Goal: Task Accomplishment & Management: Use online tool/utility

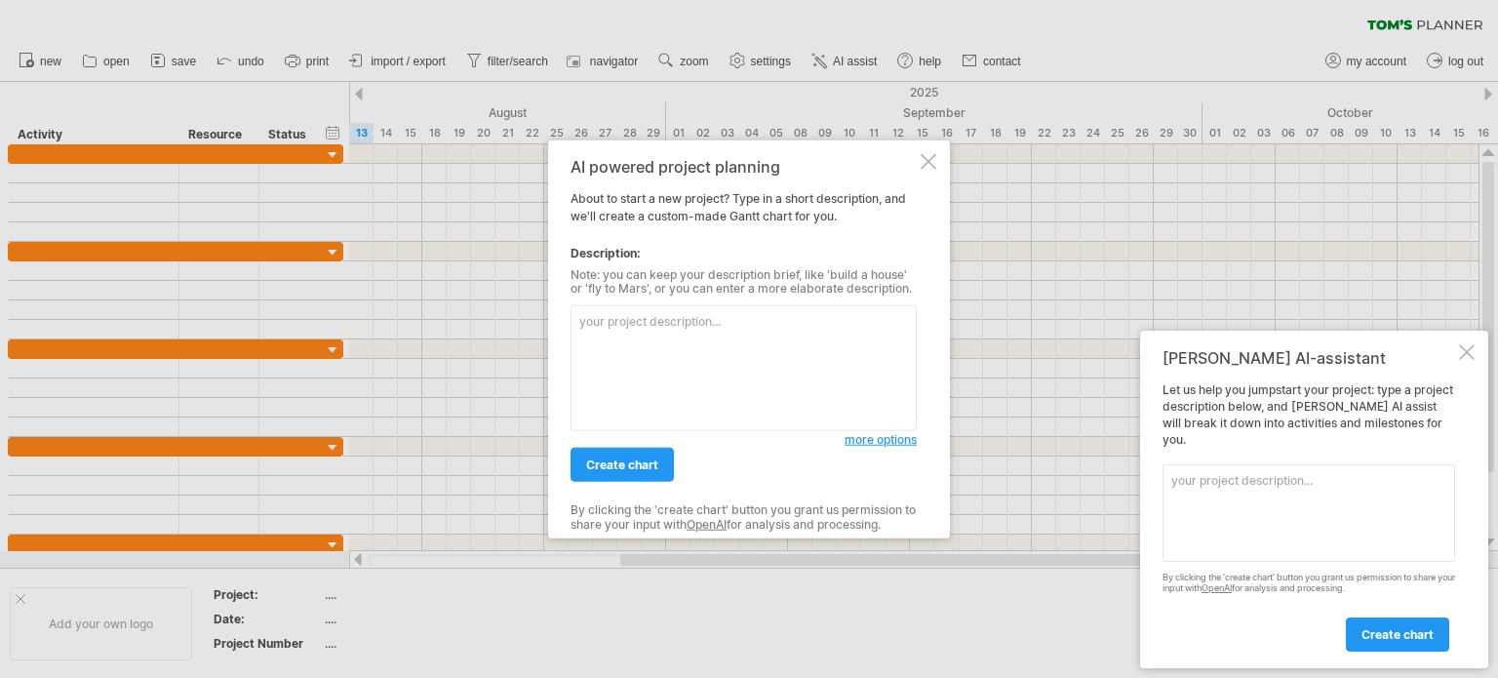
click at [731, 377] on textarea at bounding box center [743, 368] width 346 height 126
paste textarea "Toms Planner"
type textarea "Toms Planner"
paste textarea "團督時間：10/17 成果報告日期：10/15 前置作業：10／17 9／22提醒督導不要在10／17排班 1.積分申請：8/11-8/30 2.課程選定:8…"
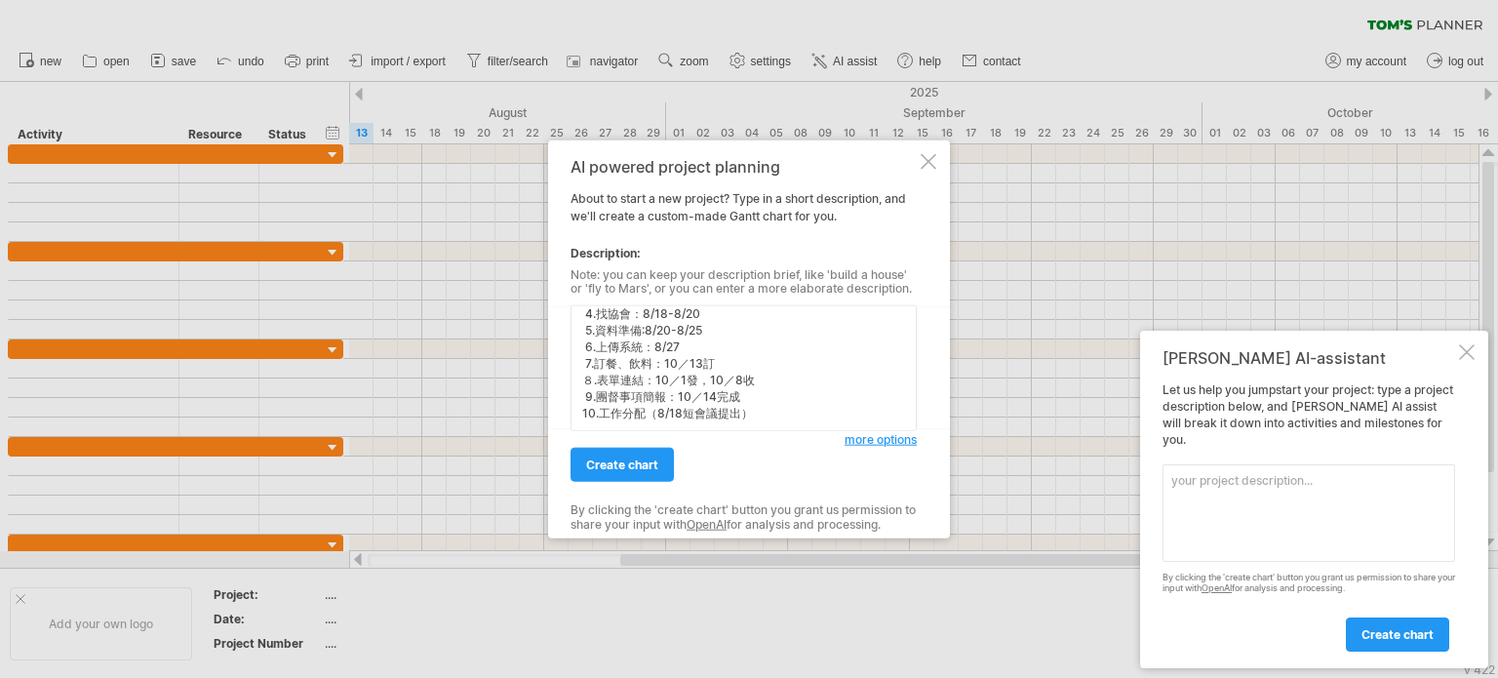
scroll to position [144, 0]
type textarea "團督時間：10/17 成果報告日期：10/15 前置作業：10／17 9／22提醒督導不要在10／17排班 1.積分申請：8/11-8/30 2.課程選定:8…"
click at [636, 484] on div "AI powered project planning About to start a new project? Type in a short descr…" at bounding box center [743, 339] width 346 height 364
click at [640, 478] on link "create chart" at bounding box center [621, 465] width 103 height 34
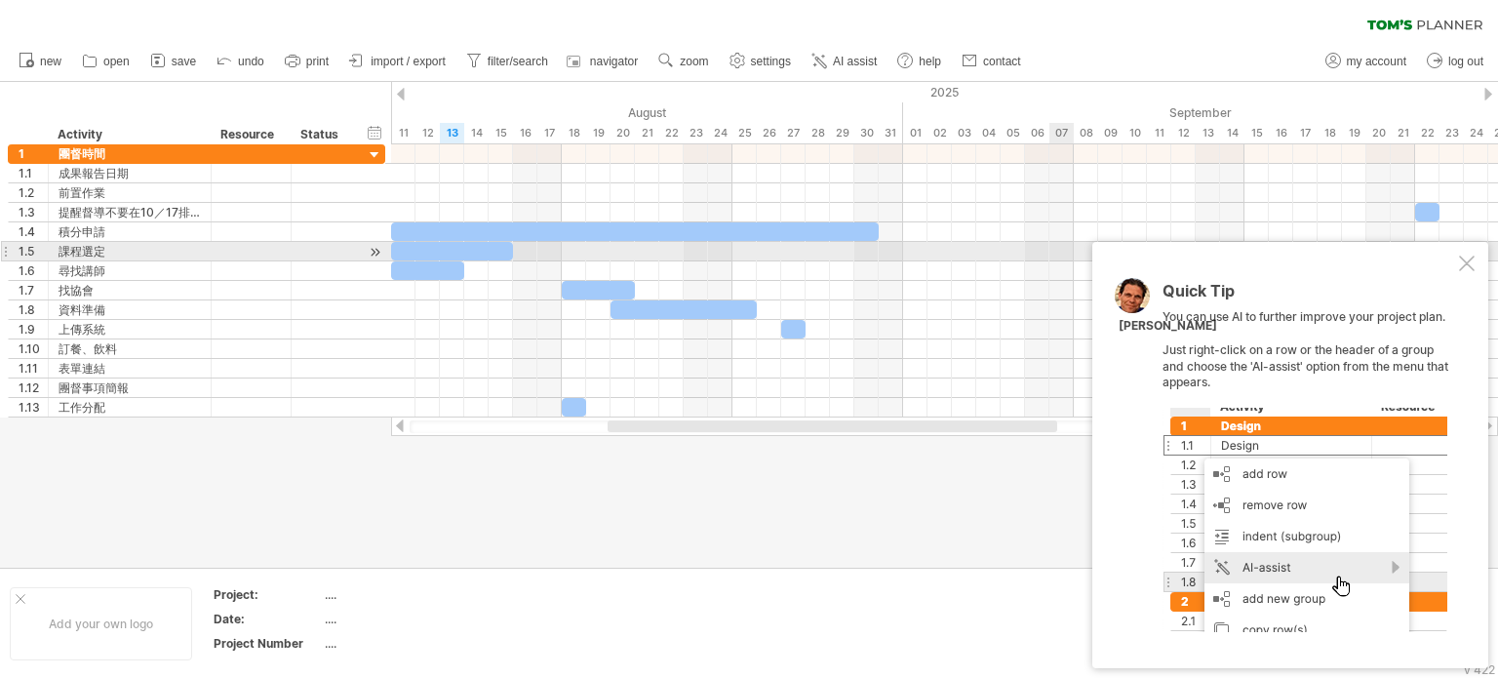
click at [1470, 256] on div at bounding box center [1467, 263] width 16 height 16
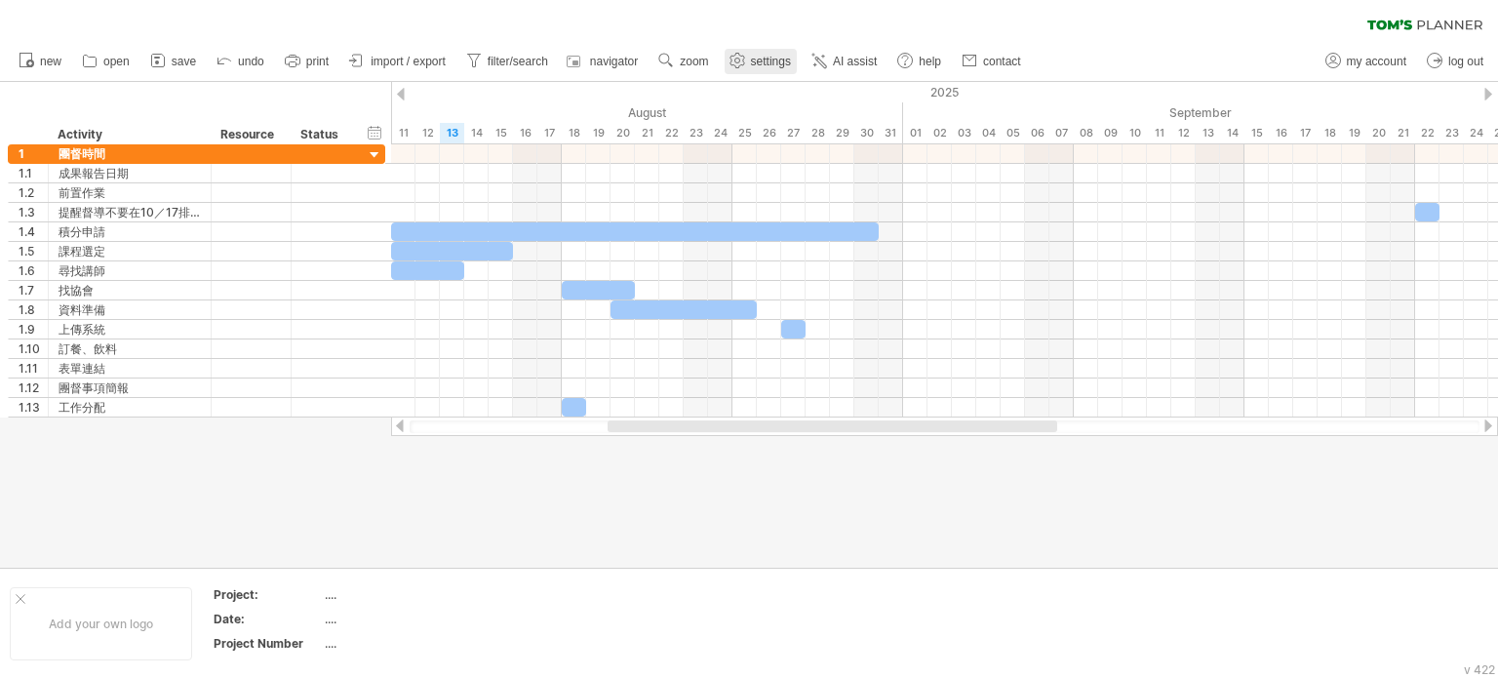
click at [762, 63] on span "settings" at bounding box center [771, 62] width 40 height 14
select select "*"
select select "**"
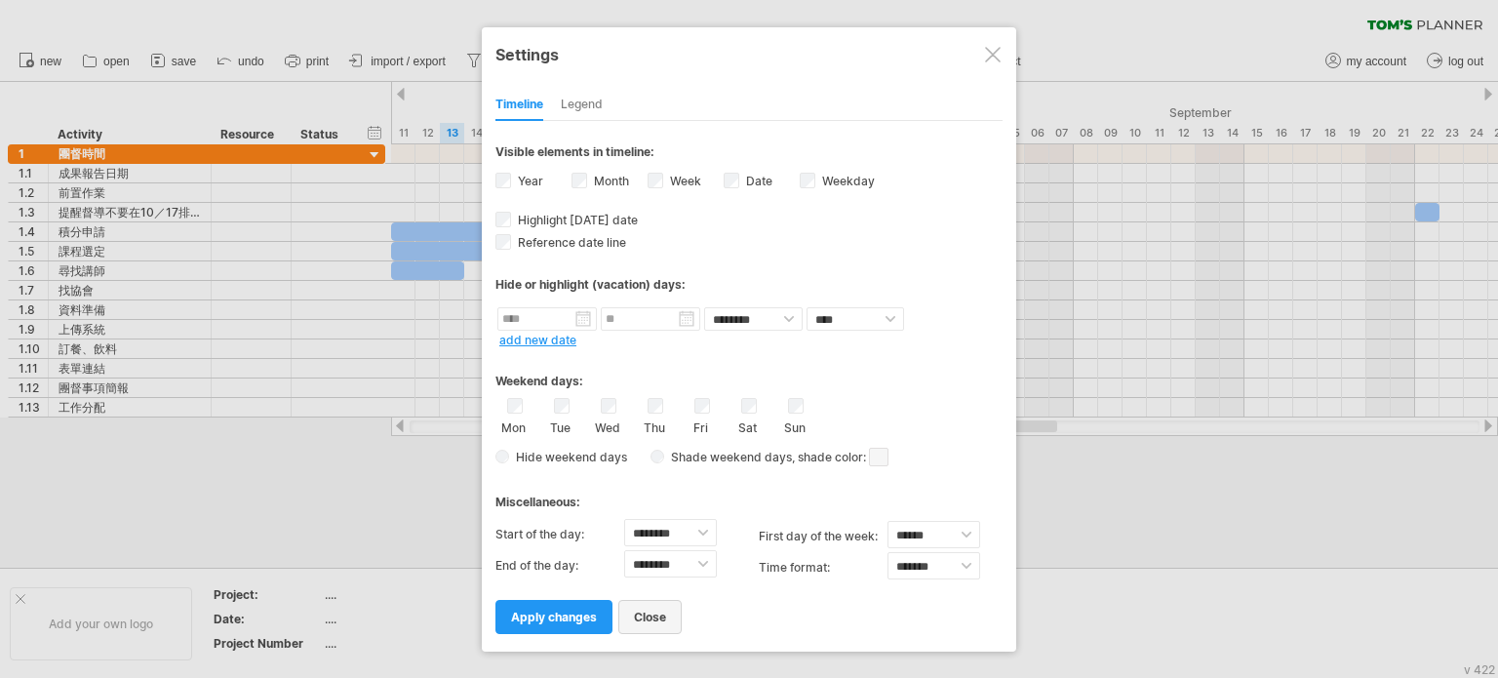
click at [655, 612] on span "close" at bounding box center [650, 616] width 32 height 15
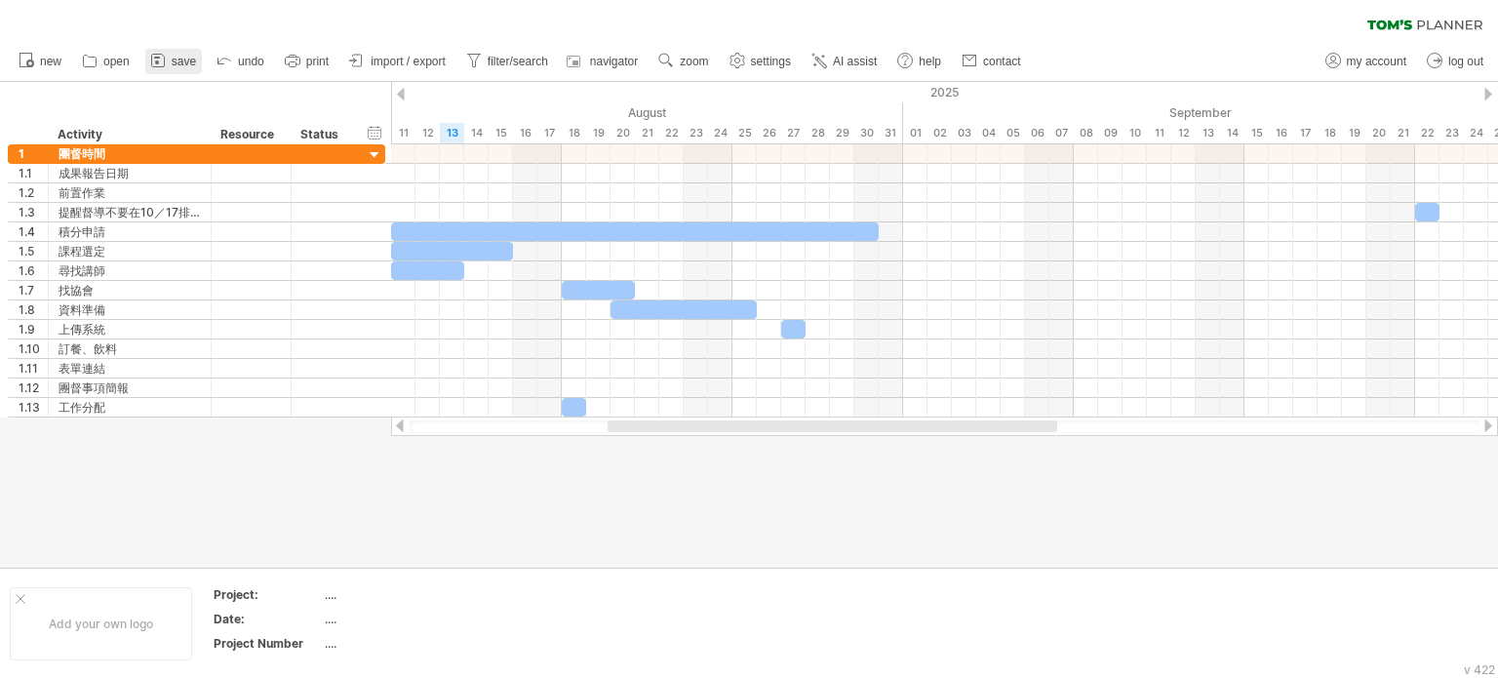
click at [169, 61] on link "save" at bounding box center [173, 61] width 57 height 25
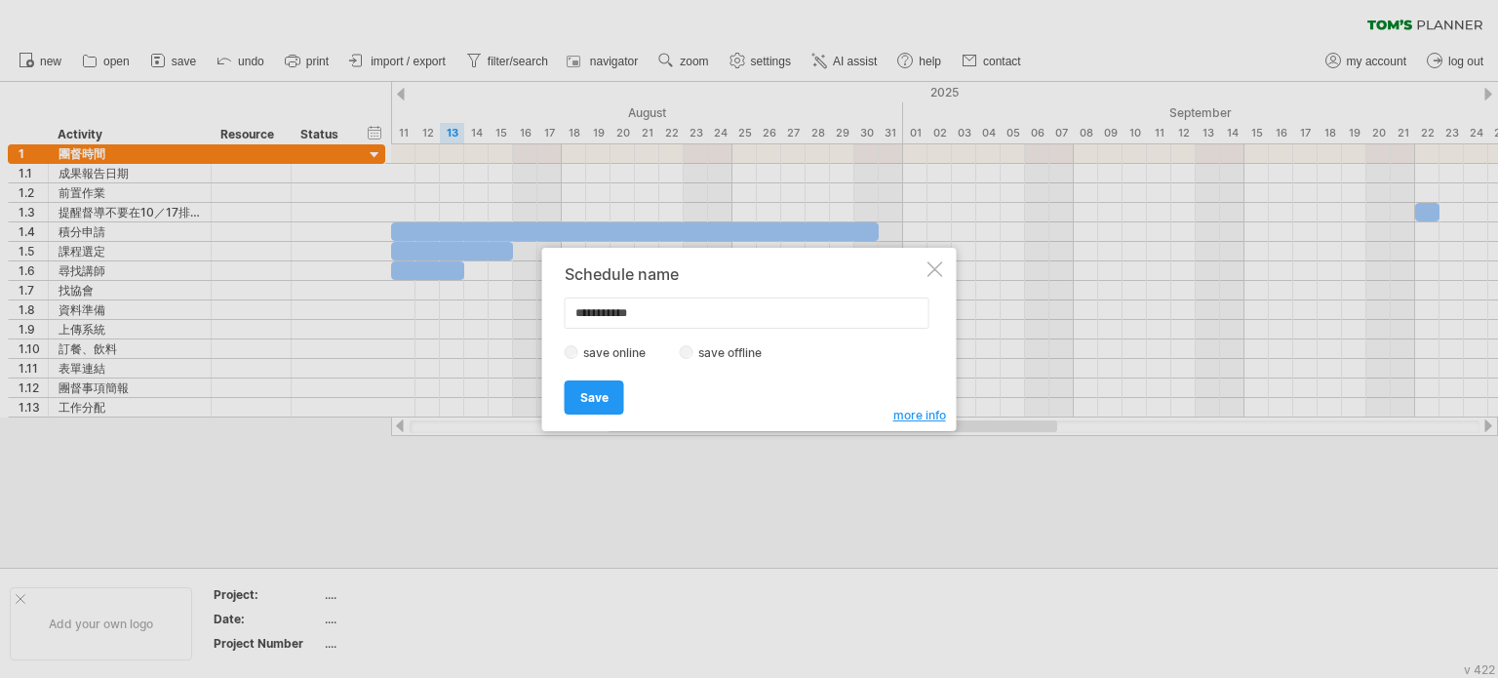
click at [901, 421] on div "more info" at bounding box center [919, 416] width 53 height 18
click at [911, 412] on span "more info" at bounding box center [919, 415] width 53 height 15
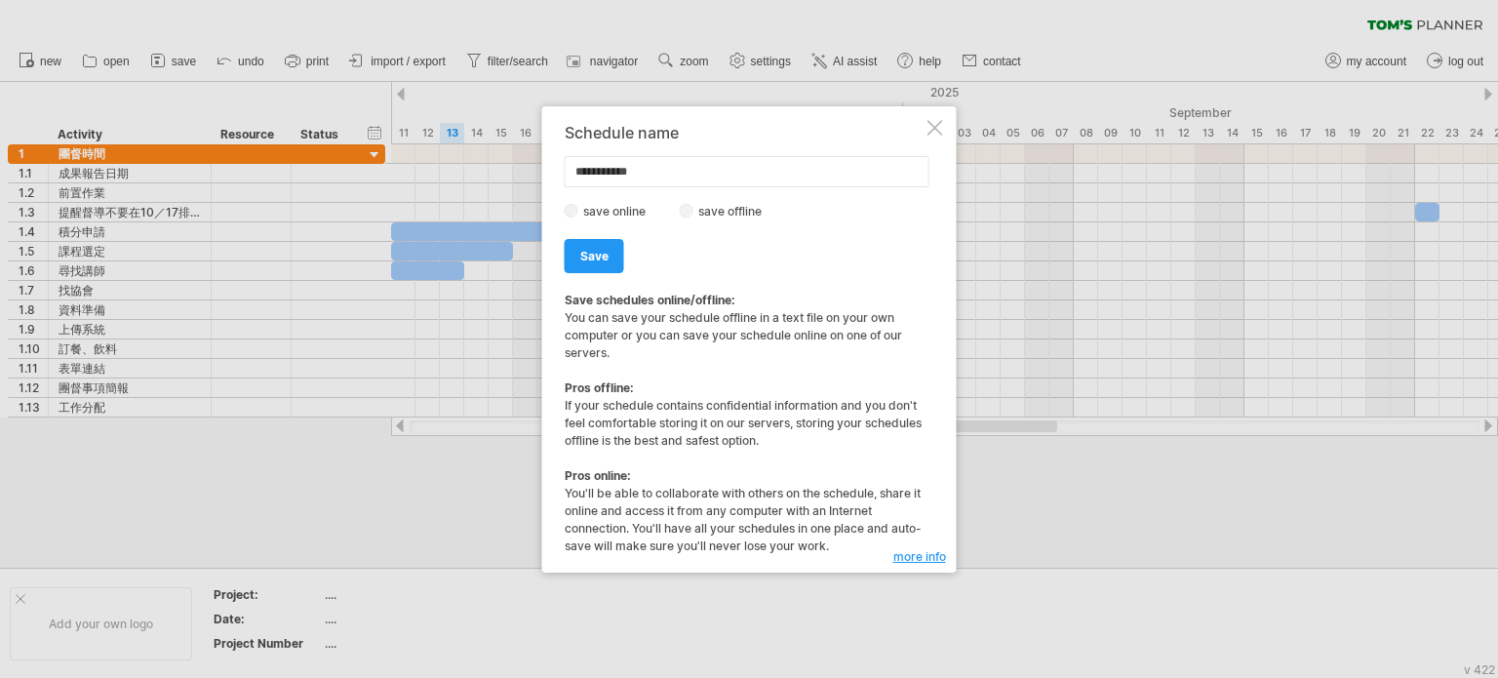
click at [938, 120] on div at bounding box center [935, 128] width 16 height 16
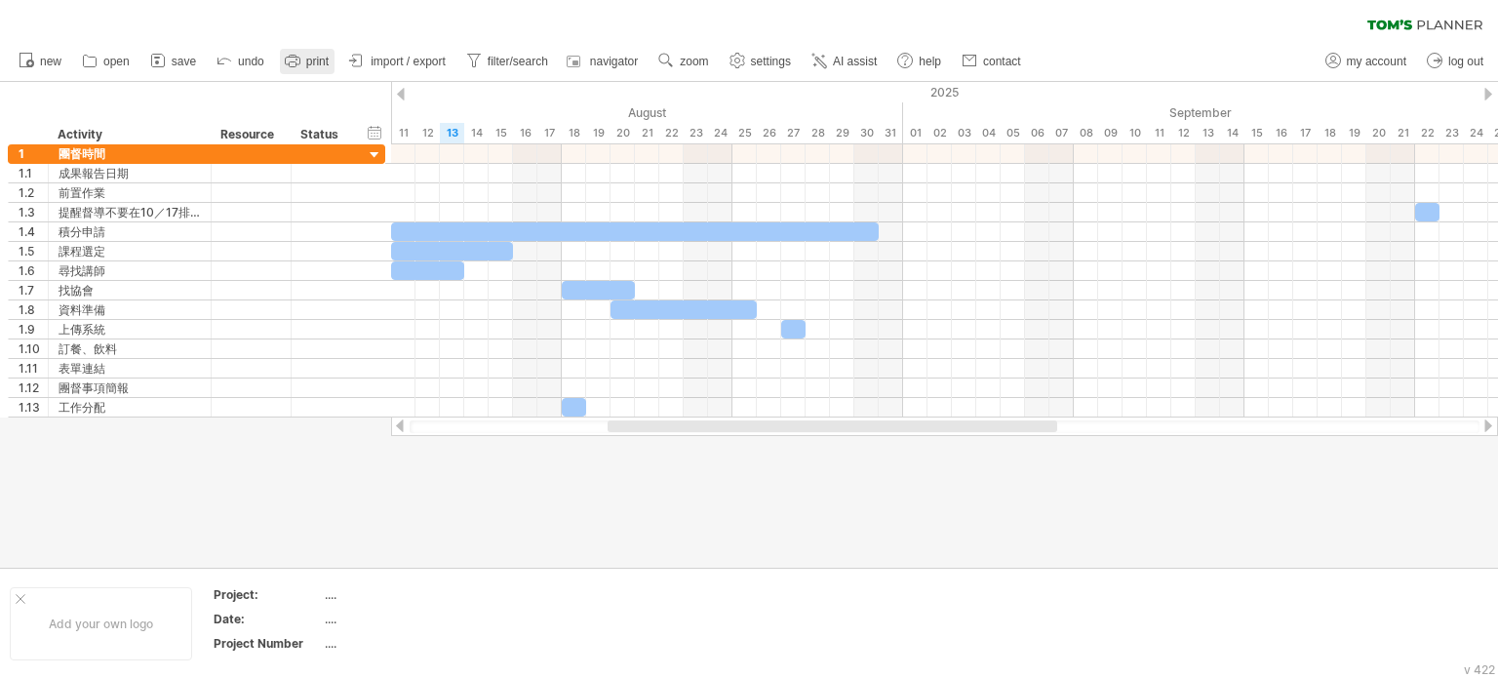
click at [296, 58] on icon at bounding box center [292, 62] width 15 height 8
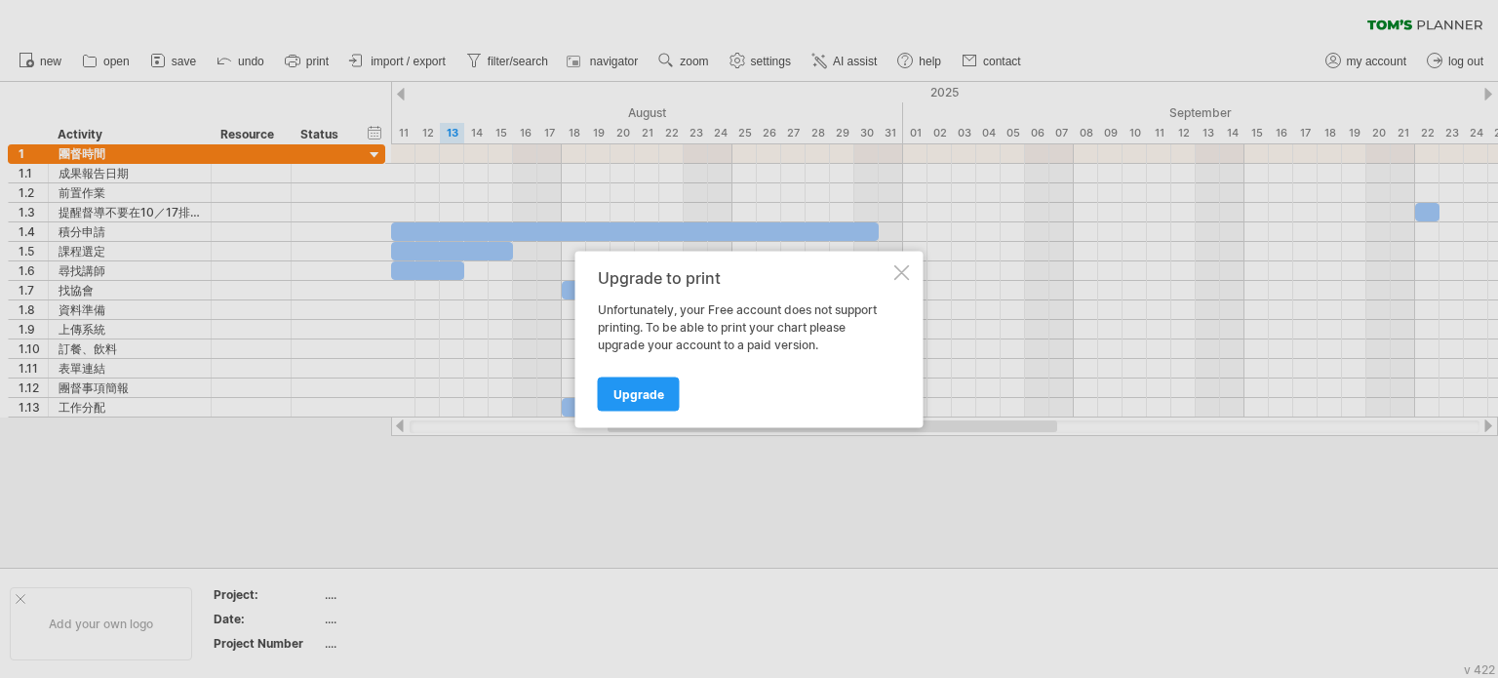
click at [912, 272] on div "Upgrade to print Unfortunately, your Free account does not support printing. To…" at bounding box center [749, 339] width 348 height 176
click at [902, 274] on div at bounding box center [902, 272] width 16 height 16
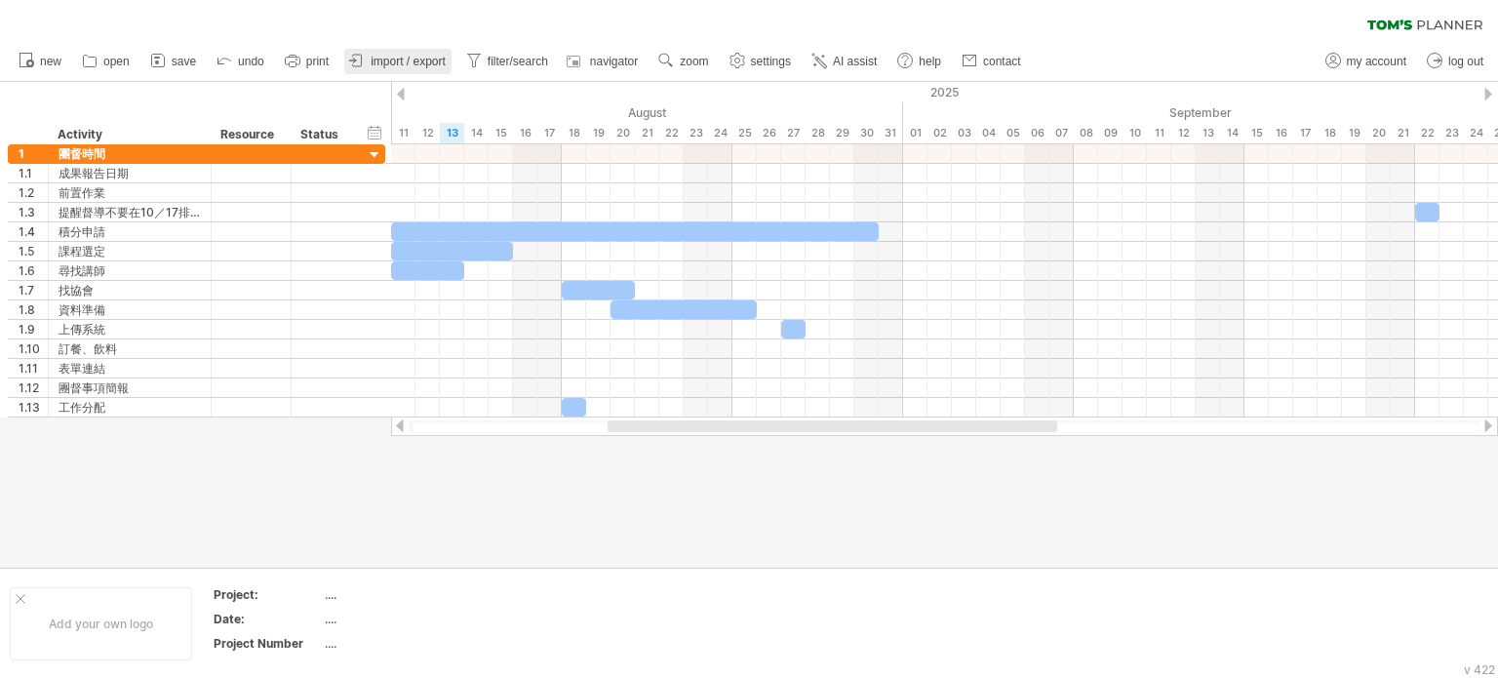
click at [433, 56] on span "import / export" at bounding box center [408, 62] width 75 height 14
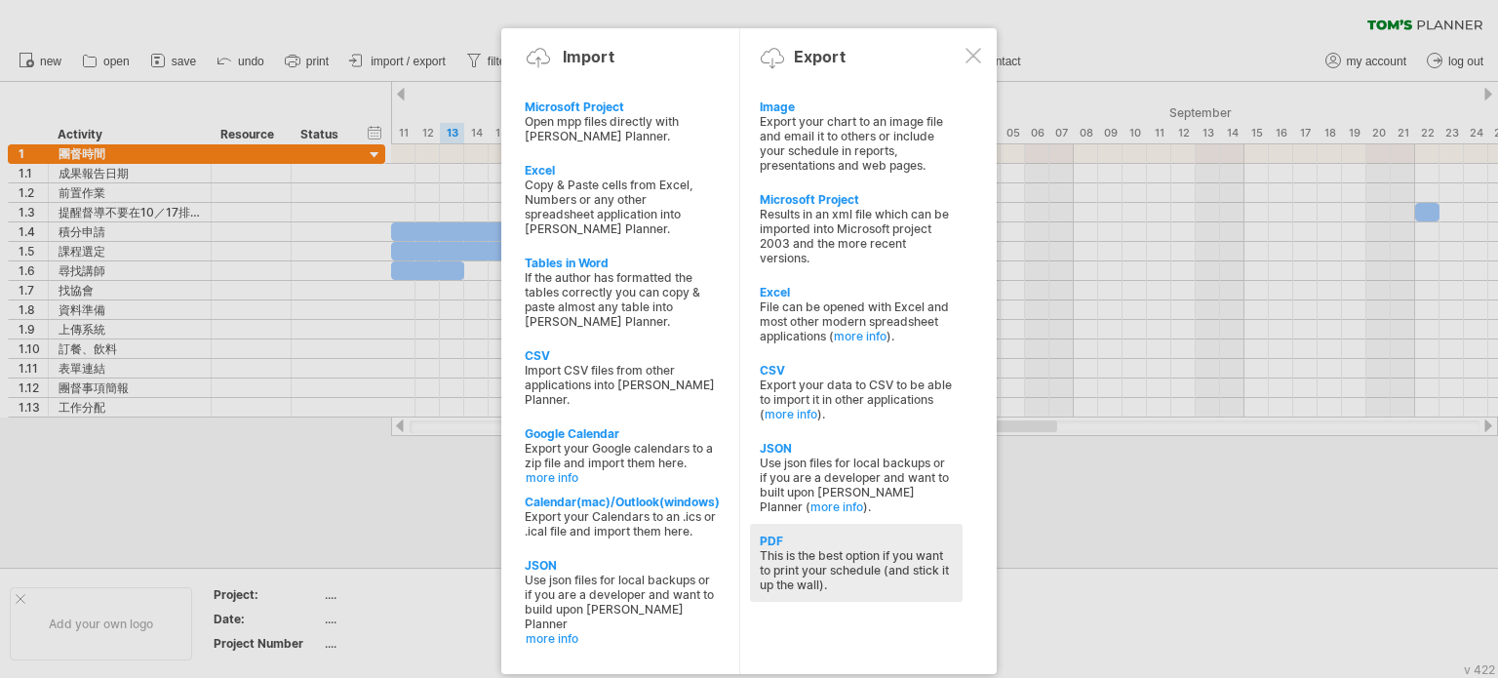
click at [837, 575] on div "This is the best option if you want to print your schedule (and stick it up the…" at bounding box center [856, 570] width 193 height 44
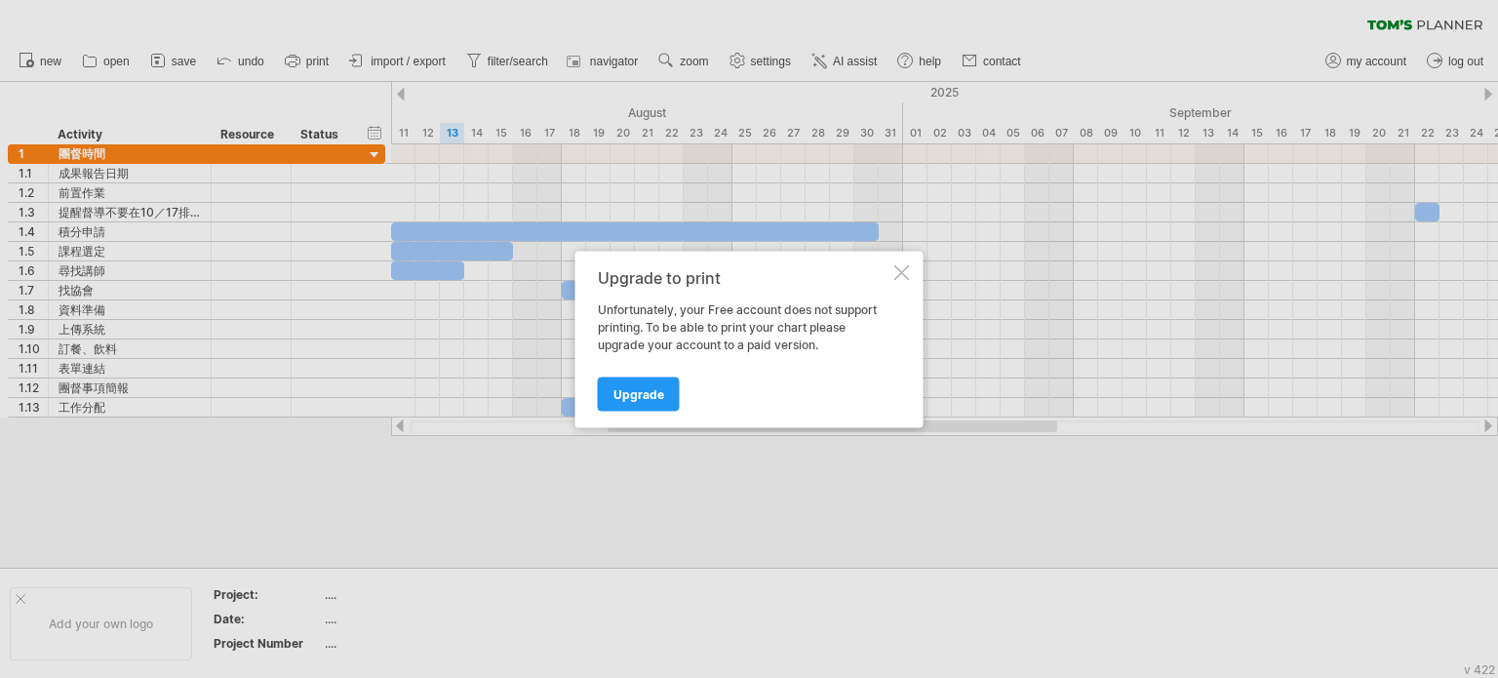
click at [803, 487] on div at bounding box center [749, 339] width 1498 height 678
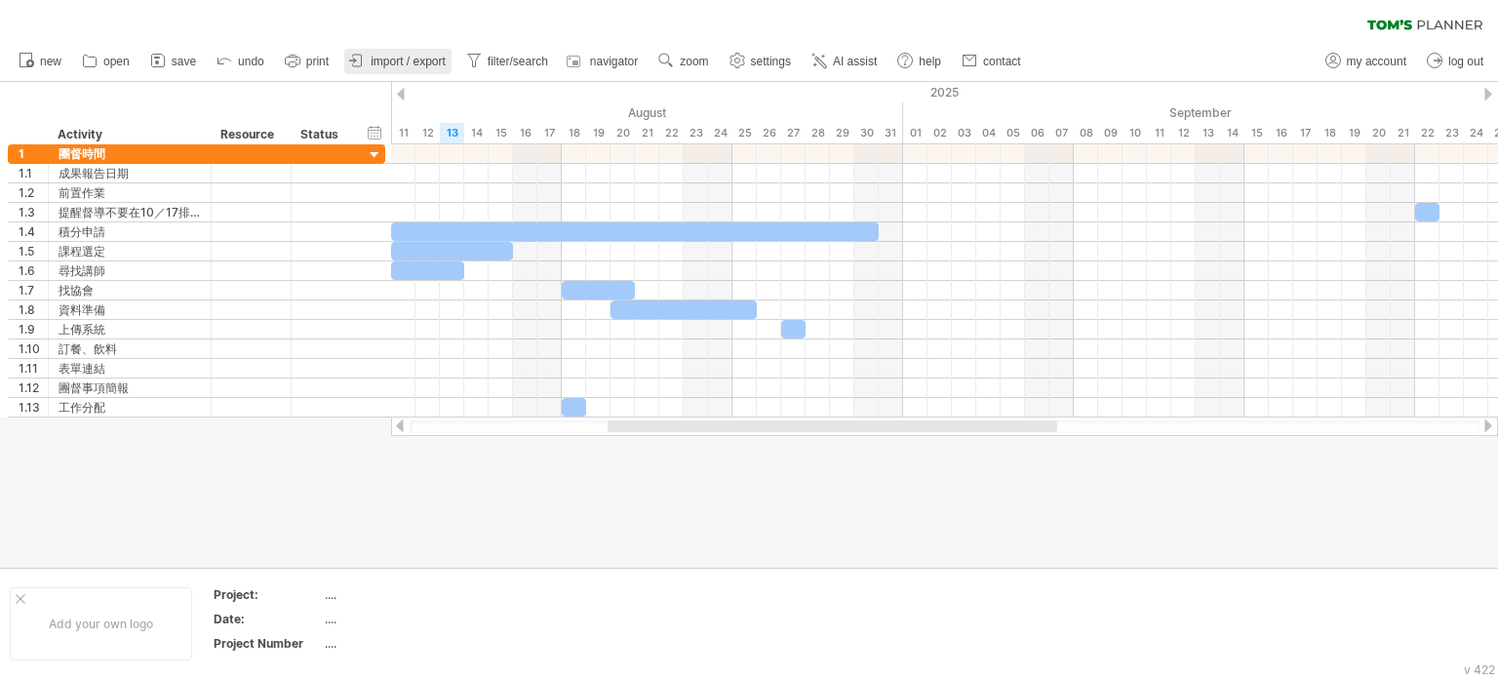
click at [362, 59] on icon at bounding box center [357, 61] width 9 height 12
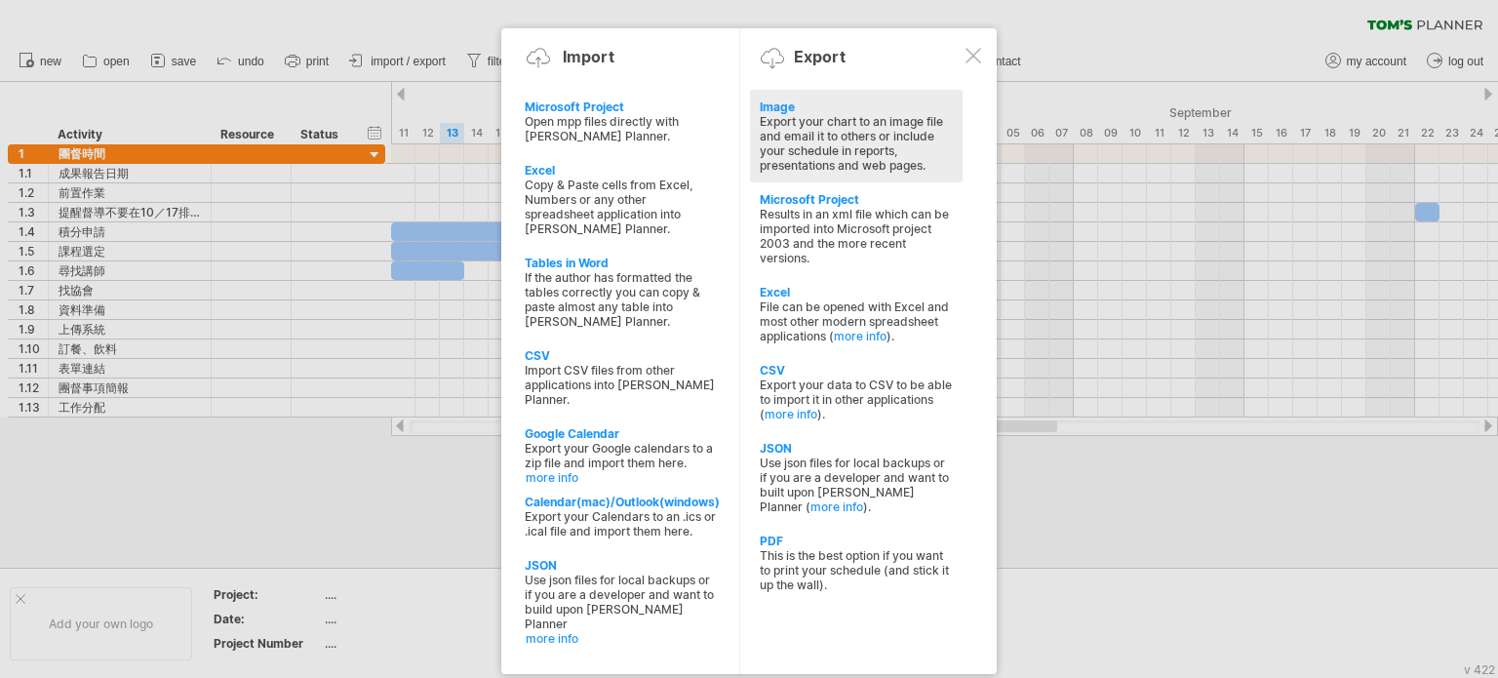
click at [848, 146] on div "Export your chart to an image file and email it to others or include your sched…" at bounding box center [856, 143] width 193 height 59
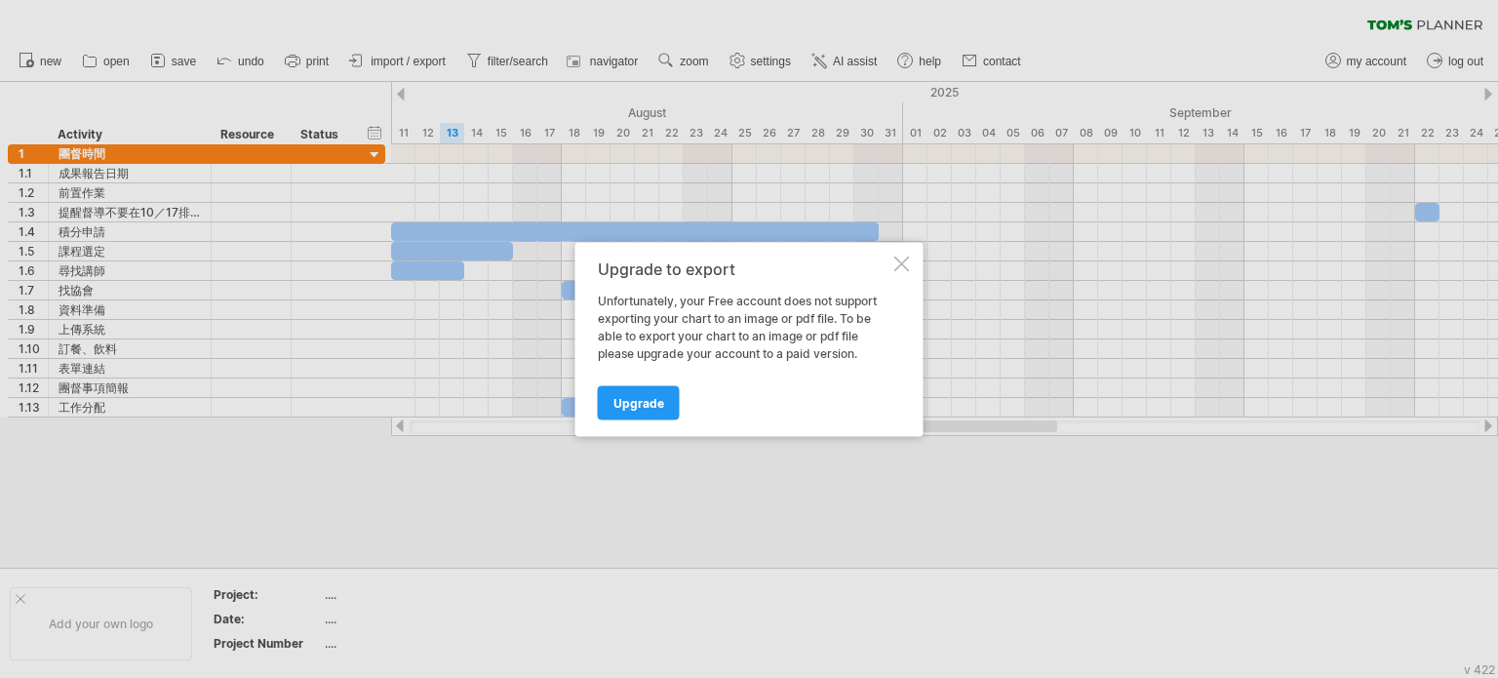
click at [904, 271] on div "Upgrade to export Unfortunately, your Free account does not support exporting y…" at bounding box center [749, 339] width 348 height 194
click at [896, 265] on div at bounding box center [902, 263] width 16 height 16
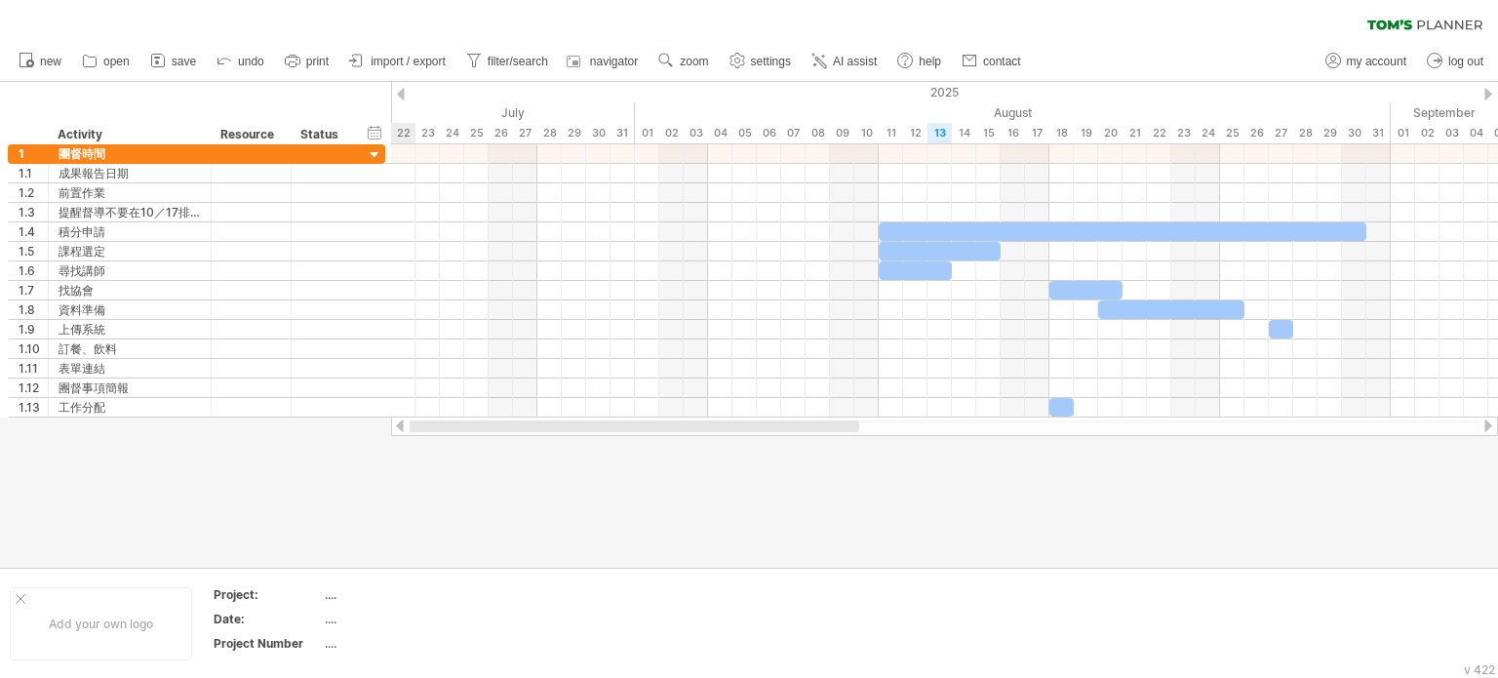
drag, startPoint x: 659, startPoint y: 424, endPoint x: 370, endPoint y: 418, distance: 289.6
click at [370, 418] on div "Trying to reach [DOMAIN_NAME] Connected again... 0% clear filter new 1" at bounding box center [749, 339] width 1498 height 678
drag, startPoint x: 390, startPoint y: 104, endPoint x: 343, endPoint y: 115, distance: 48.0
click at [343, 115] on div "hide start/end/duration show start/end/duration ******** Activity ******** Reso…" at bounding box center [195, 113] width 391 height 62
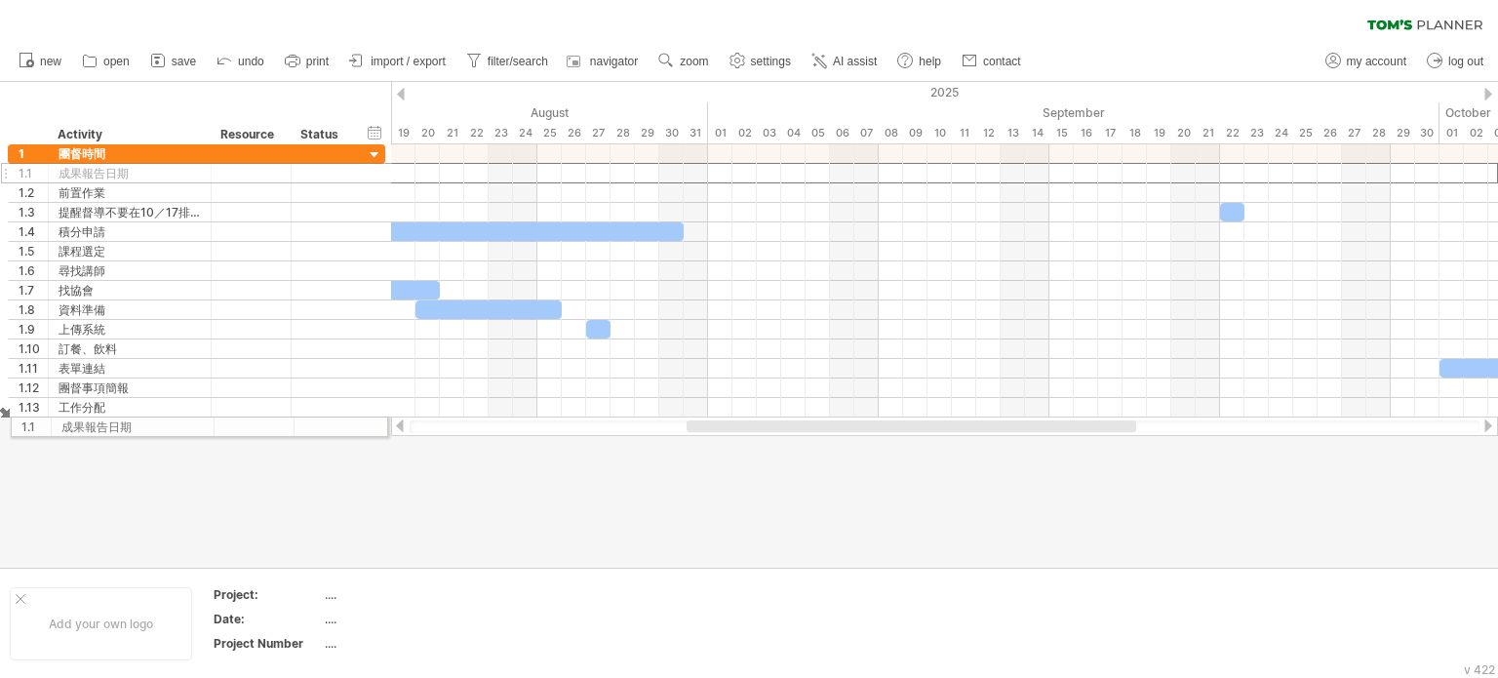
drag, startPoint x: 8, startPoint y: 175, endPoint x: 0, endPoint y: 423, distance: 248.8
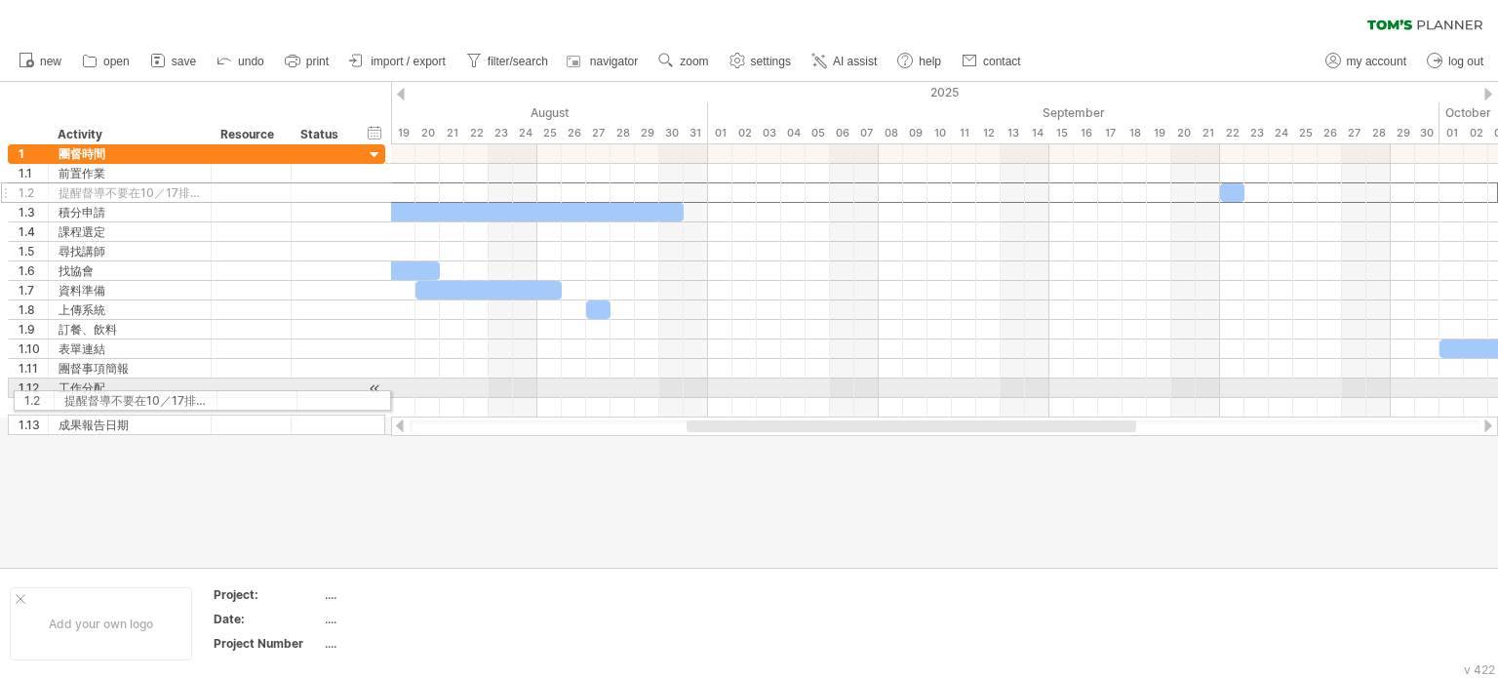
drag, startPoint x: 8, startPoint y: 194, endPoint x: 4, endPoint y: 399, distance: 204.8
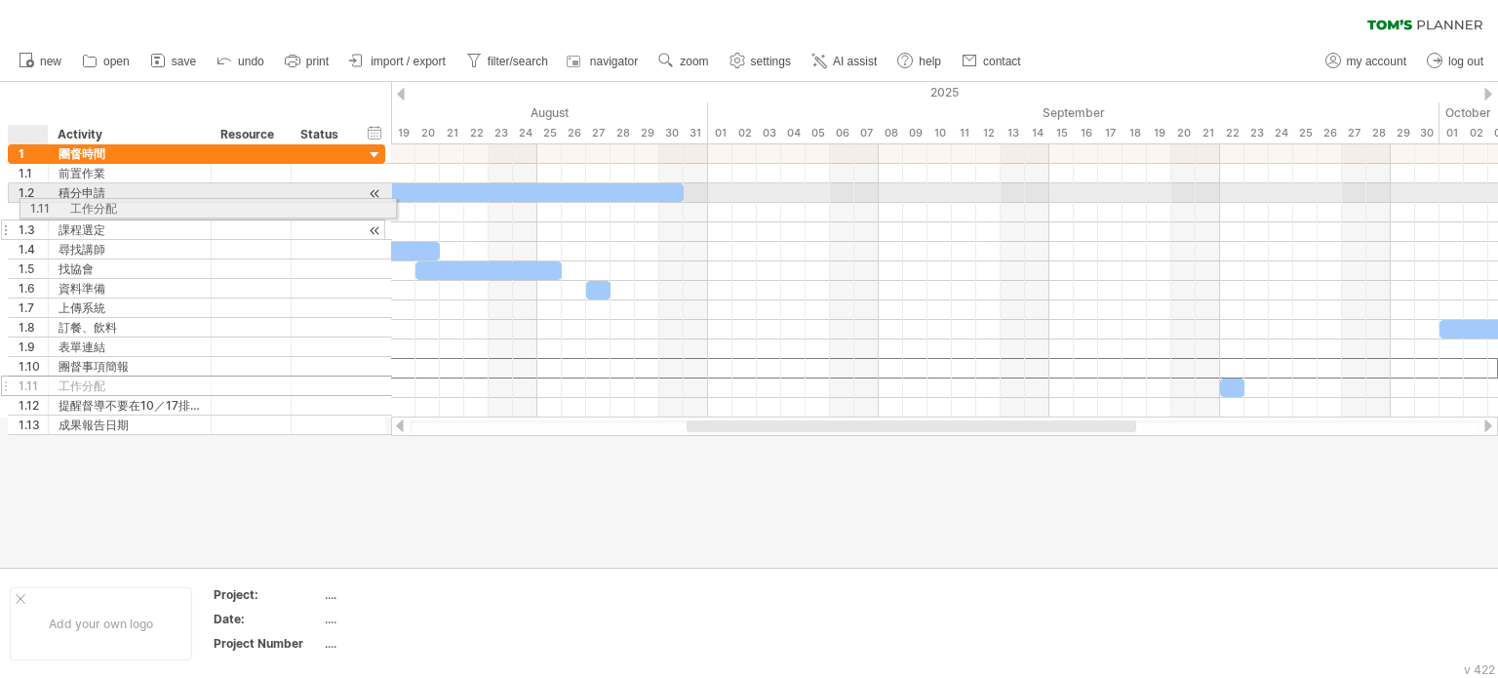
drag, startPoint x: 9, startPoint y: 366, endPoint x: 16, endPoint y: 205, distance: 161.0
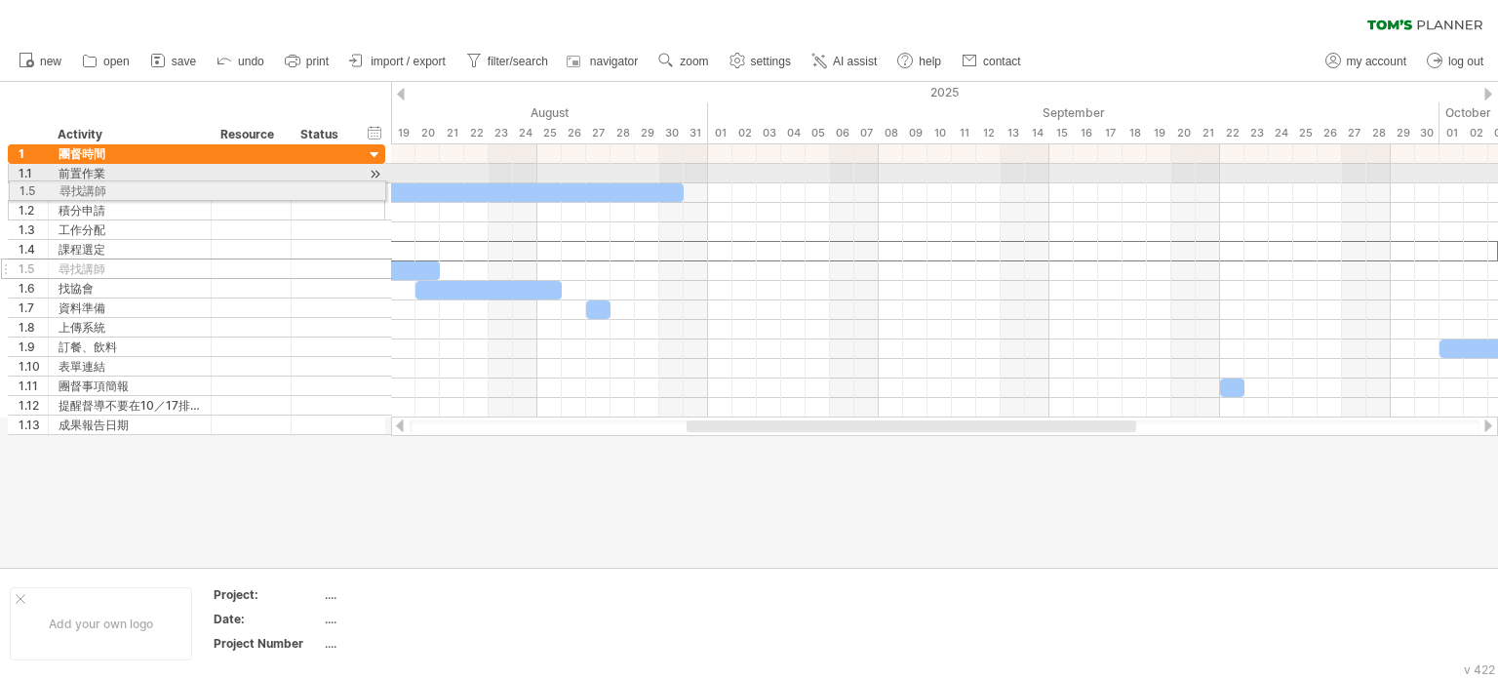
drag, startPoint x: 11, startPoint y: 253, endPoint x: 7, endPoint y: 188, distance: 64.5
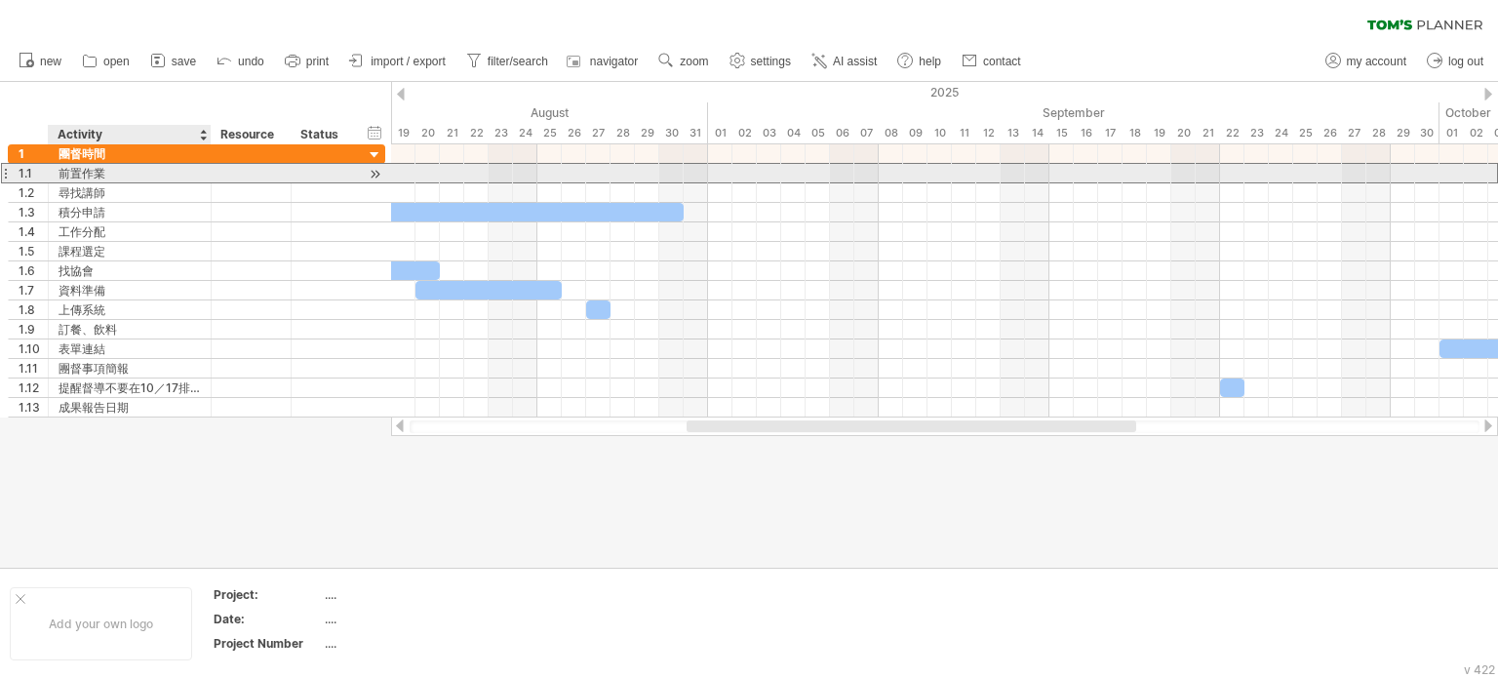
click at [84, 173] on div "前置作業" at bounding box center [130, 173] width 142 height 19
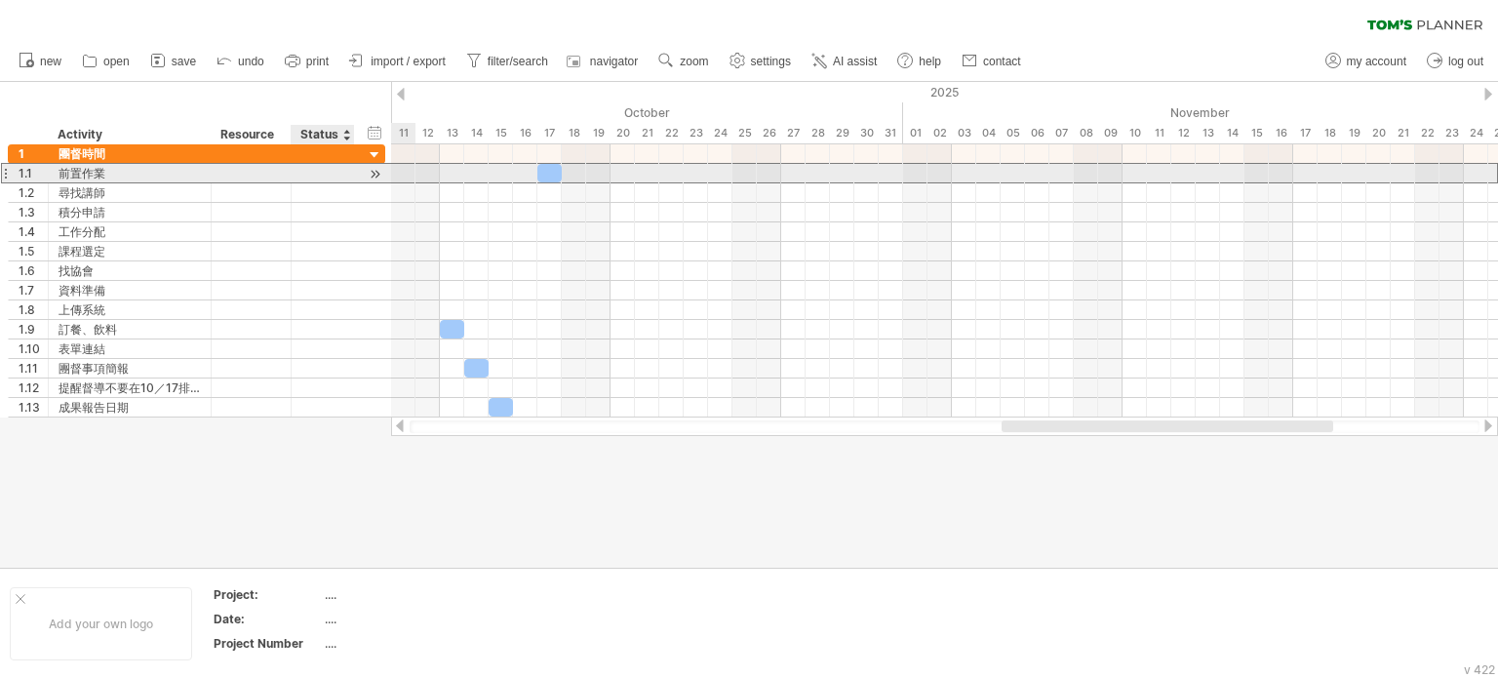
click at [326, 168] on div at bounding box center [322, 173] width 43 height 19
click at [5, 172] on div at bounding box center [5, 173] width 8 height 20
click at [331, 176] on div at bounding box center [322, 173] width 43 height 19
click at [104, 165] on div "前置作業" at bounding box center [130, 173] width 142 height 19
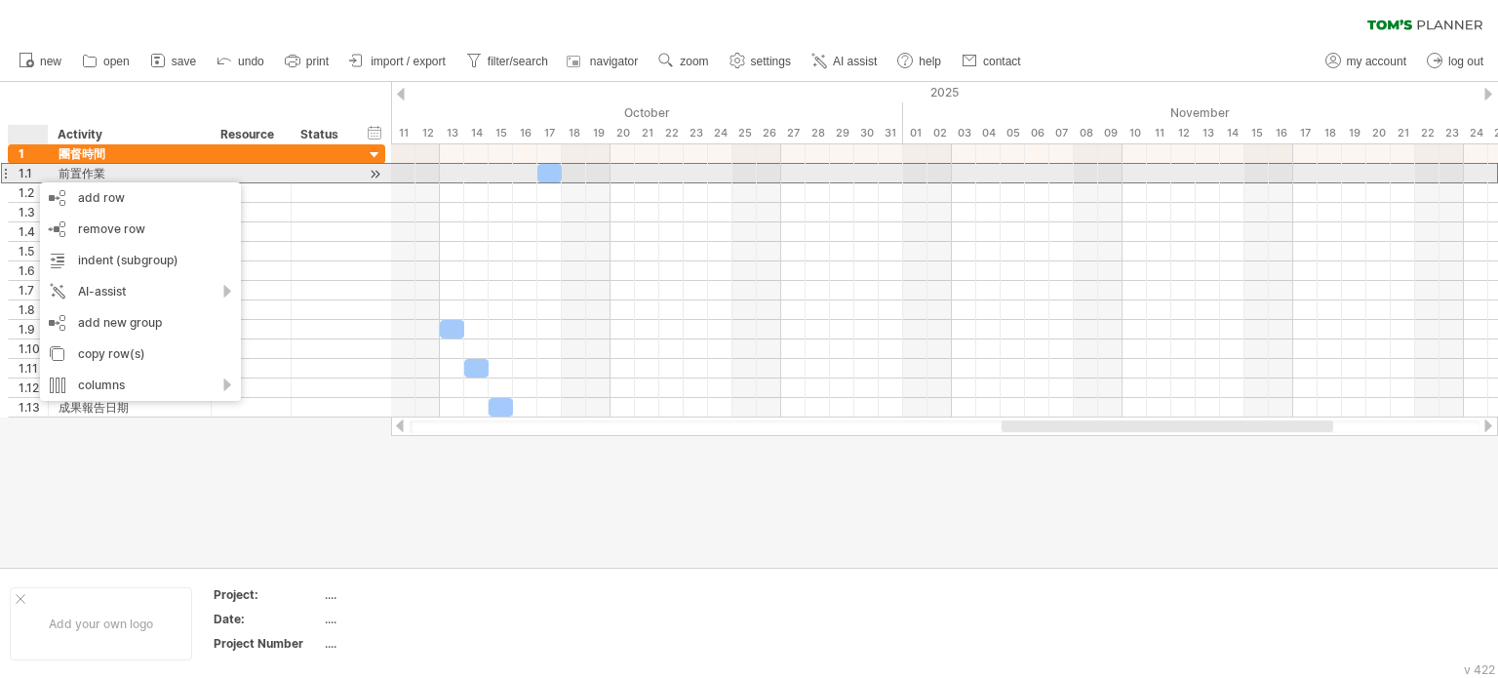
click at [25, 167] on div "1.1" at bounding box center [33, 173] width 29 height 19
click at [6, 175] on div at bounding box center [5, 173] width 8 height 20
click at [32, 175] on div "1.1" at bounding box center [33, 173] width 29 height 19
click at [9, 171] on div "1.1" at bounding box center [29, 173] width 40 height 19
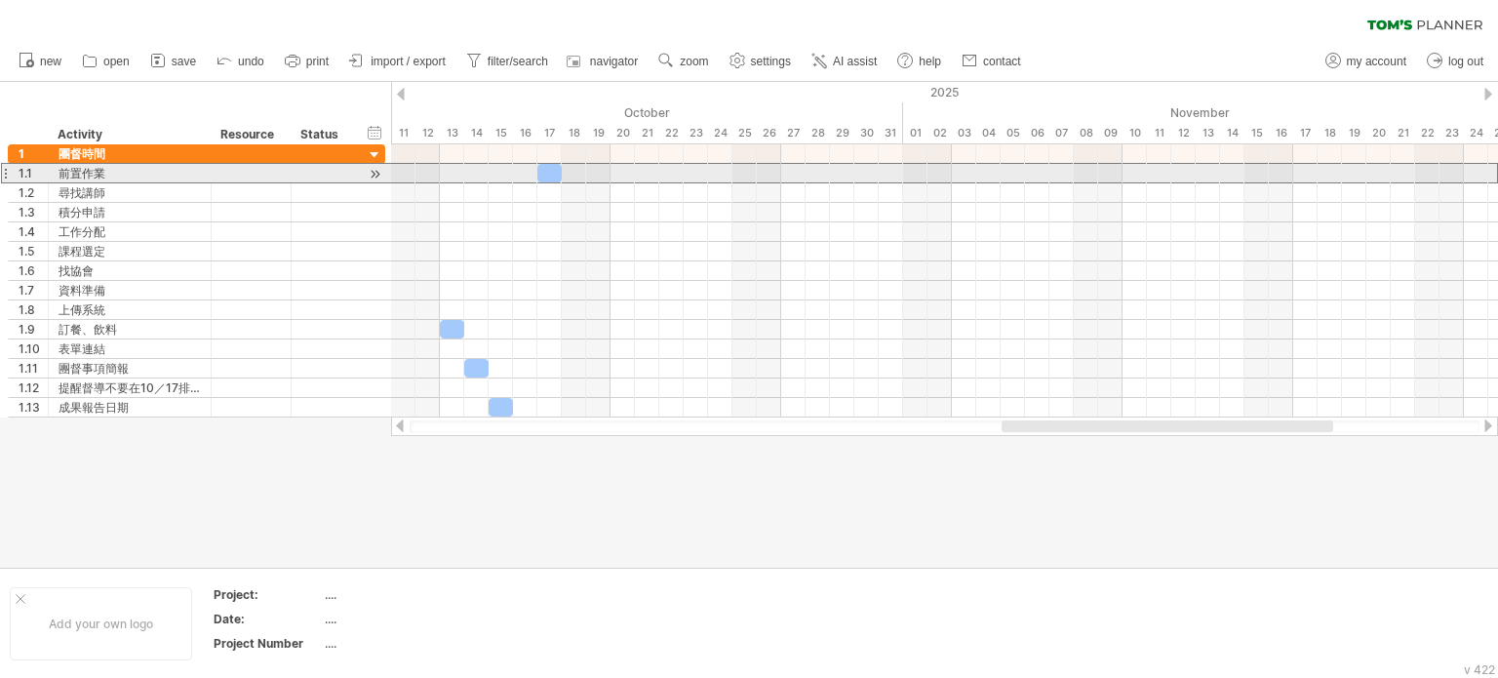
click at [9, 171] on div "1.1" at bounding box center [29, 173] width 40 height 19
click at [73, 178] on div "前置作業" at bounding box center [130, 173] width 142 height 19
click at [73, 178] on input "****" at bounding box center [130, 173] width 142 height 19
click at [121, 166] on input "****" at bounding box center [130, 173] width 142 height 19
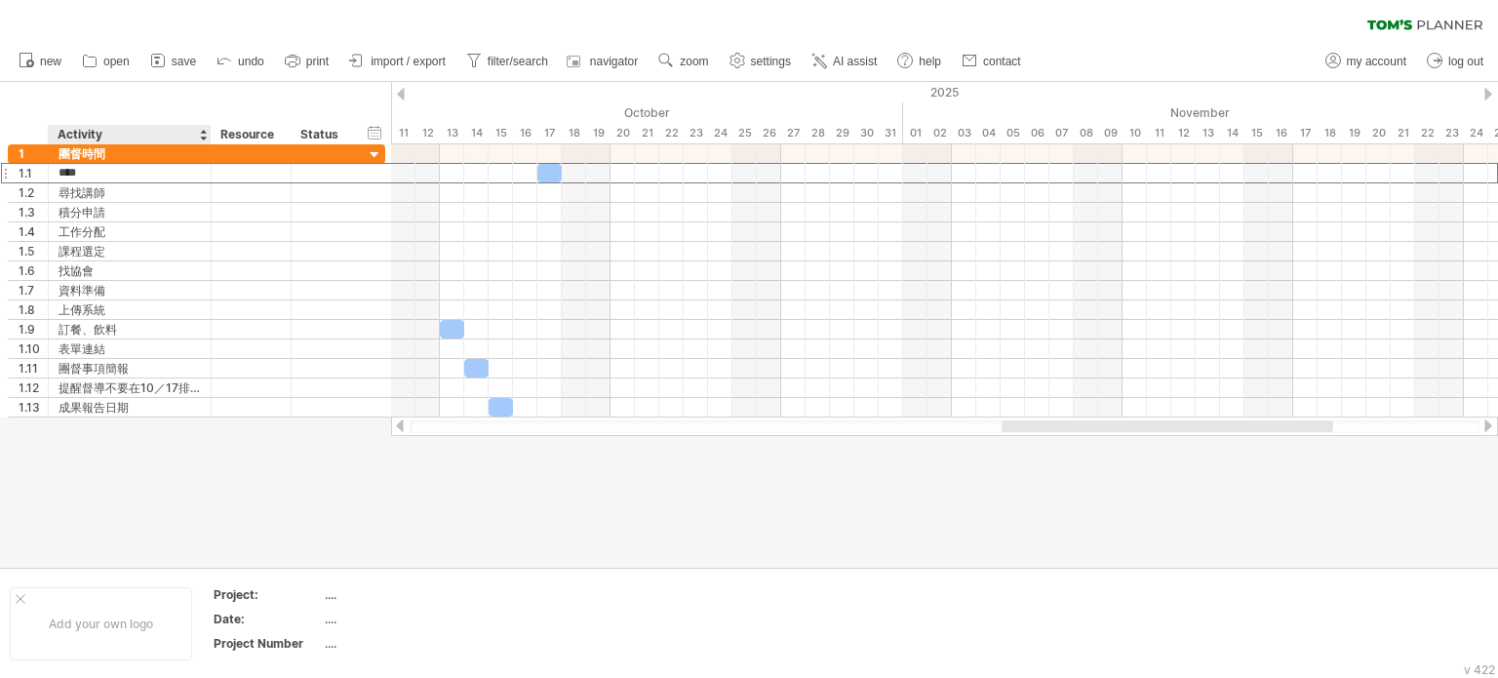
drag, startPoint x: 121, startPoint y: 166, endPoint x: 137, endPoint y: 133, distance: 36.6
click at [137, 133] on div "Trying to reach [DOMAIN_NAME] Connected again... 0% clear filter new 1" at bounding box center [749, 339] width 1498 height 678
click at [137, 133] on input "********" at bounding box center [129, 135] width 142 height 20
click at [203, 136] on div at bounding box center [203, 135] width 8 height 20
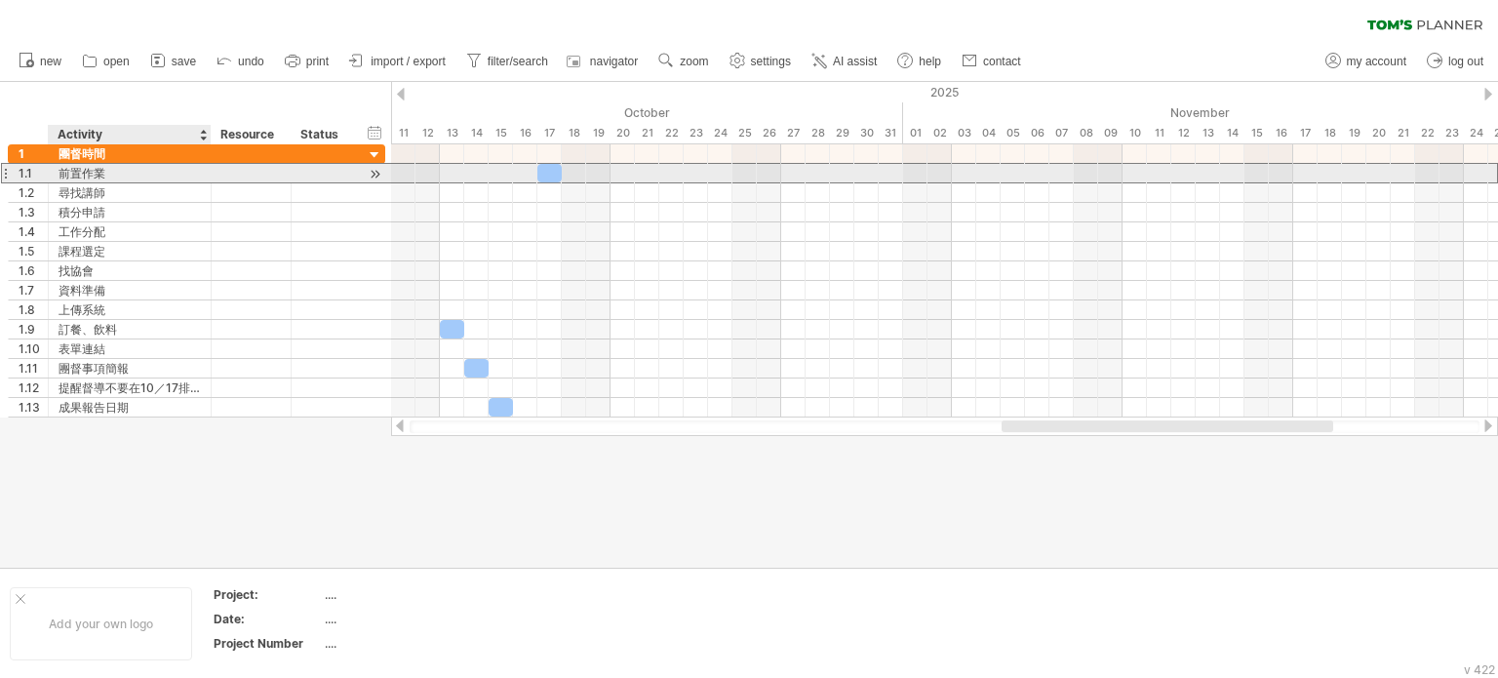
click at [170, 167] on div "前置作業" at bounding box center [130, 173] width 142 height 19
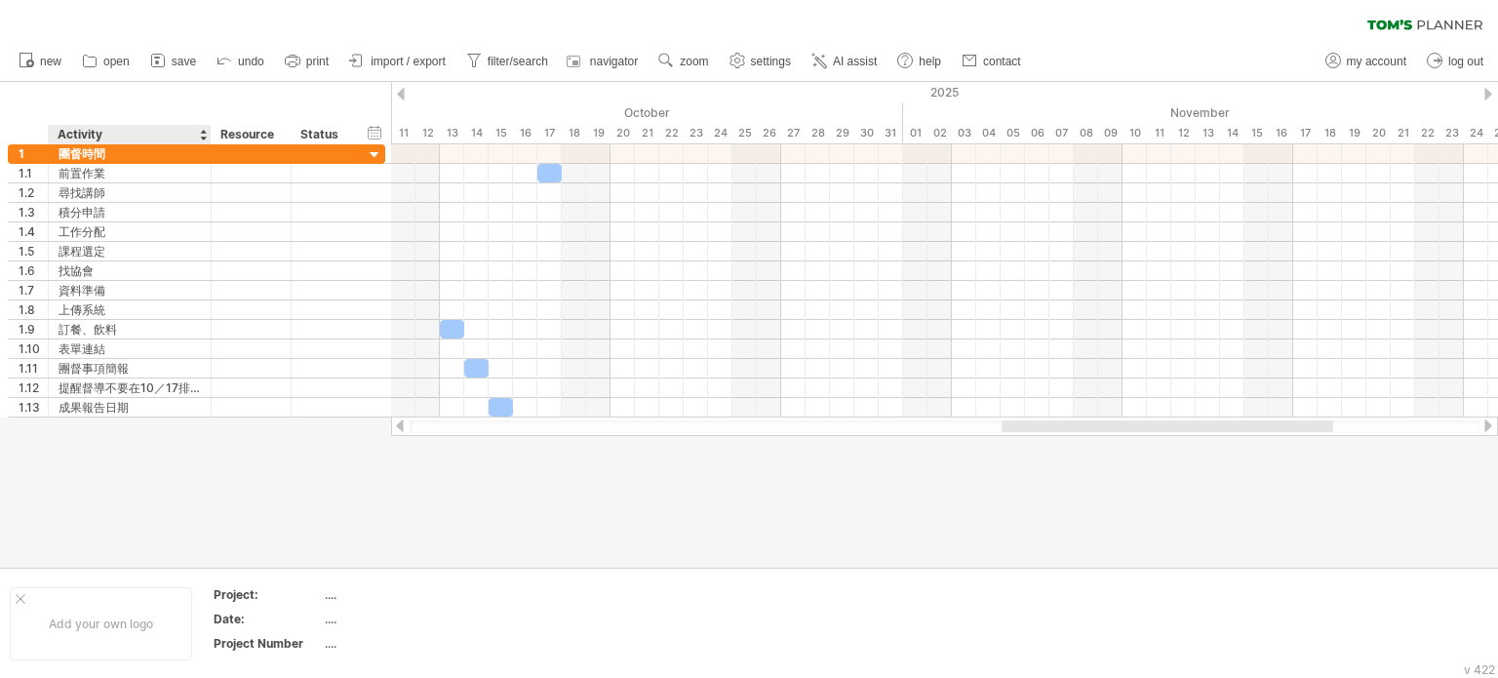
click at [200, 131] on div at bounding box center [203, 135] width 8 height 20
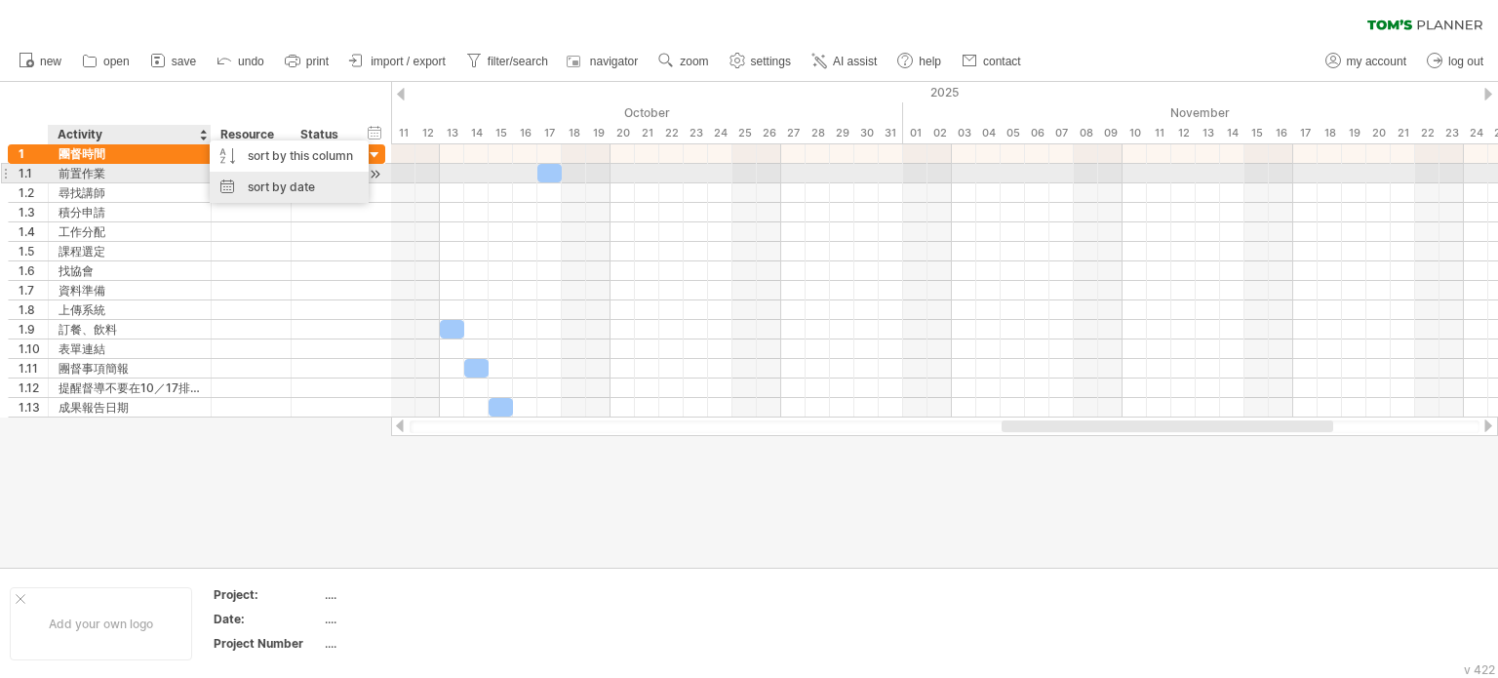
click at [242, 181] on div "sort by date" at bounding box center [289, 187] width 159 height 31
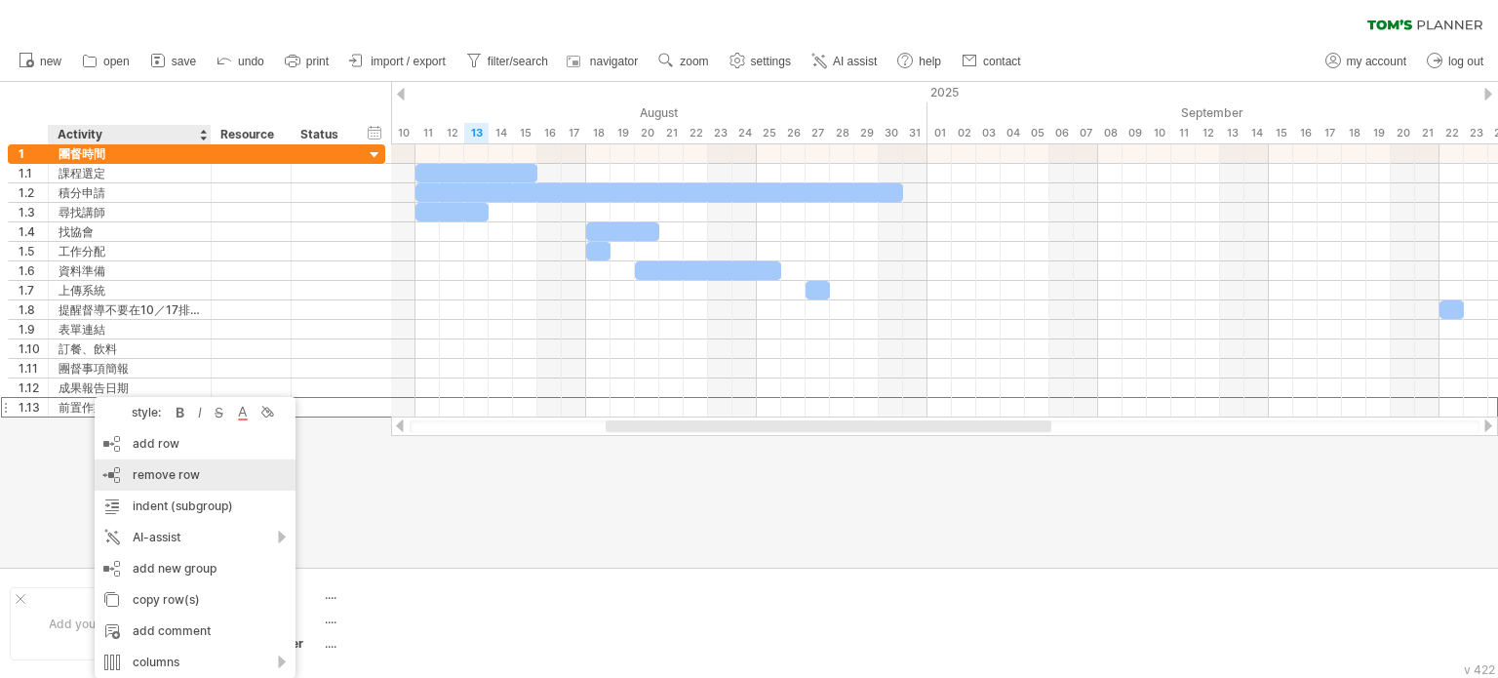
click at [191, 471] on span "remove row" at bounding box center [166, 474] width 67 height 15
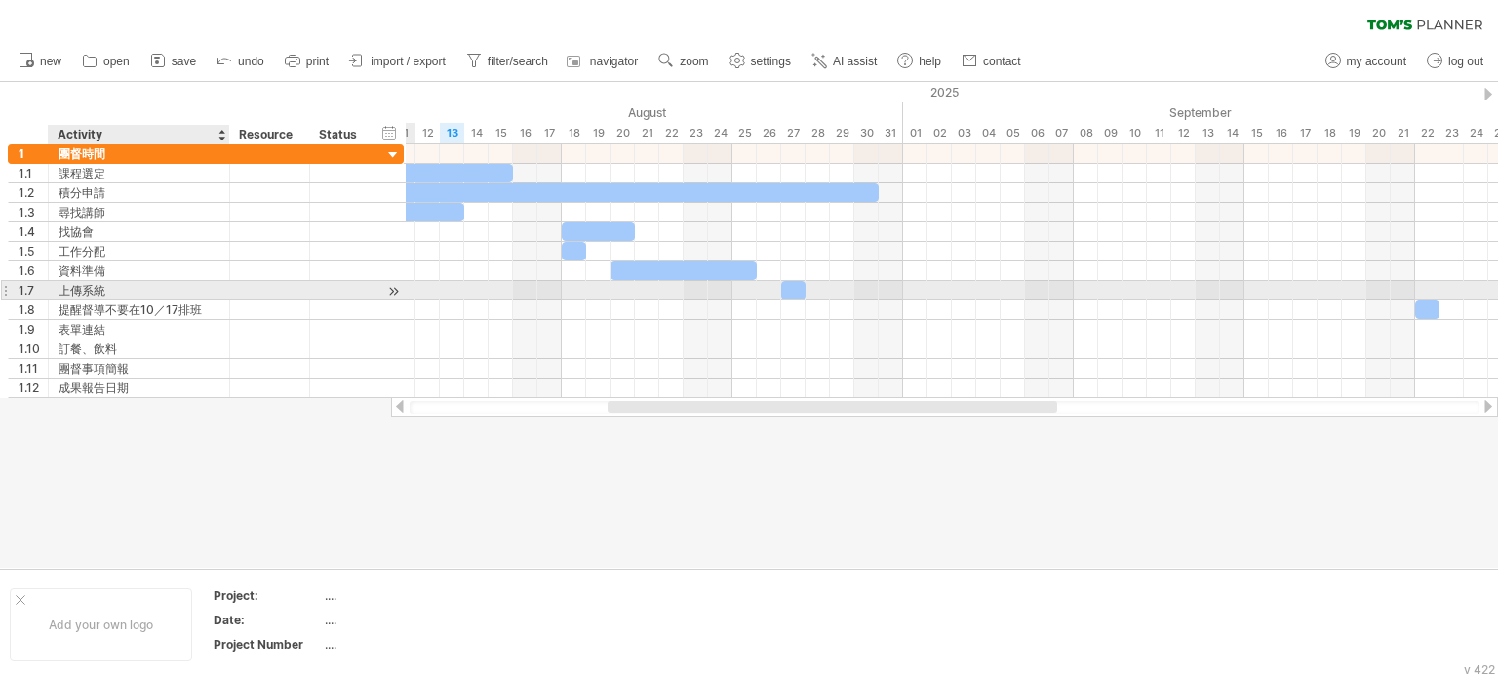
drag, startPoint x: 208, startPoint y: 286, endPoint x: 228, endPoint y: 288, distance: 20.6
click at [228, 288] on div at bounding box center [227, 291] width 10 height 20
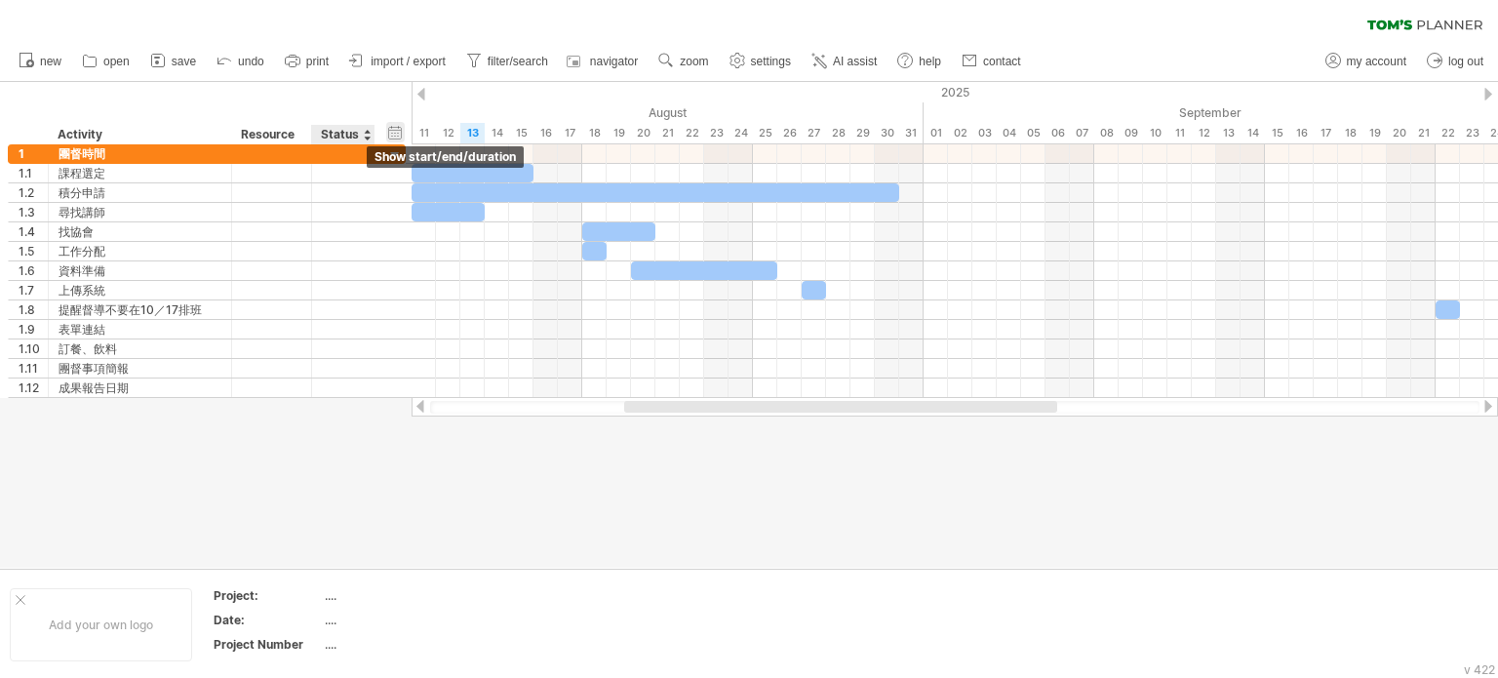
click at [401, 128] on div "hide start/end/duration show start/end/duration" at bounding box center [395, 132] width 19 height 20
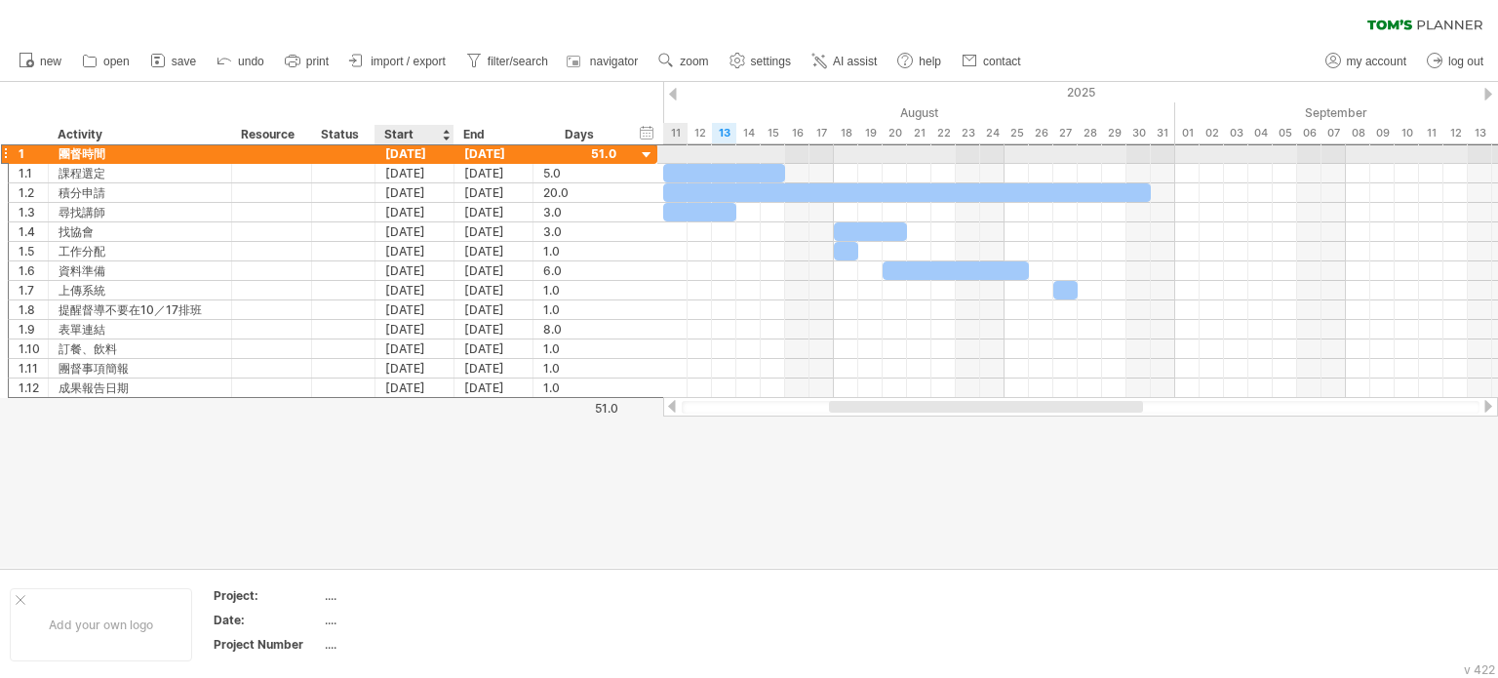
click at [399, 155] on div "[DATE]" at bounding box center [414, 153] width 79 height 19
click at [425, 153] on div "[DATE]" at bounding box center [414, 153] width 79 height 19
click at [395, 146] on div "[DATE]" at bounding box center [414, 153] width 79 height 19
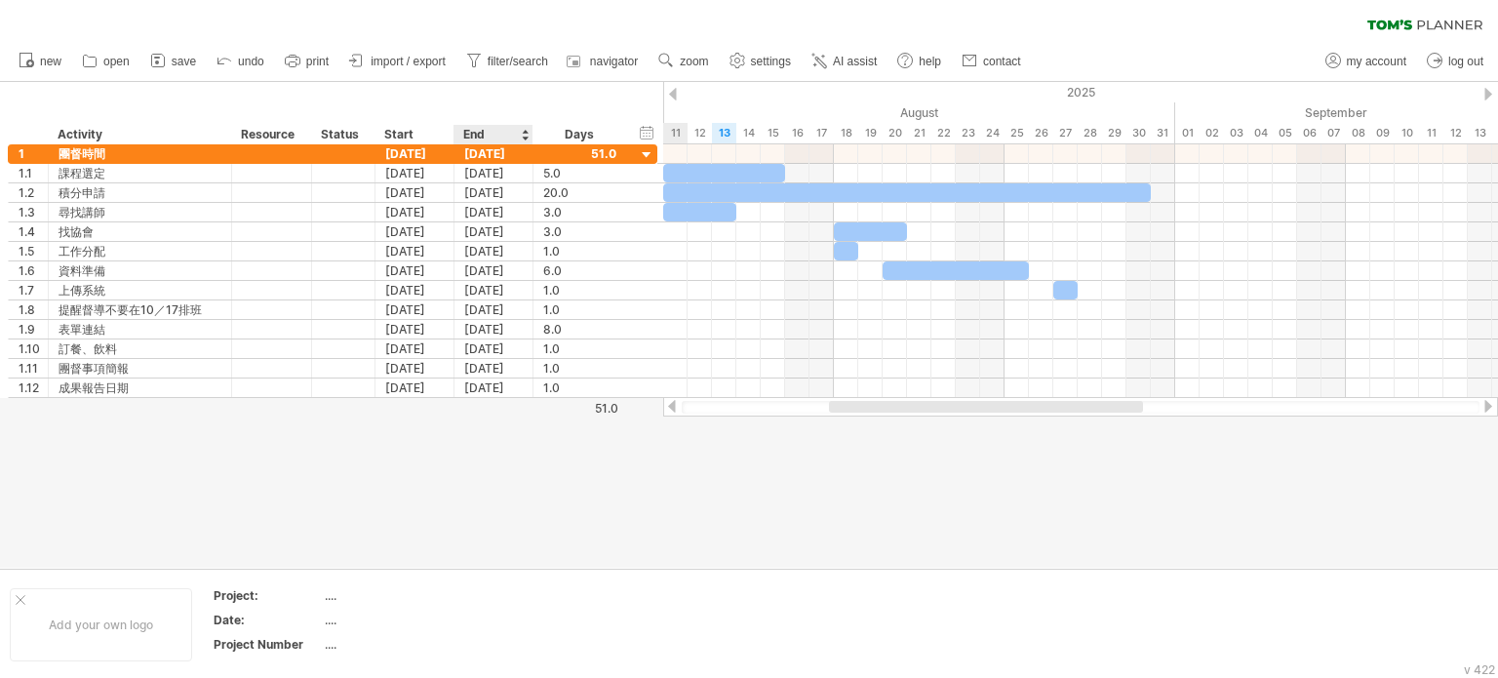
click at [476, 460] on div at bounding box center [749, 325] width 1498 height 486
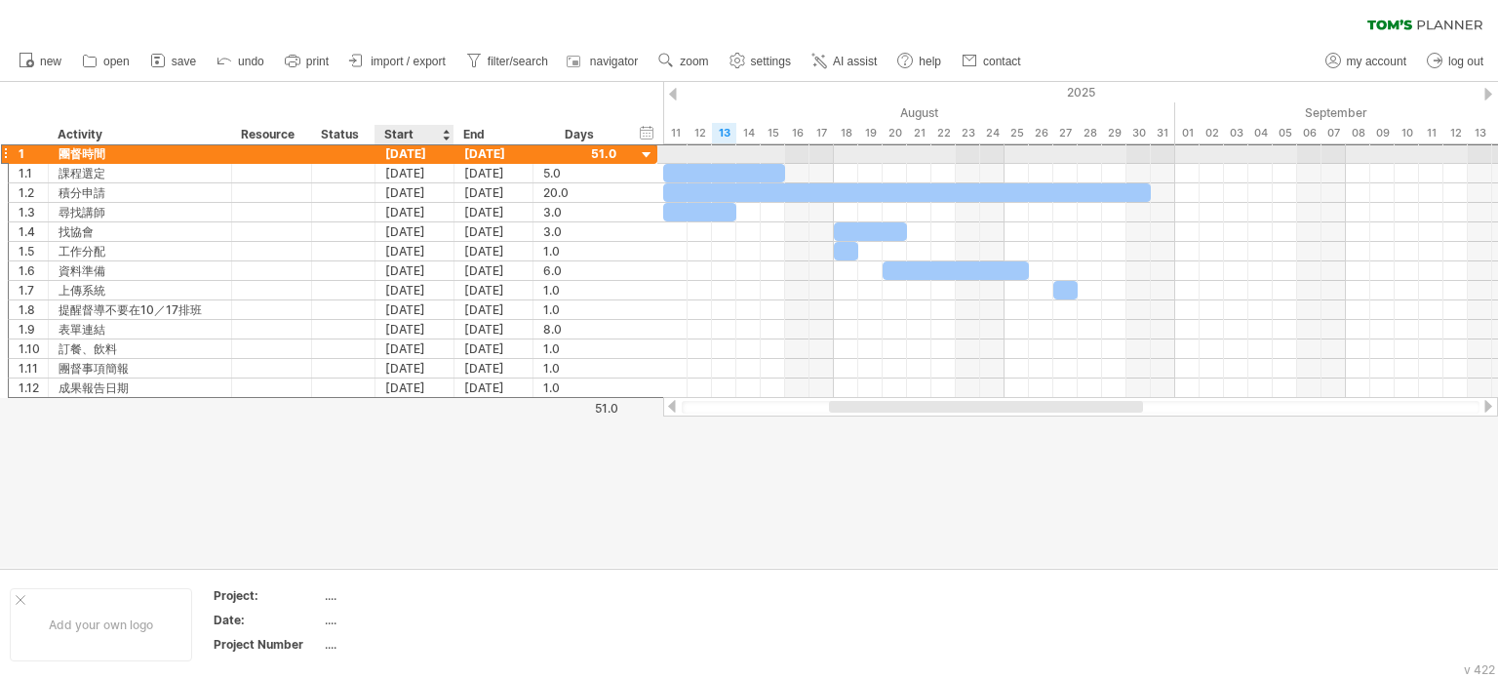
click at [401, 155] on div "[DATE]" at bounding box center [414, 153] width 79 height 19
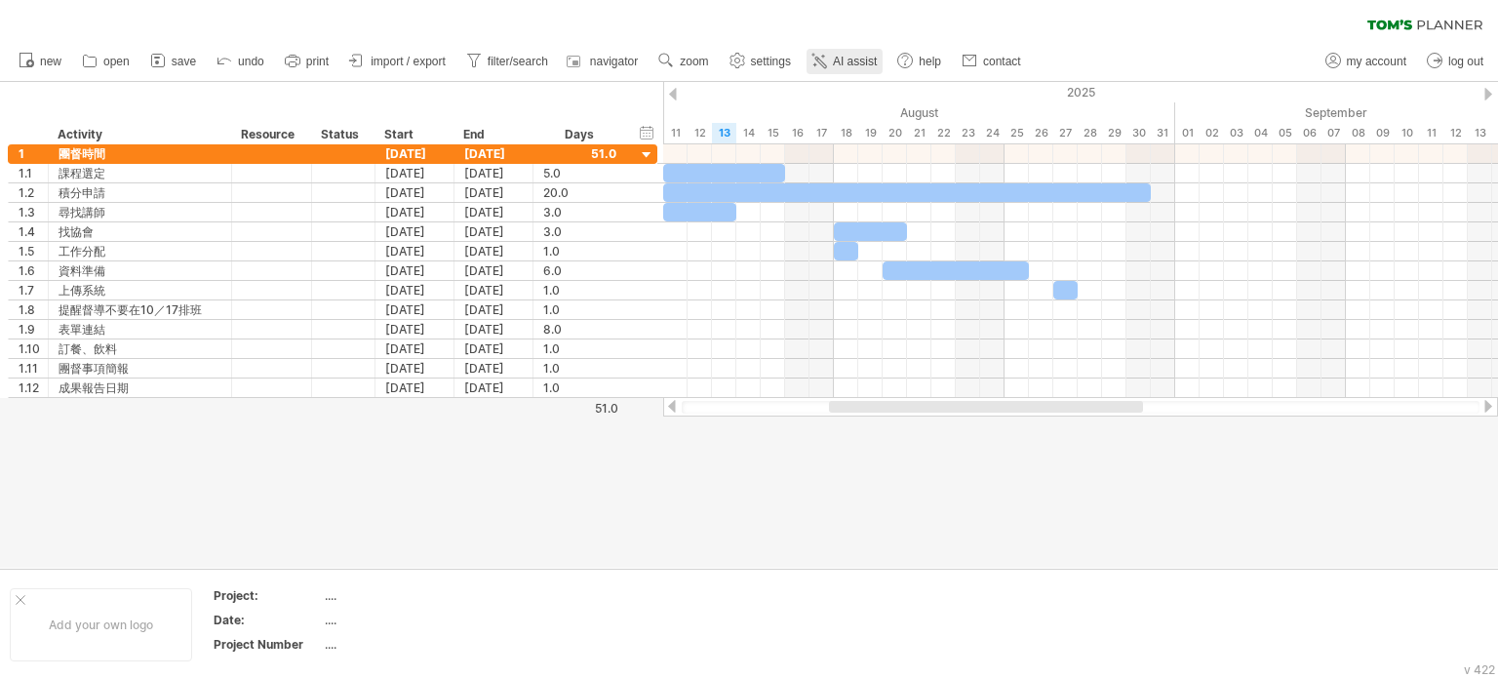
click at [882, 58] on link "AI assist" at bounding box center [844, 61] width 76 height 25
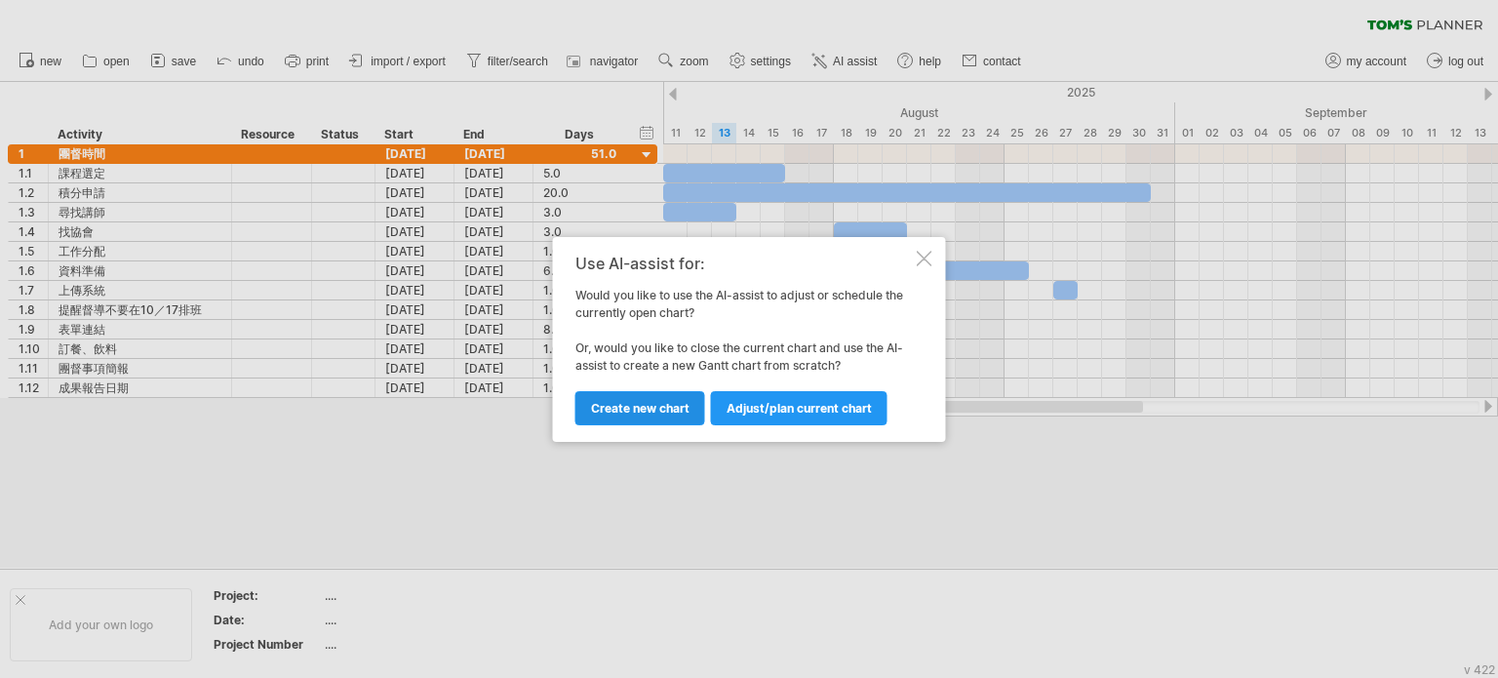
click at [682, 407] on span "Create new chart" at bounding box center [640, 408] width 98 height 15
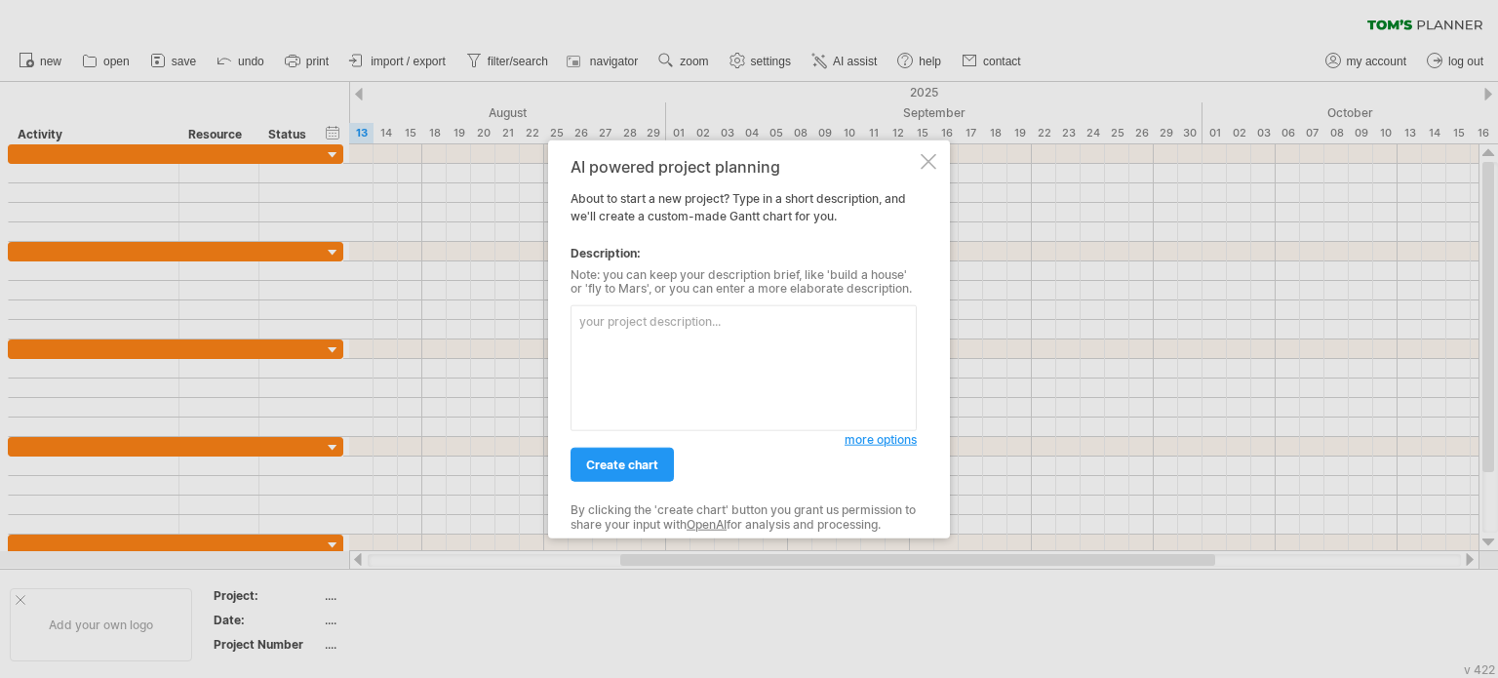
click at [682, 363] on textarea at bounding box center [743, 368] width 346 height 126
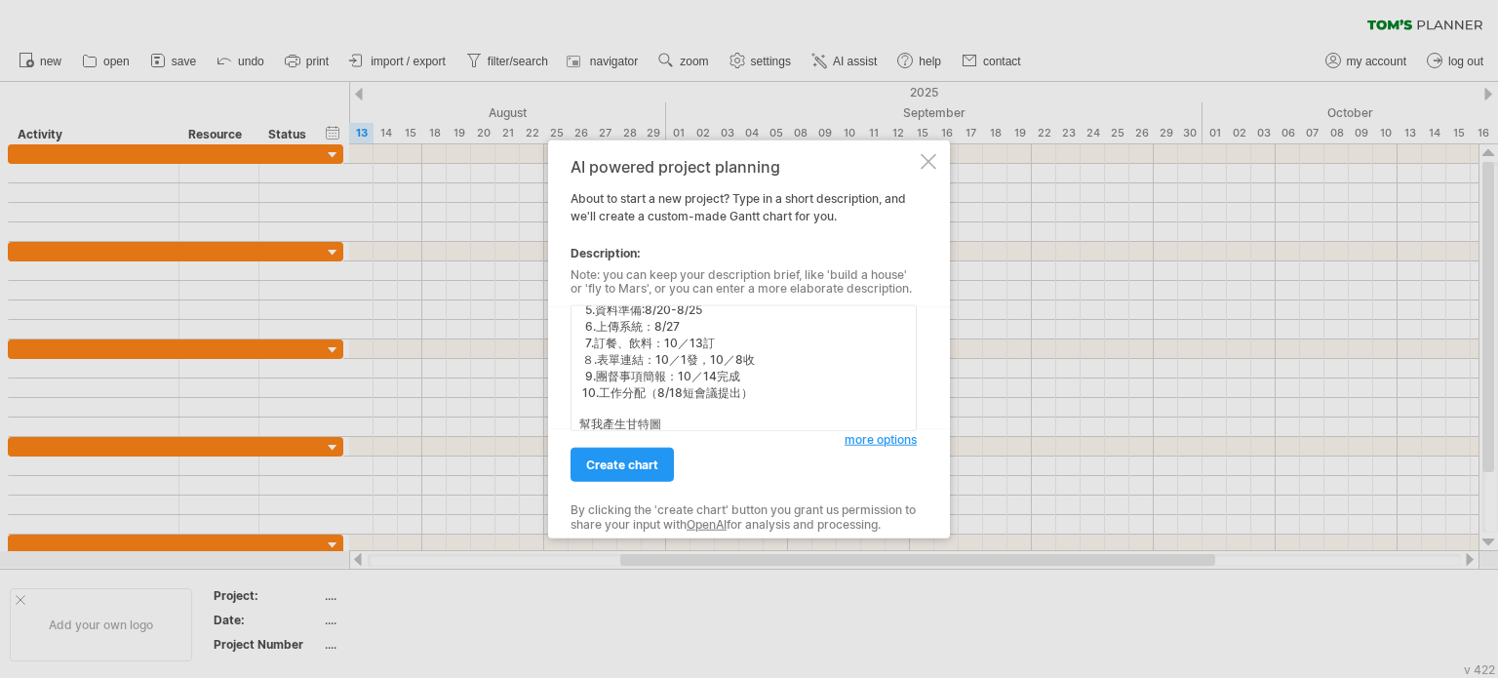
scroll to position [0, 0]
click at [639, 325] on textarea "團督時間：10/17 成果報告日期：10/15 前置作業：10／17 9／22提醒督導不要在10／17排班 1.積分申請：8/11-8/30 2.課程選定:8…" at bounding box center [743, 368] width 346 height 126
click at [663, 342] on textarea "團督時間：[DATE] 成果報告日期：10/15 前置作業：10／17 9／22提醒督導不要在10／17排班 1.積分申請：8/11-8/30 2.課程選定:…" at bounding box center [743, 368] width 346 height 126
click at [640, 361] on textarea "團督時間：[DATE] 成果報告日期：[DATE] 前置作業：10／17 9／22提醒督導不要在10／17排班 1.積分申請：8/11-8/30 2.課程選定…" at bounding box center [743, 368] width 346 height 126
click at [581, 375] on textarea "團督時間：[DATE] 成果報告日期：[DATE] 前置作業：[DATE] 9／22提醒督導不要在10／17排班 1.積分申請：8/11-8/30 2.課程選…" at bounding box center [743, 368] width 346 height 126
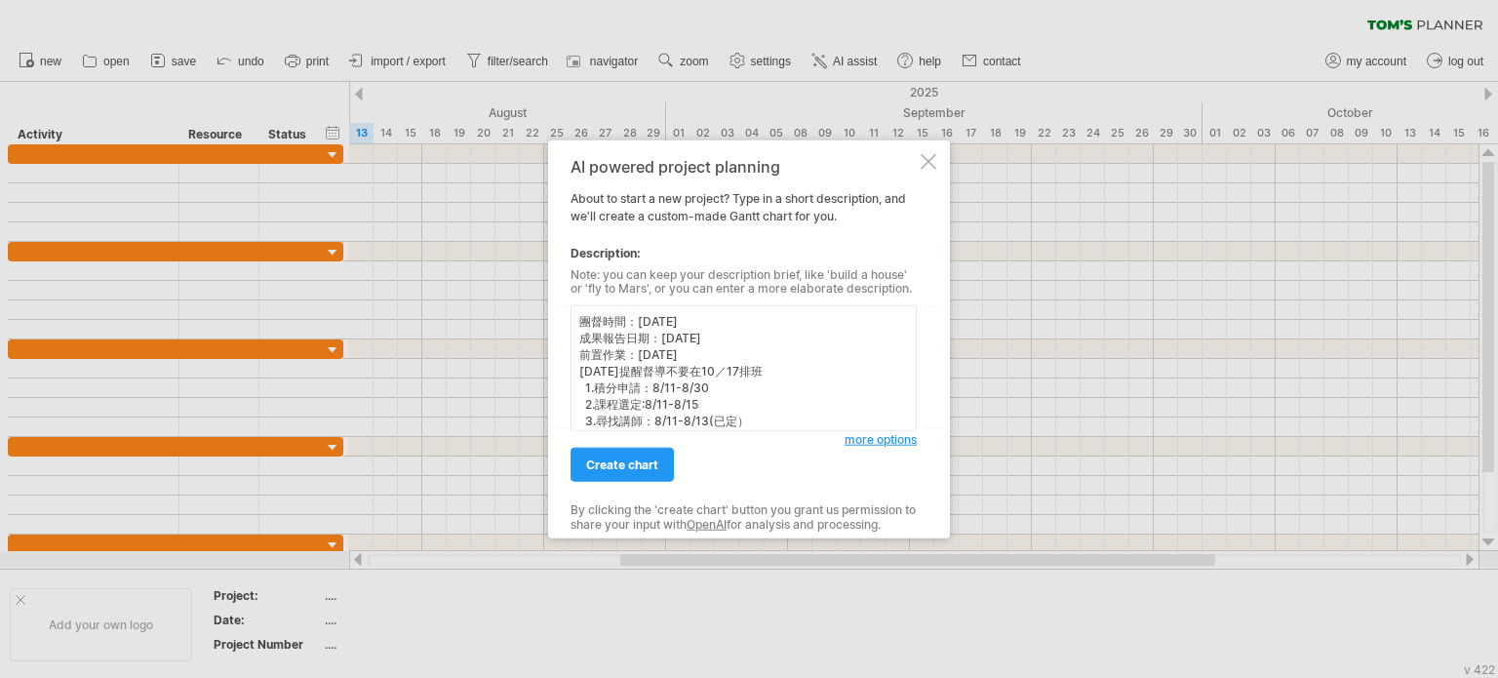
click at [632, 371] on textarea "團督時間：[DATE] 成果報告日期：[DATE] 前置作業：[DATE] [DATE]提醒督導不要在10／17排班 1.積分申請：8/11-8/30 2.課…" at bounding box center [743, 368] width 346 height 126
click at [719, 373] on textarea "團督時間：[DATE] 成果報告日期：[DATE] 前置作業：[DATE] [DATE]提醒督導不要在10／17排班 1.積分申請：8/11-8/30 2.課…" at bounding box center [743, 368] width 346 height 126
click at [655, 392] on textarea "團督時間：[DATE] 成果報告日期：[DATE] 前置作業：[DATE] [DATE]提醒督導不要在[DATE]排班 1.積分申請：8/11-8/30 2.…" at bounding box center [743, 368] width 346 height 126
click at [648, 405] on textarea "團督時間：[DATE] 成果報告日期：[DATE] 前置作業：[DATE] [DATE]提醒督導不要在[DATE]排班 1.積分申請：[DATE]-[DATE…" at bounding box center [743, 368] width 346 height 126
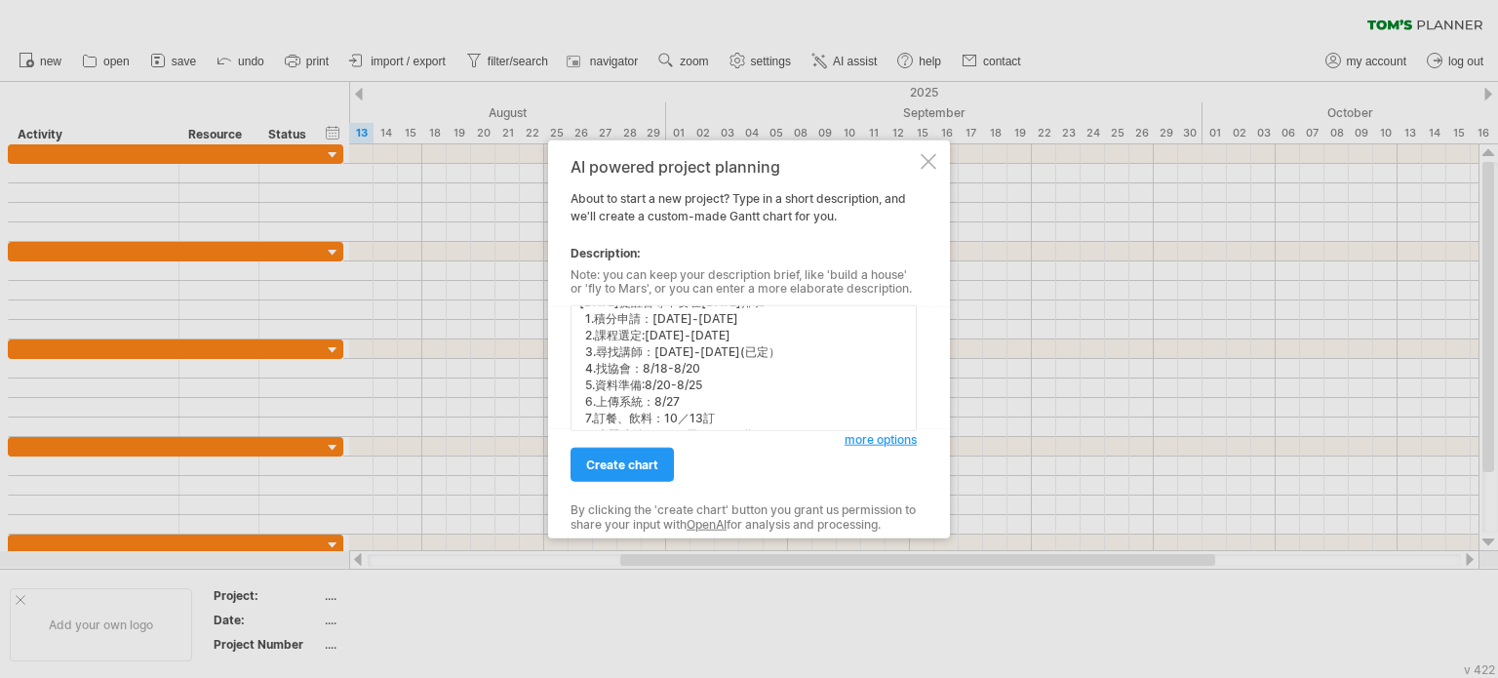
click at [646, 368] on textarea "團督時間：[DATE] 成果報告日期：[DATE] 前置作業：[DATE] [DATE]提醒督導不要在[DATE]排班 1.積分申請：[DATE]-[DATE…" at bounding box center [743, 368] width 346 height 126
click at [747, 407] on textarea "團督時間：[DATE] 成果報告日期：[DATE] 前置作業：[DATE] [DATE]提醒督導不要在[DATE]排班 1.積分申請：[DATE]-[DATE…" at bounding box center [743, 368] width 346 height 126
click at [724, 391] on textarea "團督時間：[DATE] 成果報告日期：[DATE] 前置作業：[DATE] [DATE]提醒督導不要在[DATE]排班 1.積分申請：[DATE]-[DATE…" at bounding box center [743, 368] width 346 height 126
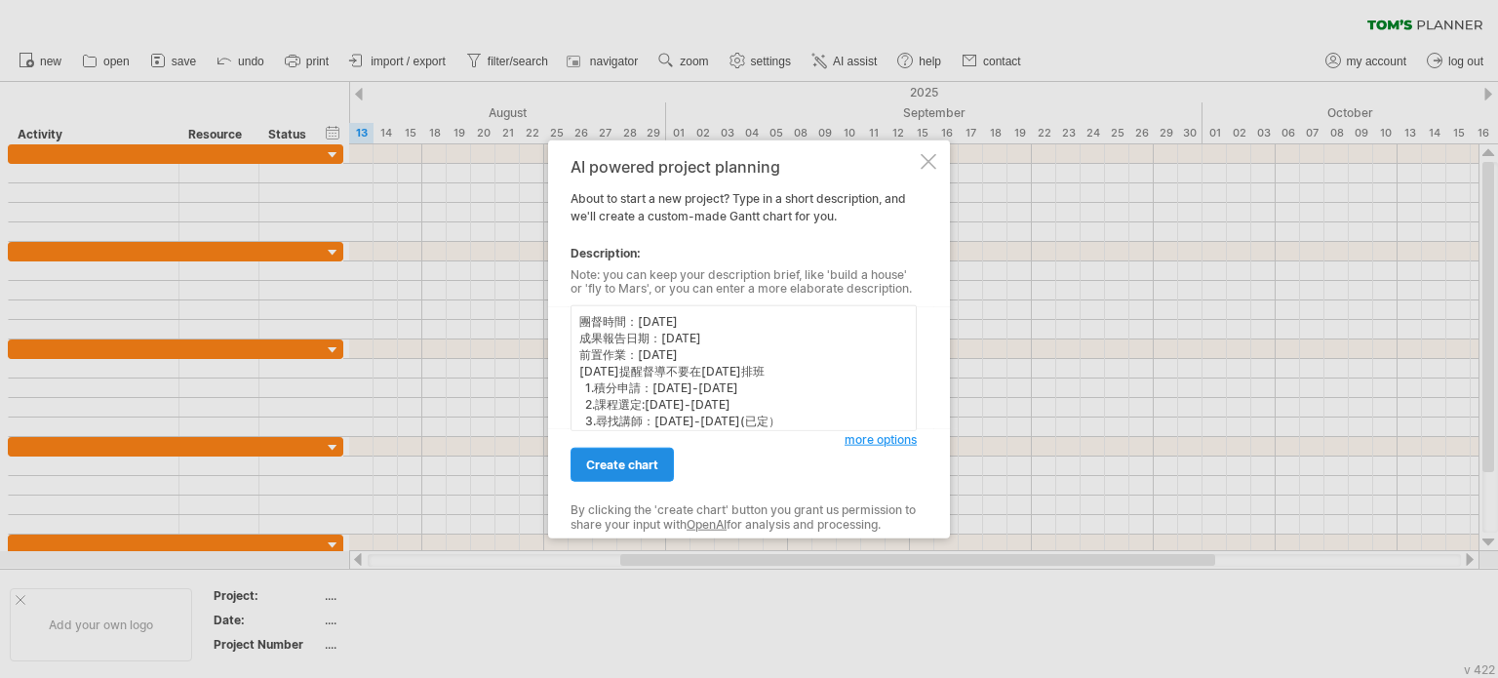
type textarea "團督時間：[DATE] 成果報告日期：[DATE] 前置作業：[DATE] [DATE]提醒督導不要在[DATE]排班 1.積分申請：[DATE]-[DATE…"
click at [659, 459] on link "create chart" at bounding box center [621, 465] width 103 height 34
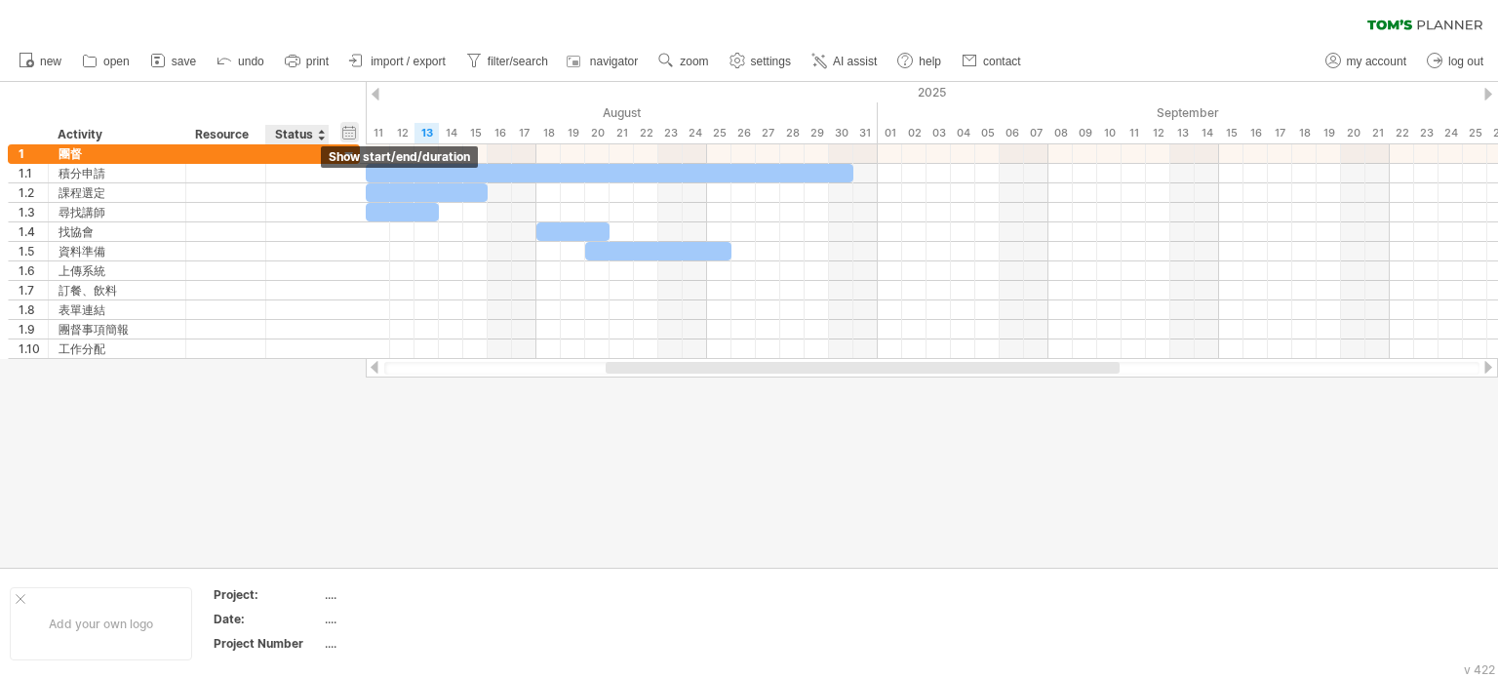
click at [343, 128] on div "hide start/end/duration show start/end/duration" at bounding box center [349, 132] width 19 height 20
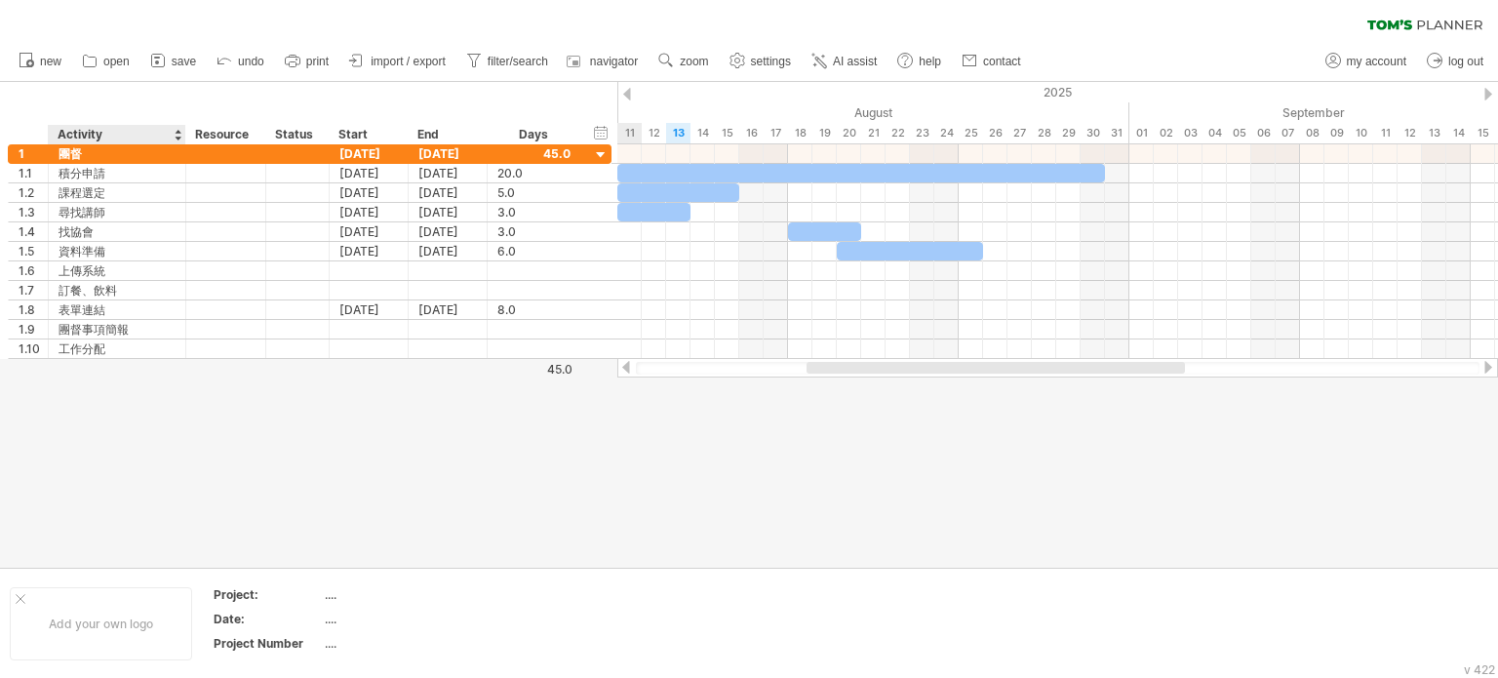
click at [109, 134] on div "Activity" at bounding box center [116, 135] width 117 height 20
click at [171, 131] on input "********" at bounding box center [116, 135] width 117 height 20
click at [176, 135] on div at bounding box center [178, 135] width 8 height 20
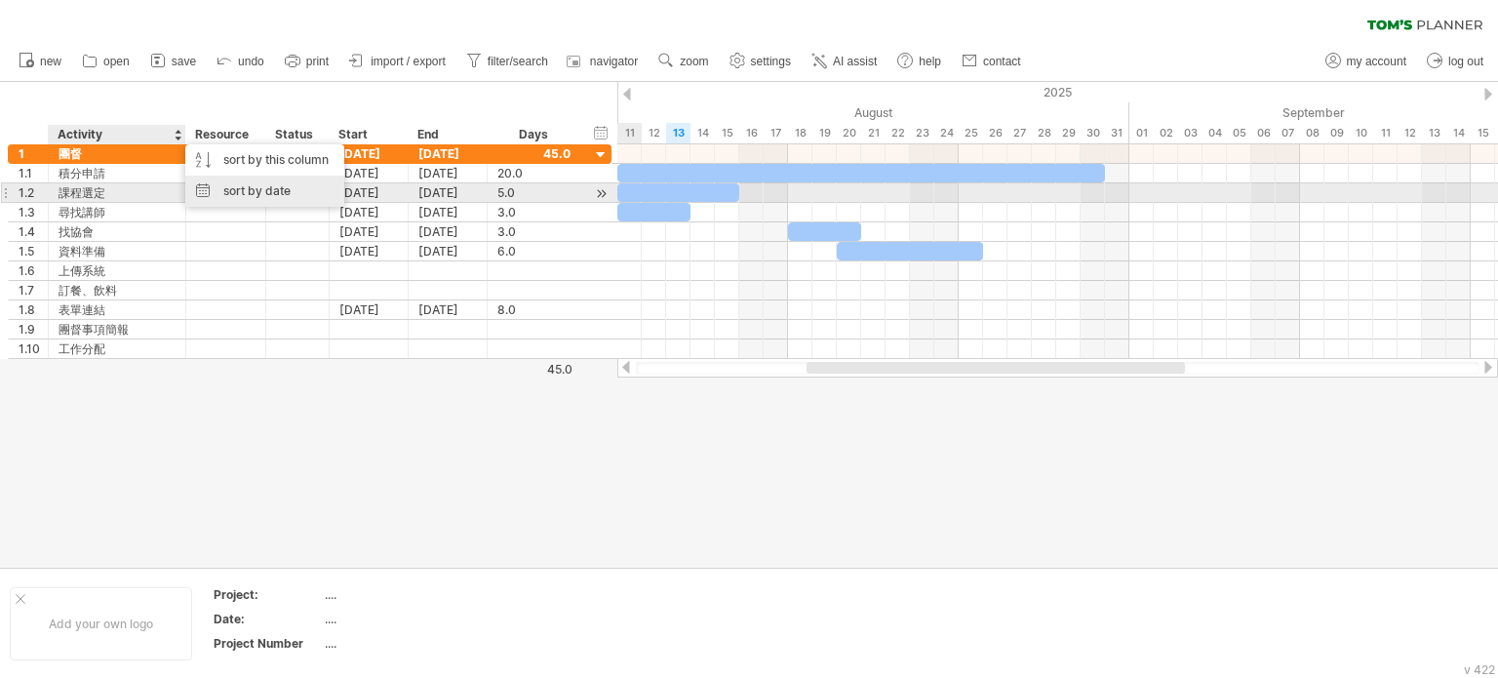
click at [209, 190] on div "sort by date" at bounding box center [264, 191] width 159 height 31
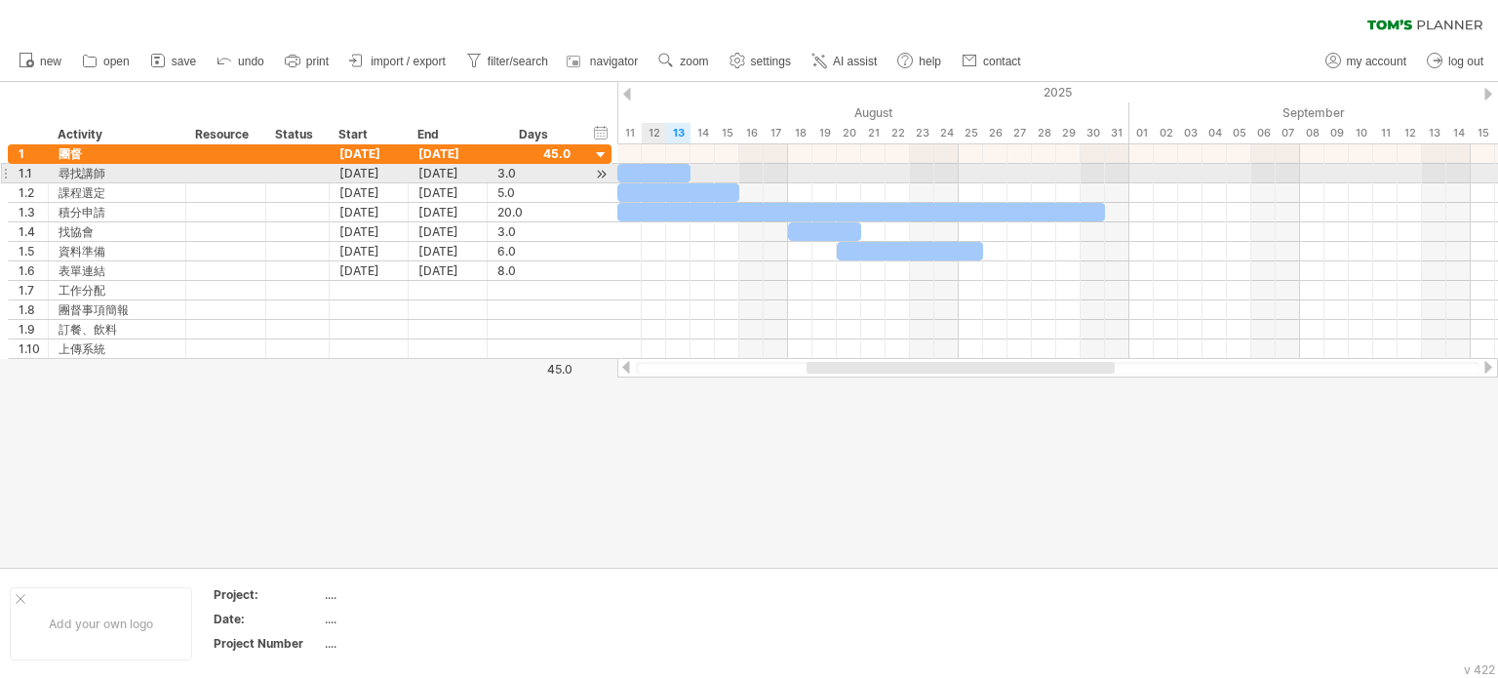
click at [658, 173] on div at bounding box center [653, 173] width 73 height 19
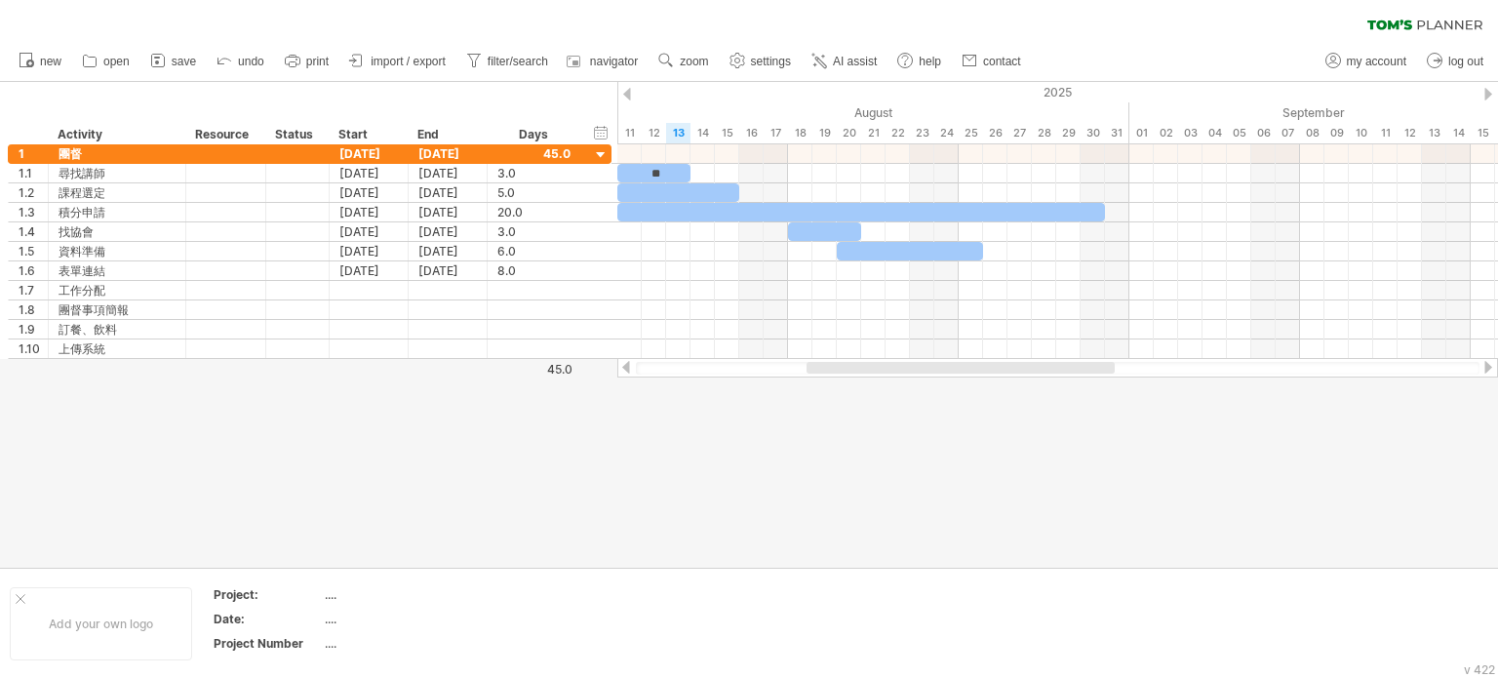
click at [644, 415] on div at bounding box center [749, 325] width 1498 height 486
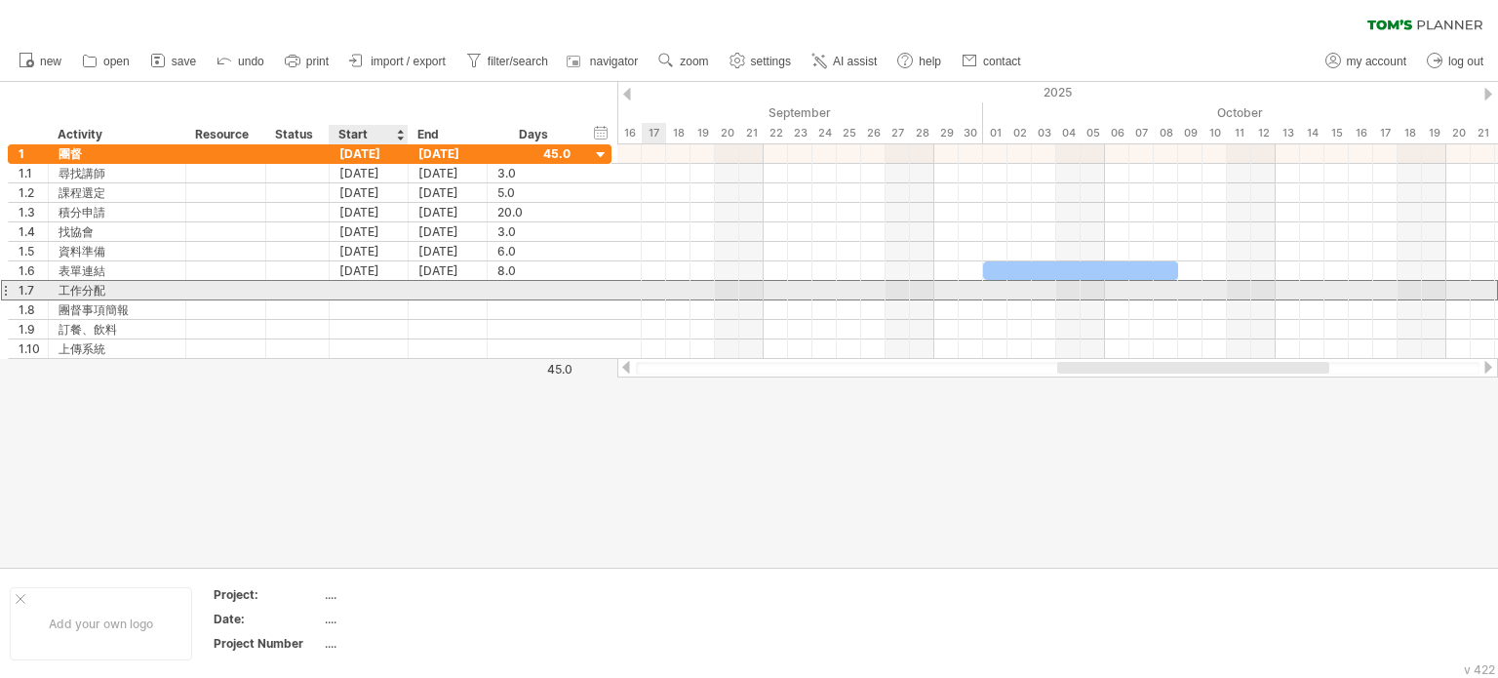
click at [389, 288] on div at bounding box center [369, 290] width 79 height 19
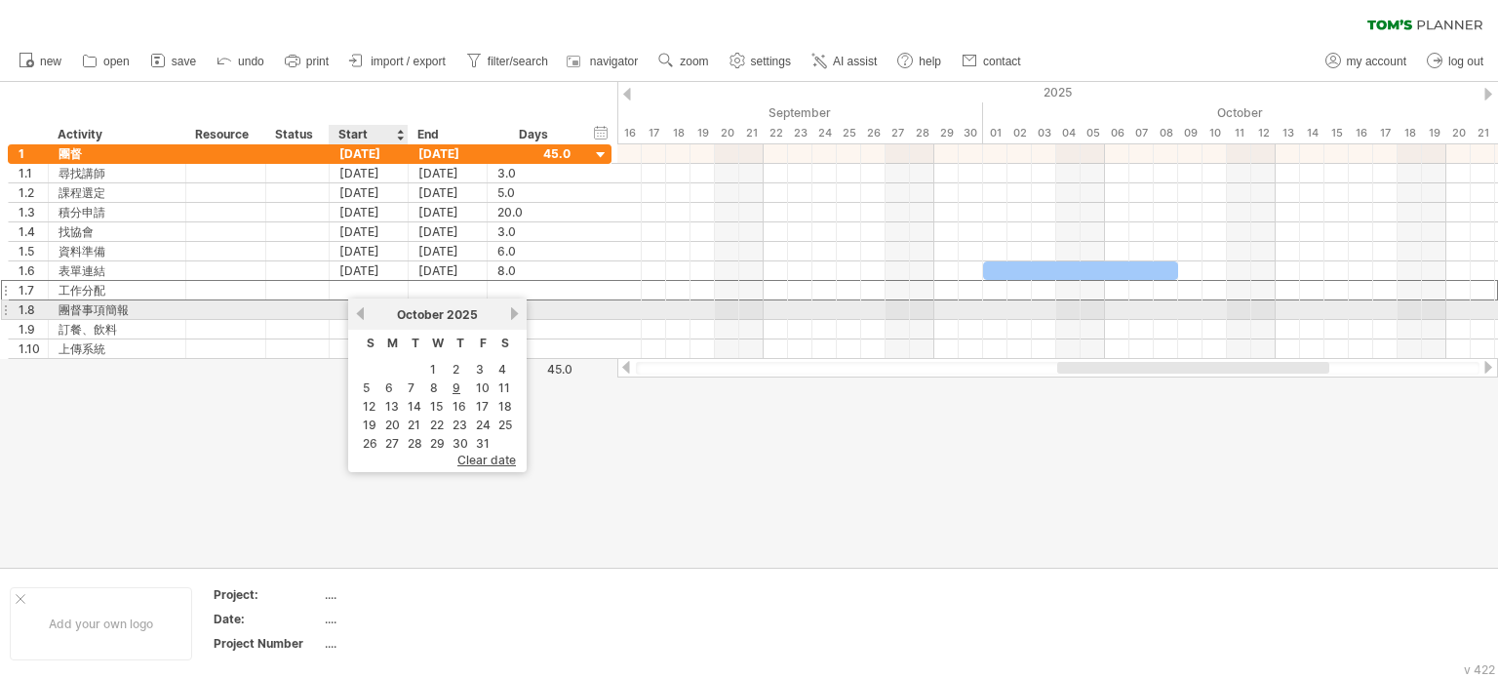
click at [363, 316] on link "previous" at bounding box center [360, 313] width 15 height 15
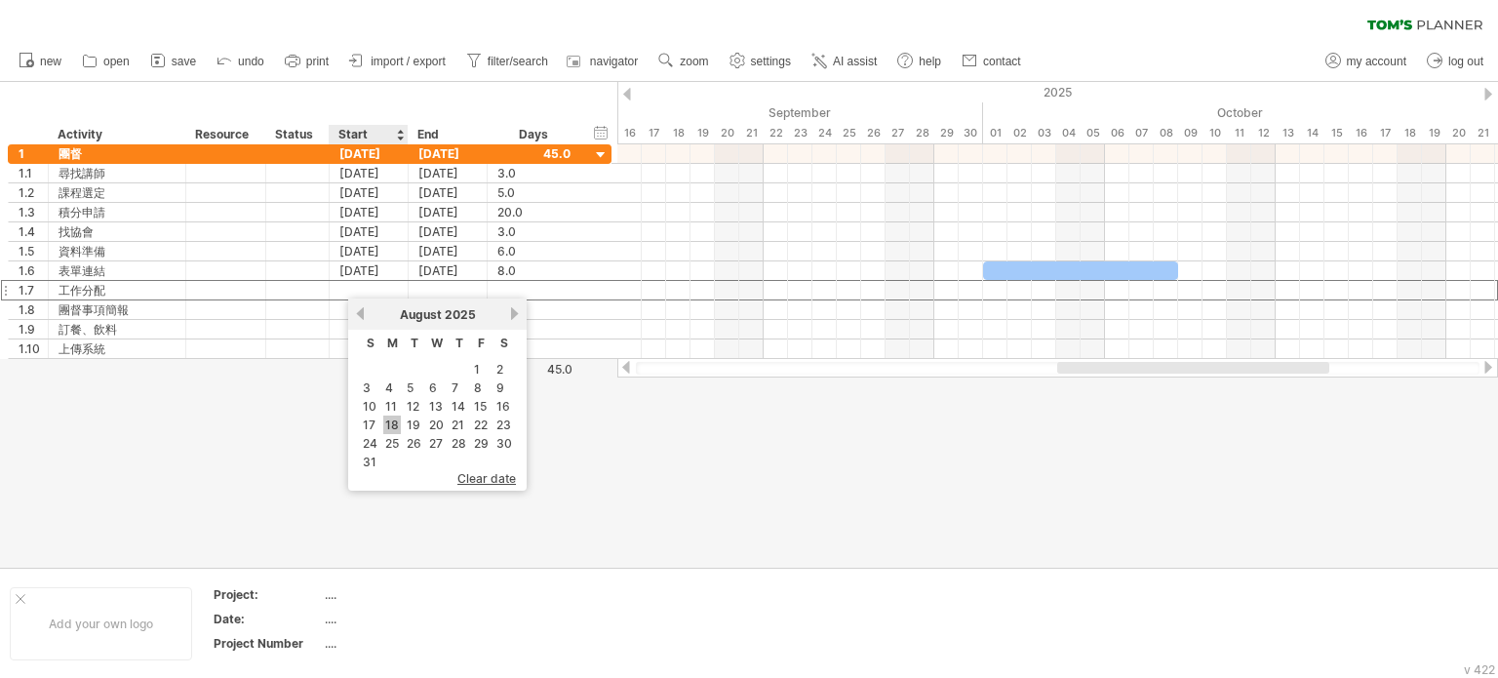
click at [390, 423] on link "18" at bounding box center [392, 424] width 18 height 19
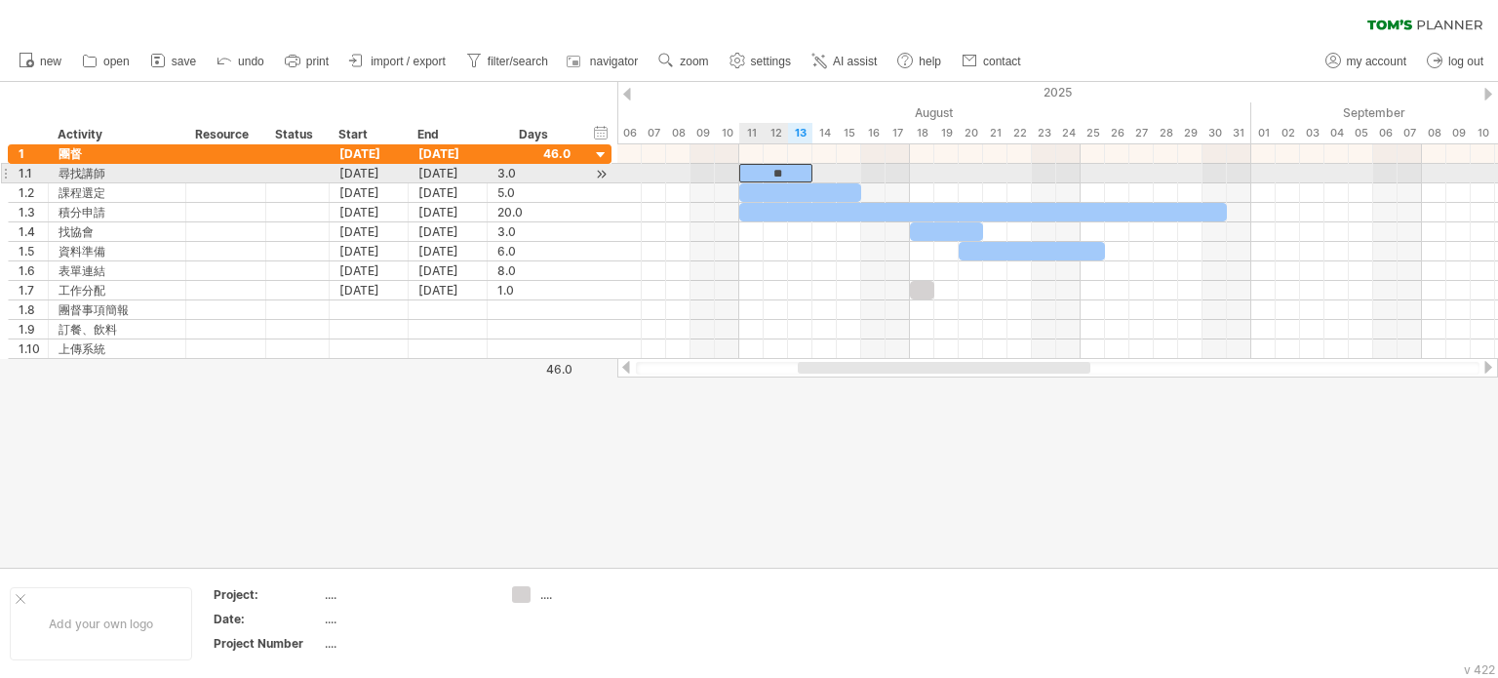
click at [762, 171] on div "**" at bounding box center [775, 173] width 73 height 19
click at [790, 167] on div "*****" at bounding box center [775, 173] width 73 height 19
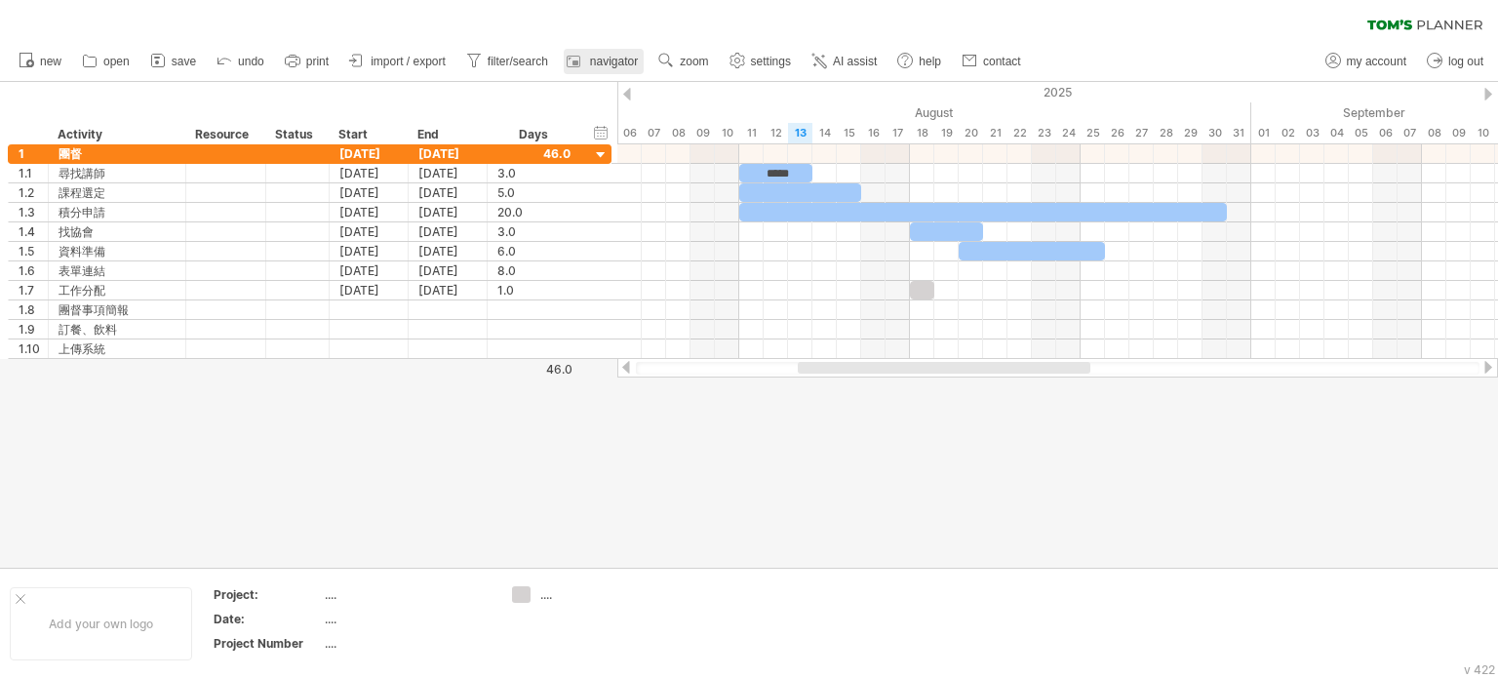
click at [603, 61] on span "navigator" at bounding box center [614, 62] width 48 height 14
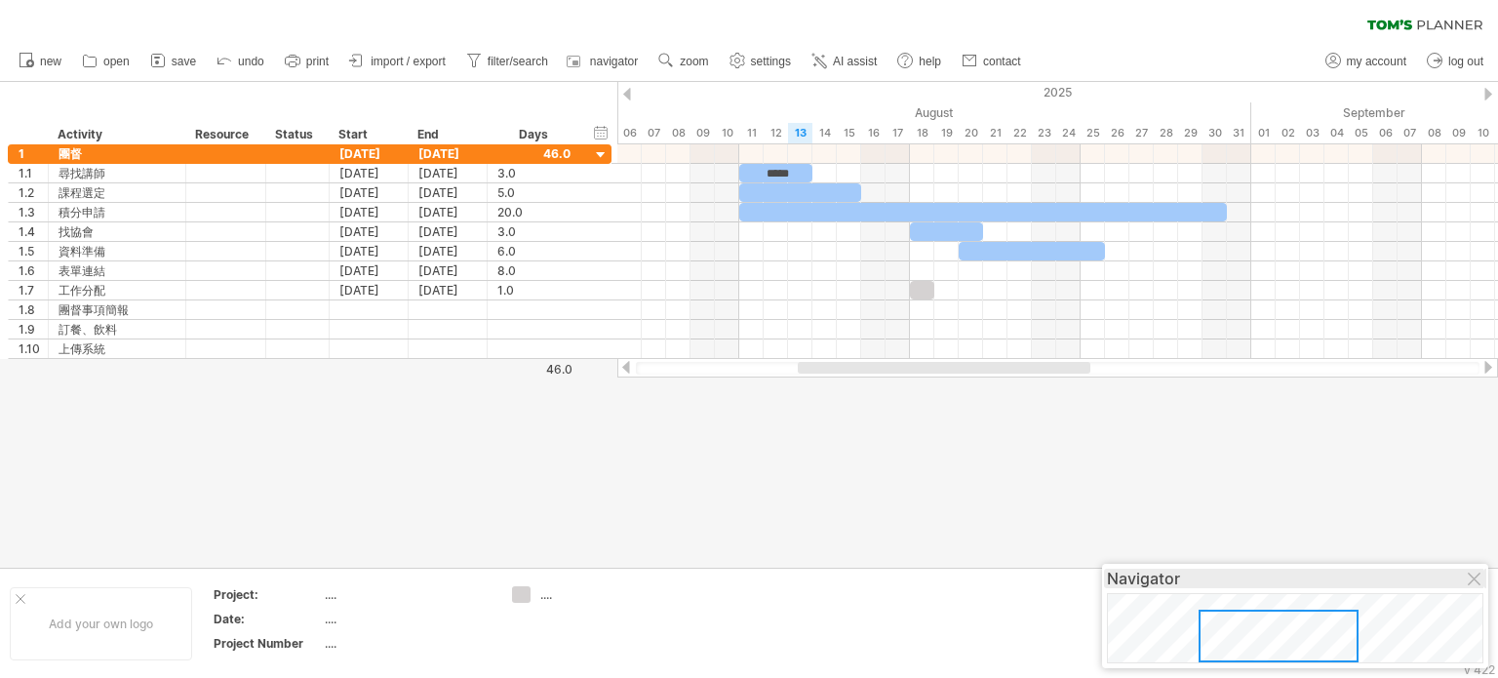
click at [1461, 575] on div "Navigator" at bounding box center [1295, 578] width 376 height 20
click at [1477, 577] on div at bounding box center [1475, 580] width 16 height 16
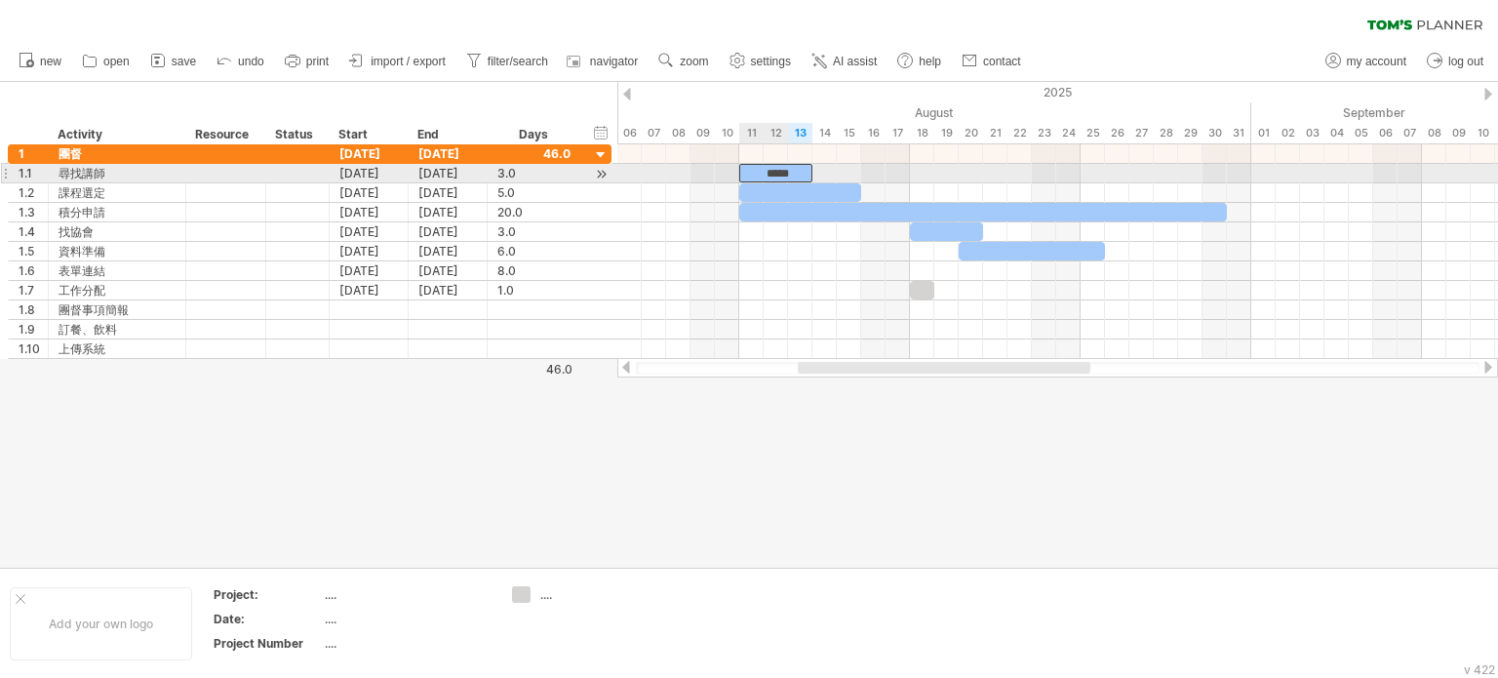
click at [766, 171] on div "*****" at bounding box center [775, 173] width 73 height 19
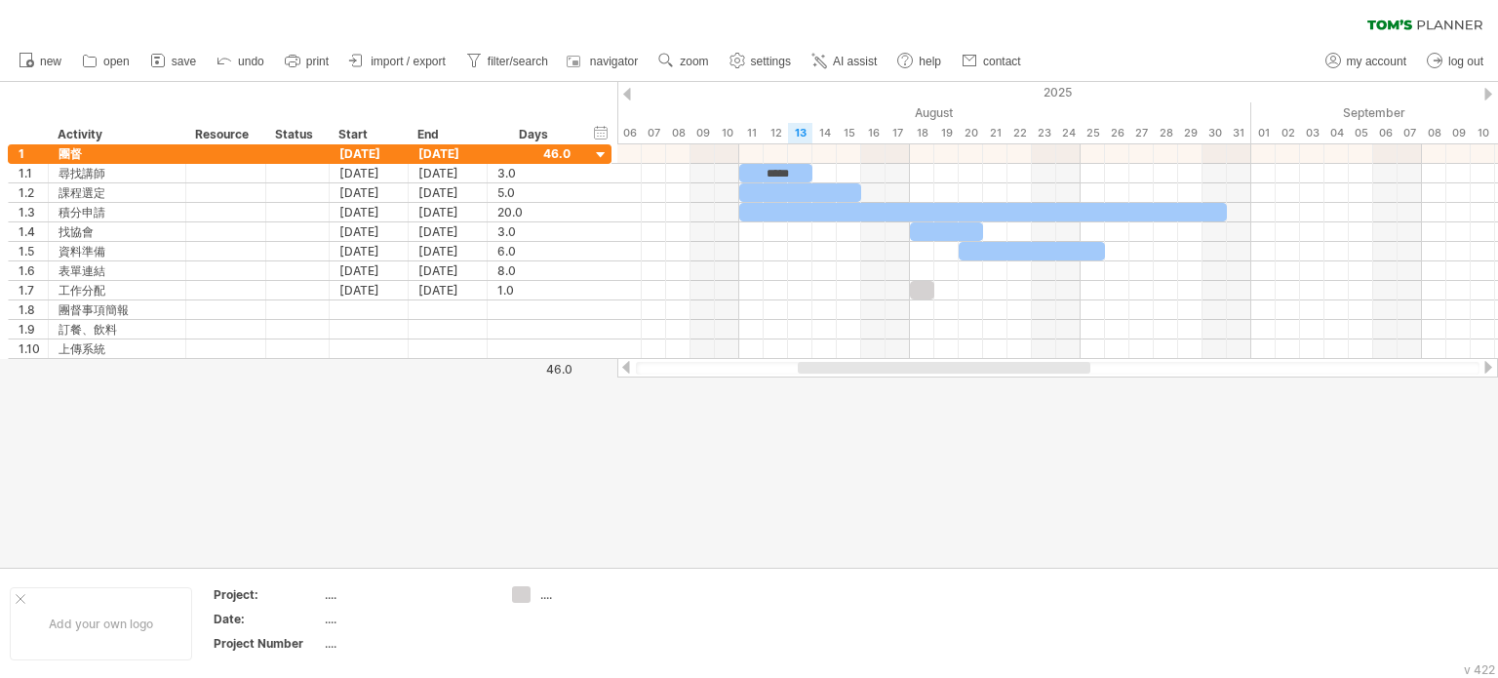
click at [675, 459] on div at bounding box center [749, 325] width 1498 height 486
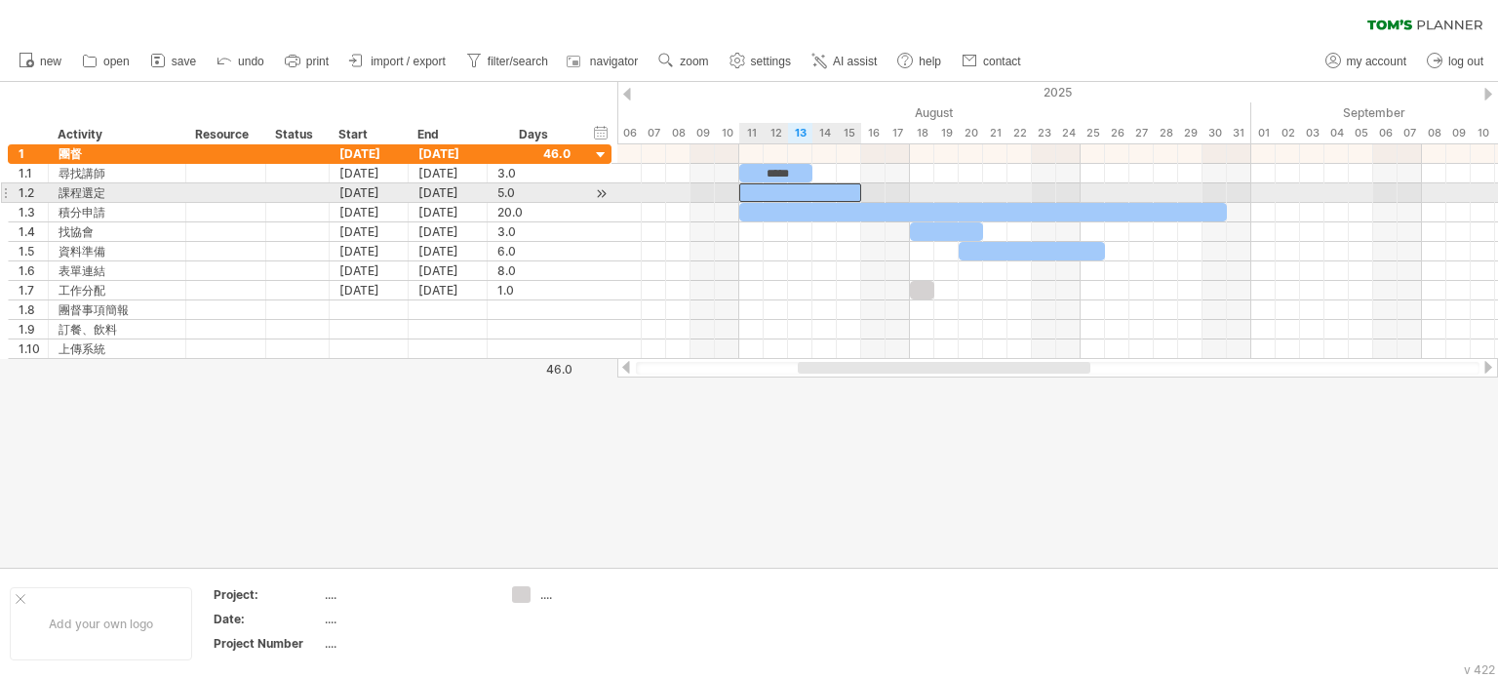
click at [746, 186] on div at bounding box center [800, 192] width 122 height 19
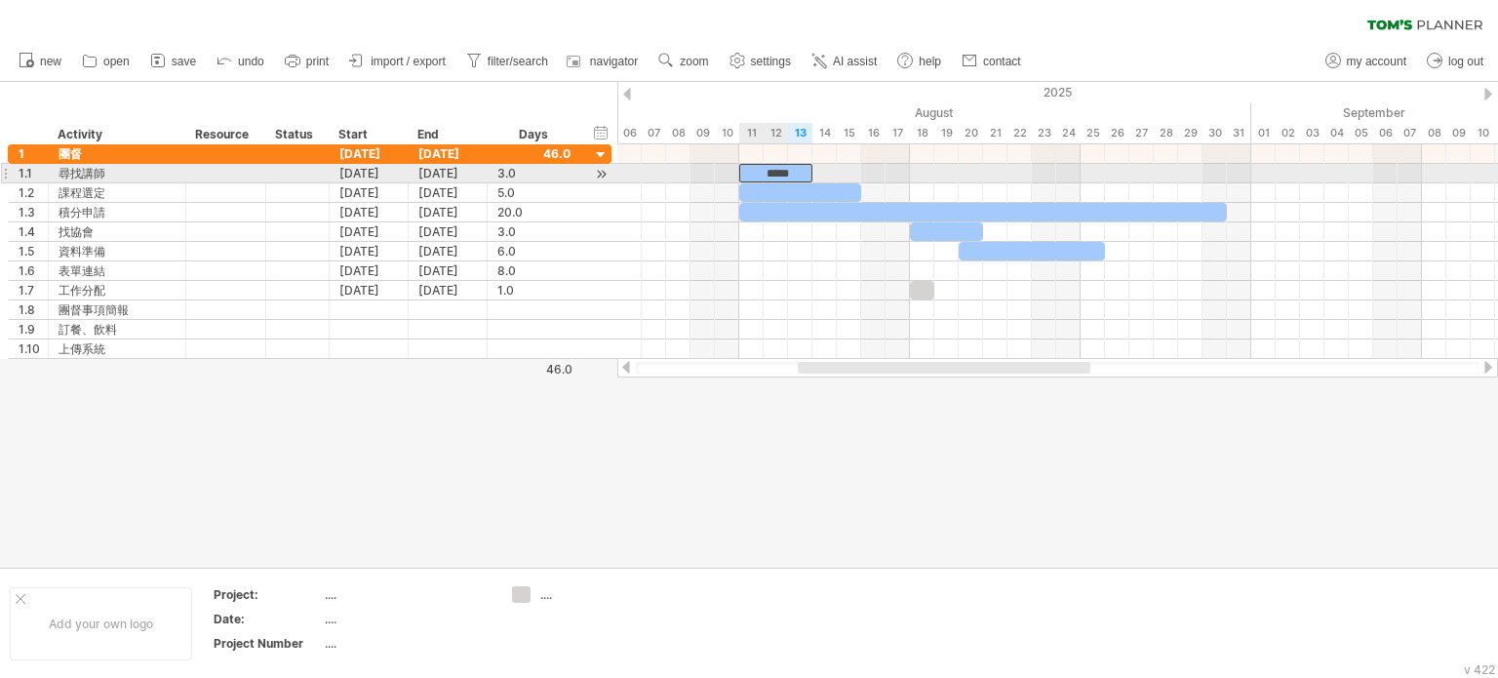
click at [753, 168] on div "*****" at bounding box center [775, 173] width 73 height 19
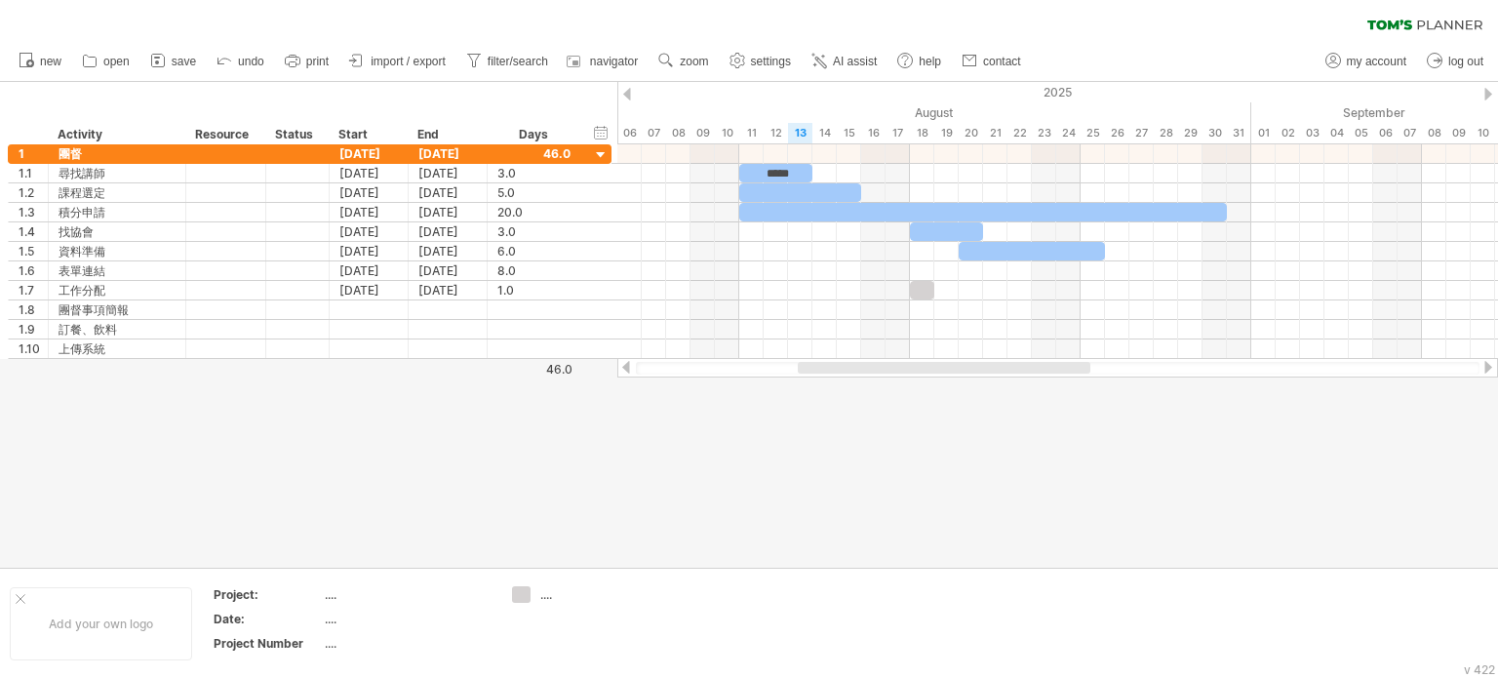
click at [743, 456] on div at bounding box center [749, 325] width 1498 height 486
click at [338, 594] on div "...." at bounding box center [407, 594] width 164 height 17
click at [343, 594] on input "text" at bounding box center [403, 594] width 157 height 17
type input "**"
click at [330, 612] on div "...." at bounding box center [407, 618] width 164 height 17
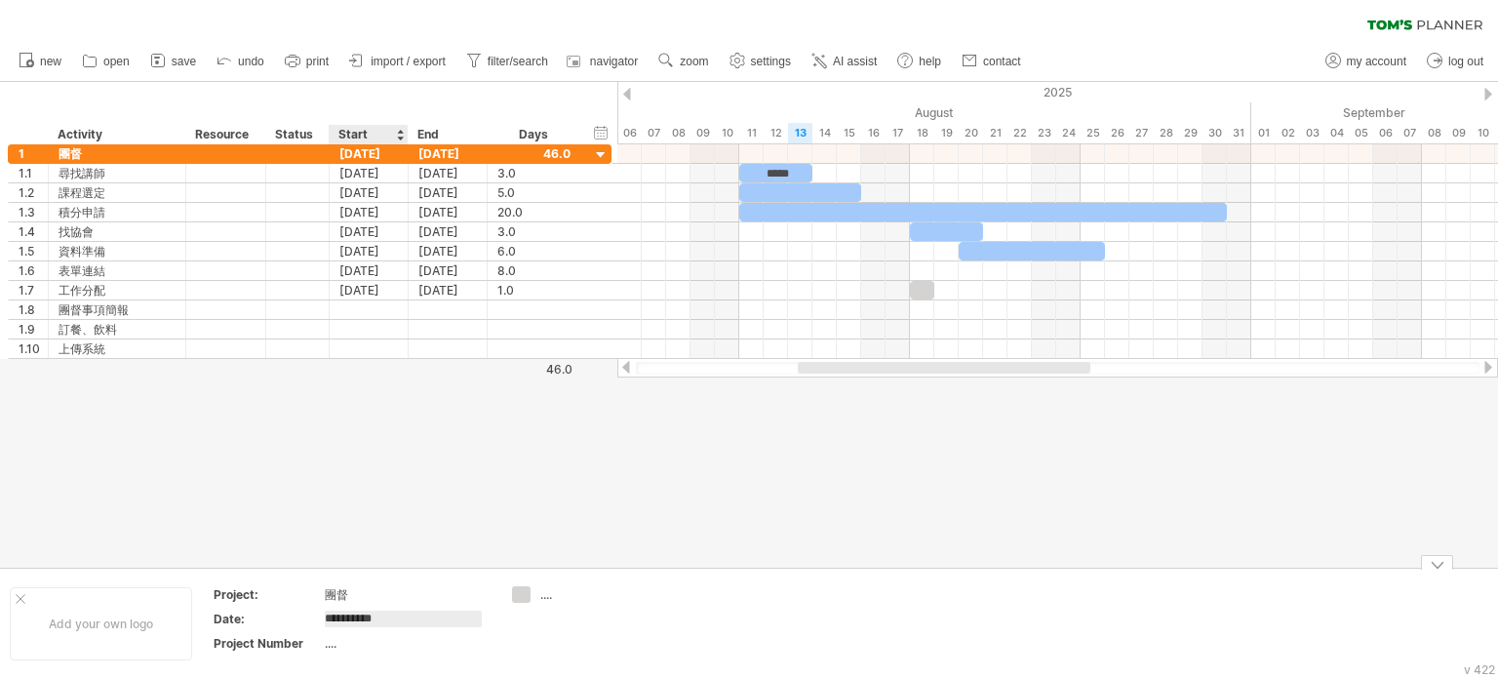
type input "**********"
click at [335, 643] on div "...." at bounding box center [407, 643] width 164 height 17
drag, startPoint x: 562, startPoint y: 650, endPoint x: 539, endPoint y: 592, distance: 62.7
click at [539, 592] on td "...." at bounding box center [579, 623] width 154 height 75
click at [540, 592] on div "...." at bounding box center [593, 594] width 106 height 17
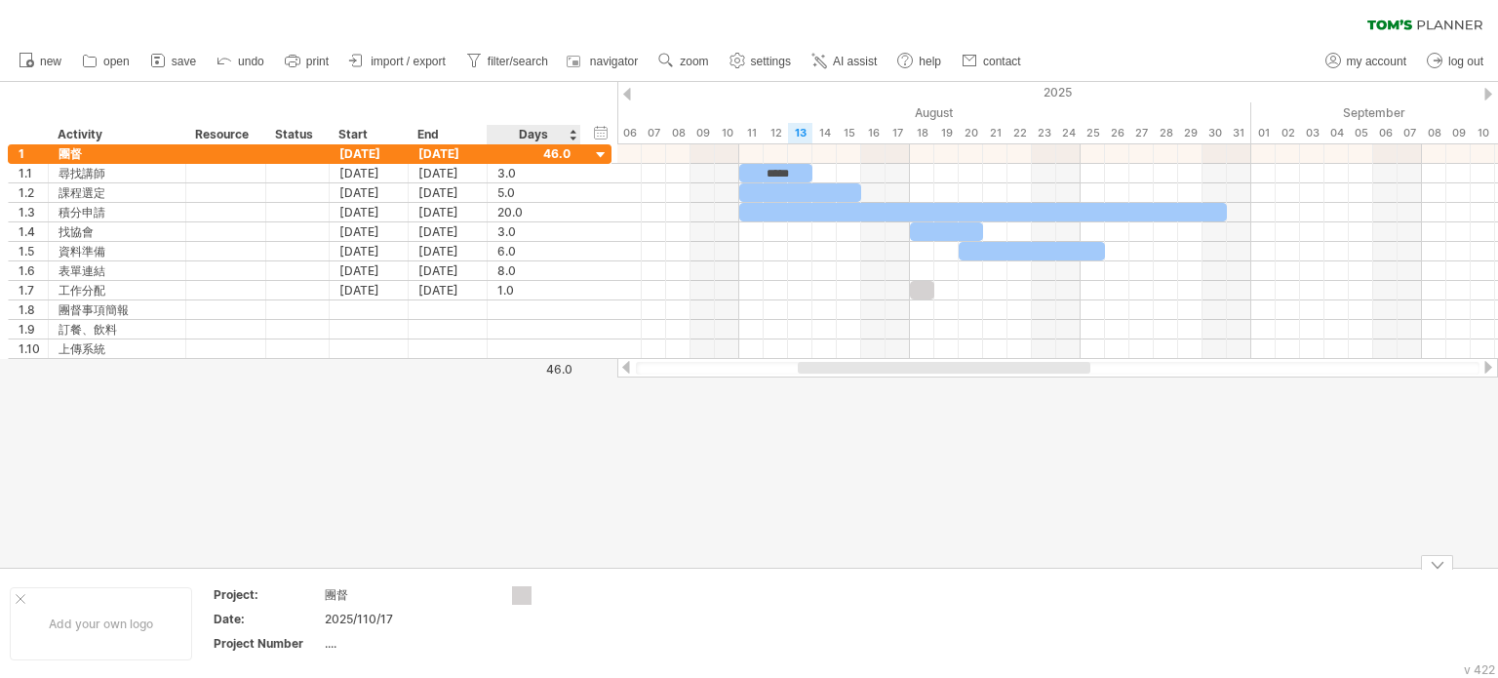
click at [521, 593] on div "Trying to reach [DOMAIN_NAME] Connected again... 0% clear filter new 1" at bounding box center [749, 339] width 1498 height 678
click at [528, 622] on td at bounding box center [579, 623] width 154 height 75
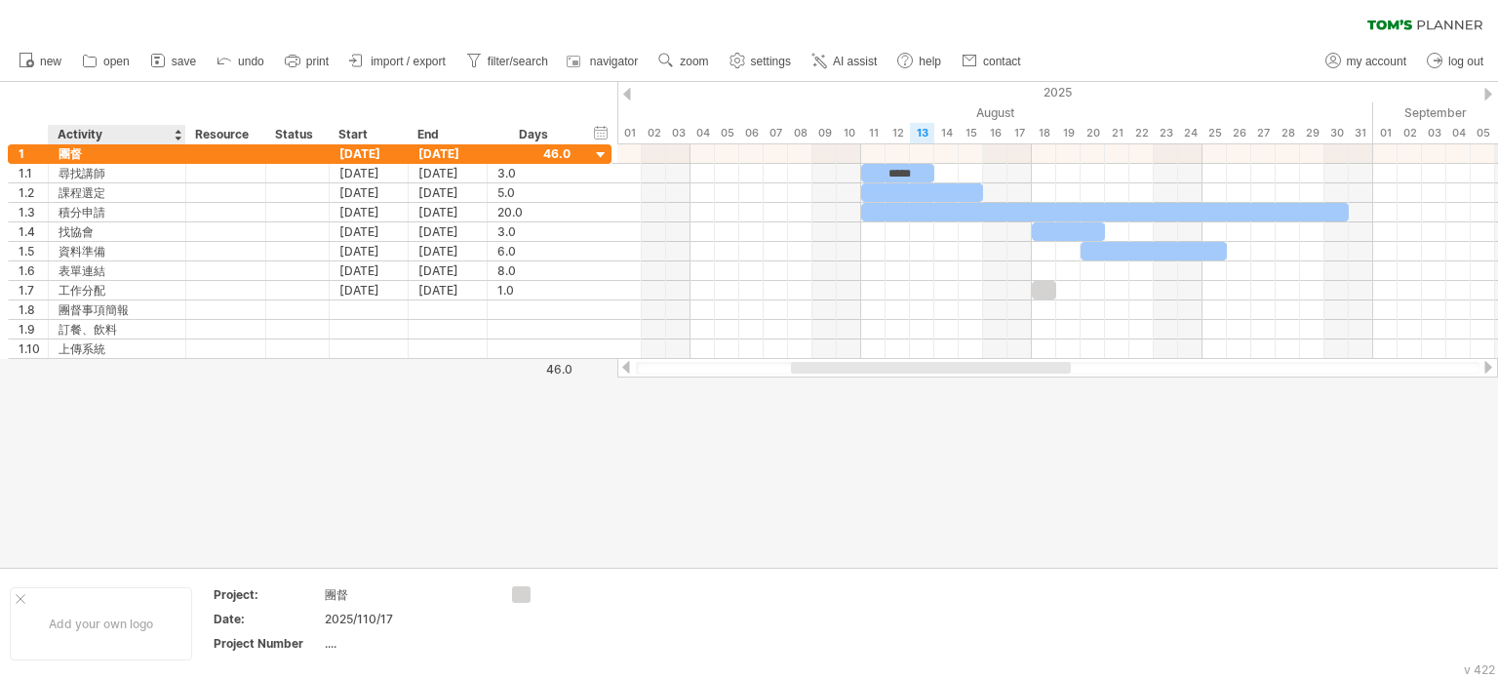
click at [157, 136] on div "Activity" at bounding box center [116, 135] width 117 height 20
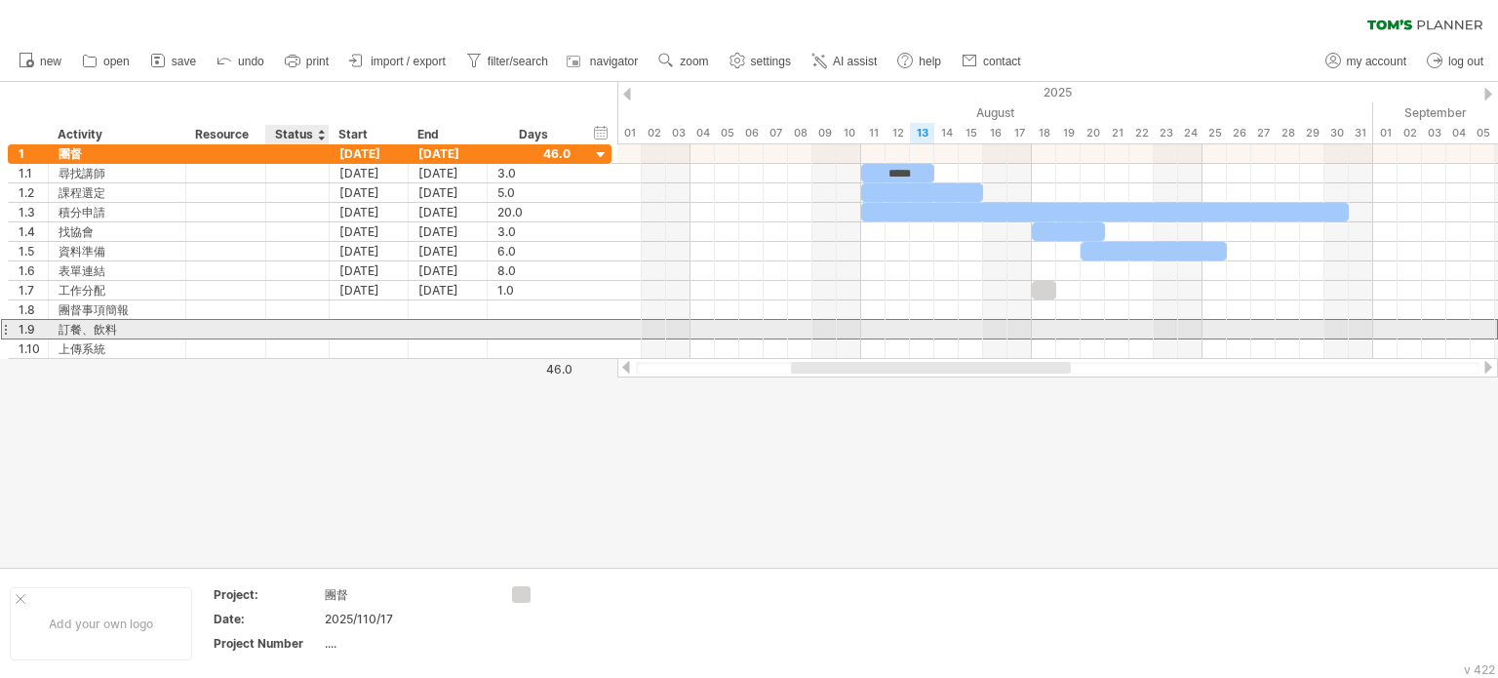
click at [319, 329] on div at bounding box center [297, 329] width 63 height 19
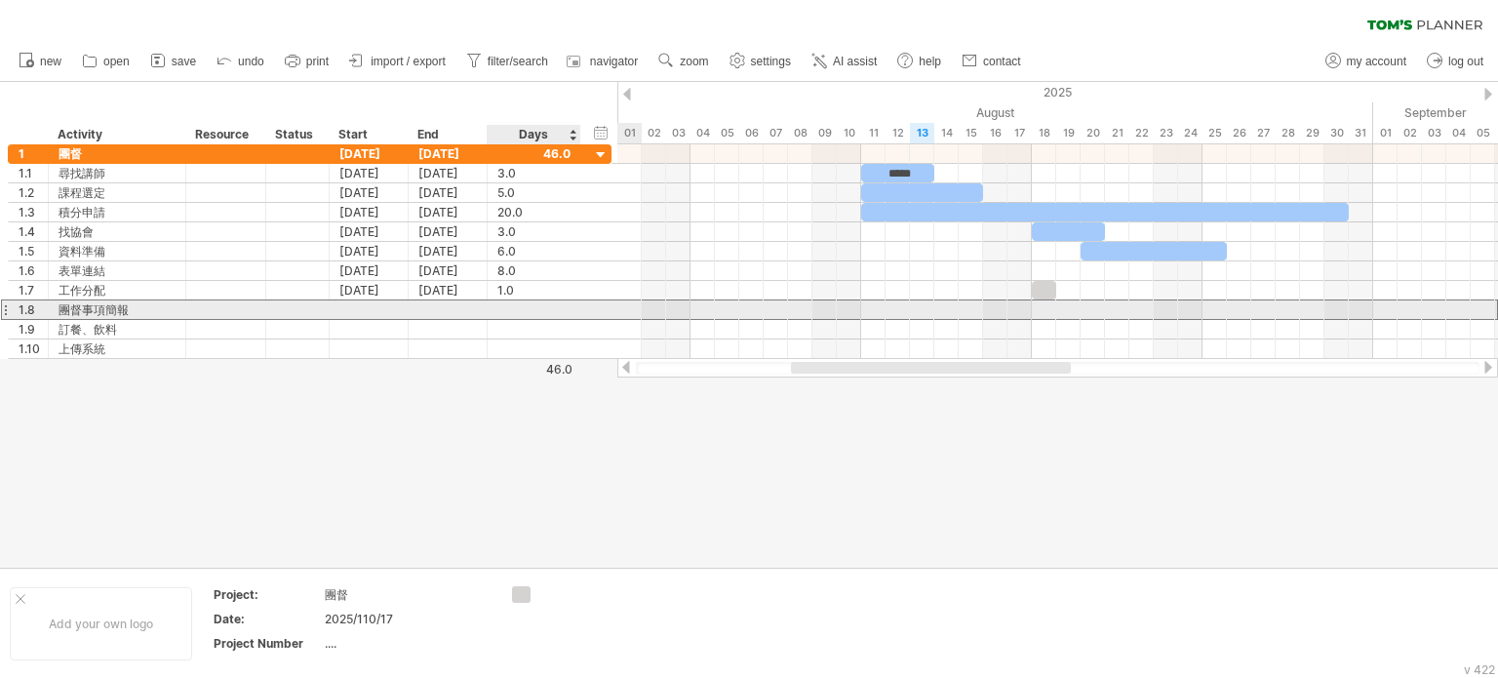
click at [525, 304] on div at bounding box center [533, 309] width 73 height 19
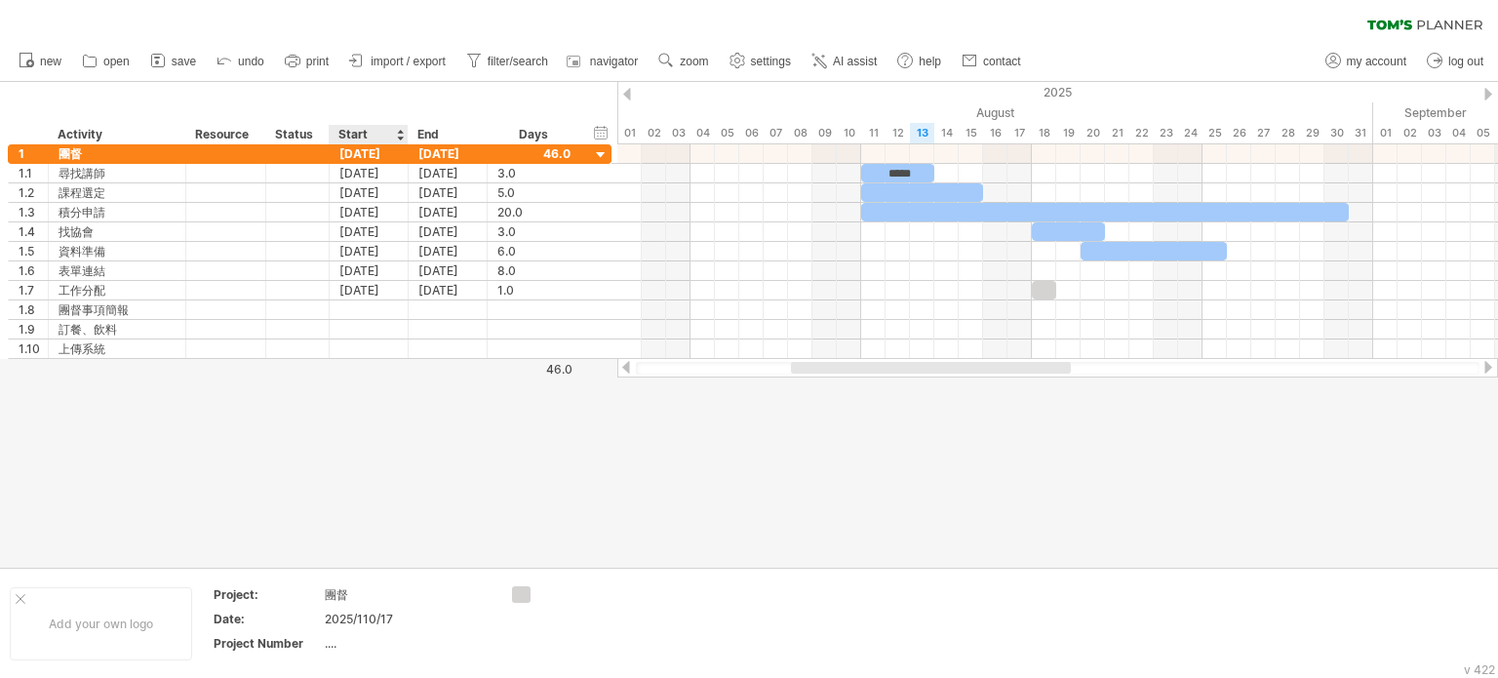
click at [370, 136] on div "Start" at bounding box center [367, 135] width 59 height 20
click at [390, 136] on div "Start" at bounding box center [367, 135] width 59 height 20
click at [398, 134] on div at bounding box center [400, 135] width 8 height 20
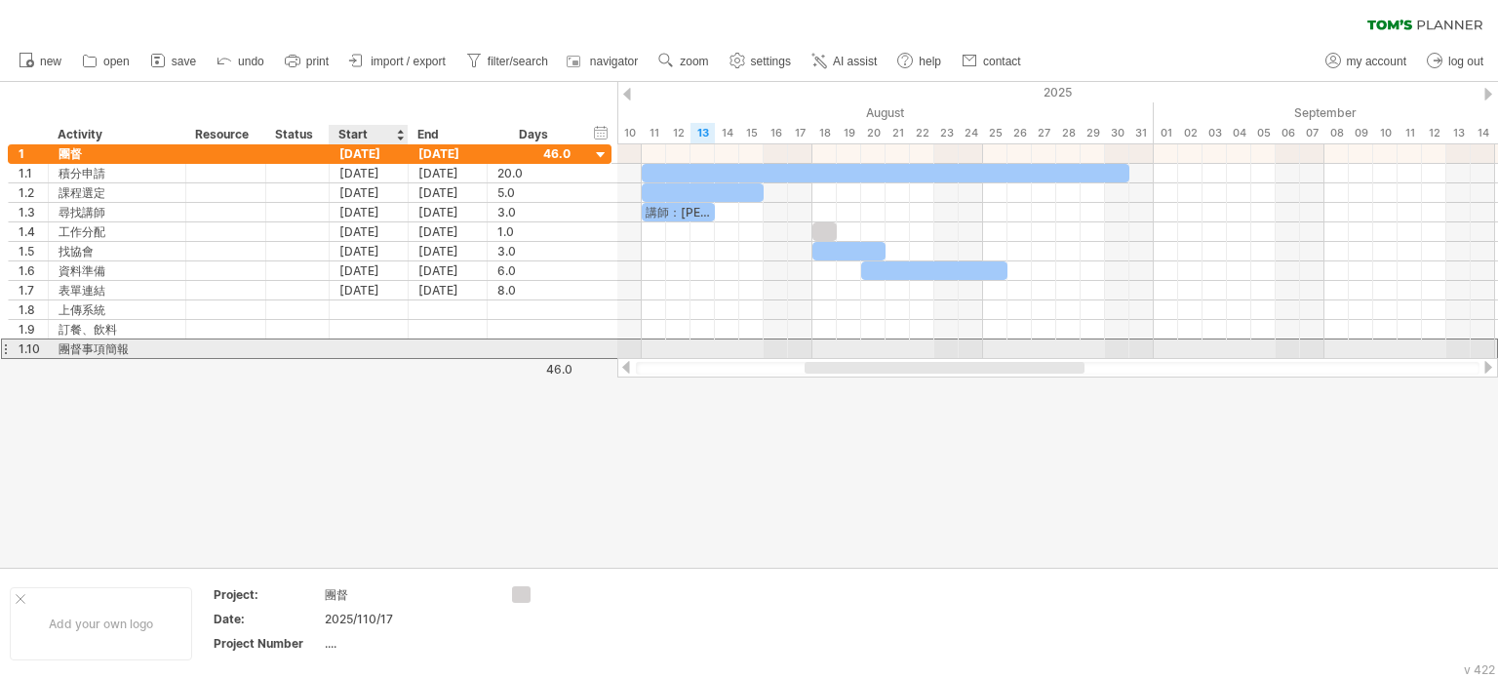
click at [362, 344] on div at bounding box center [369, 348] width 79 height 19
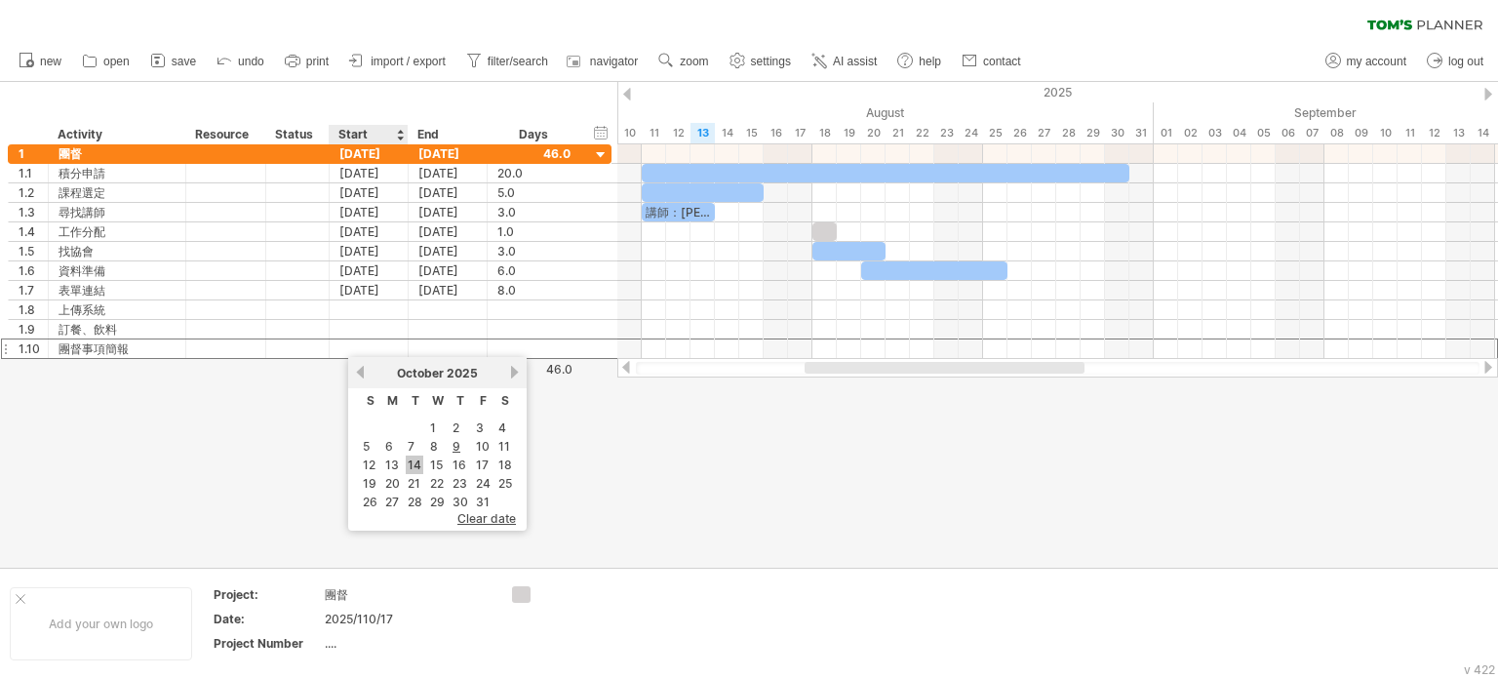
click at [407, 462] on link "14" at bounding box center [415, 464] width 18 height 19
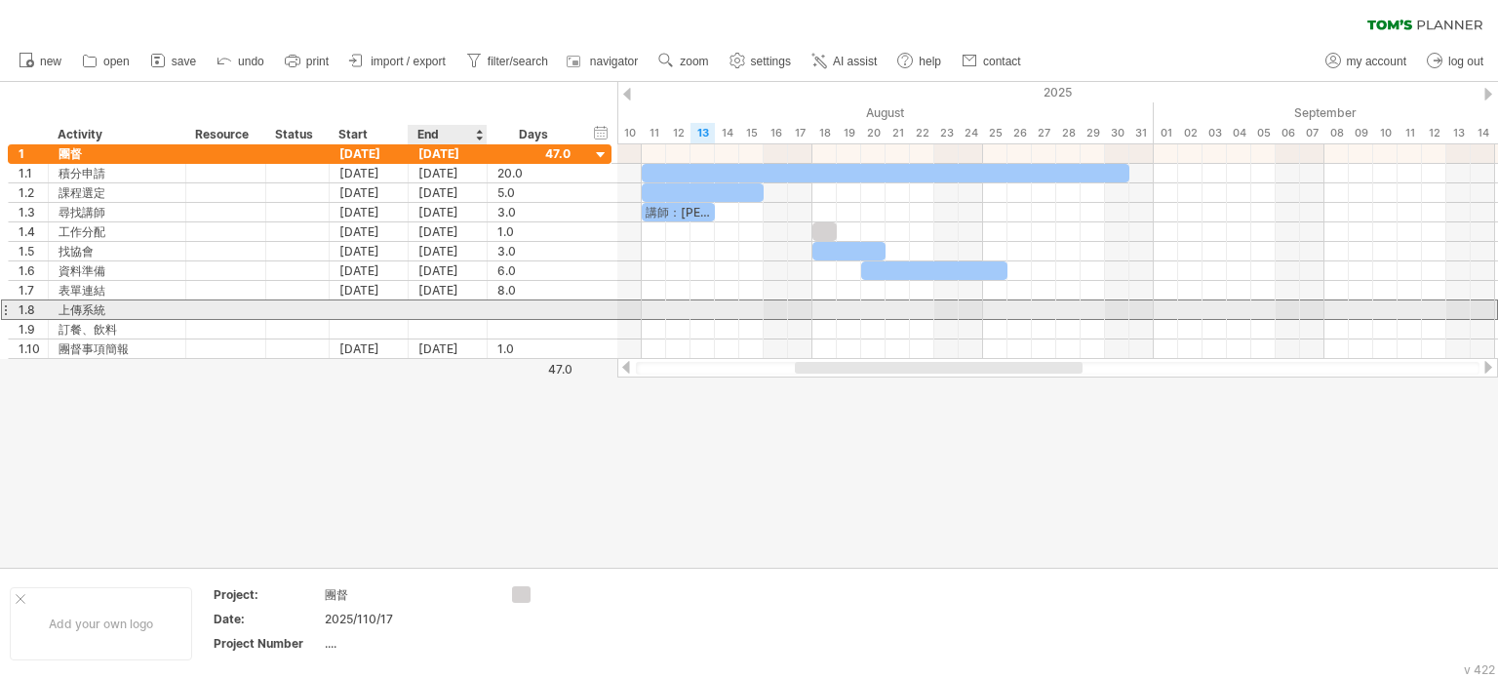
click at [472, 308] on div at bounding box center [448, 309] width 79 height 19
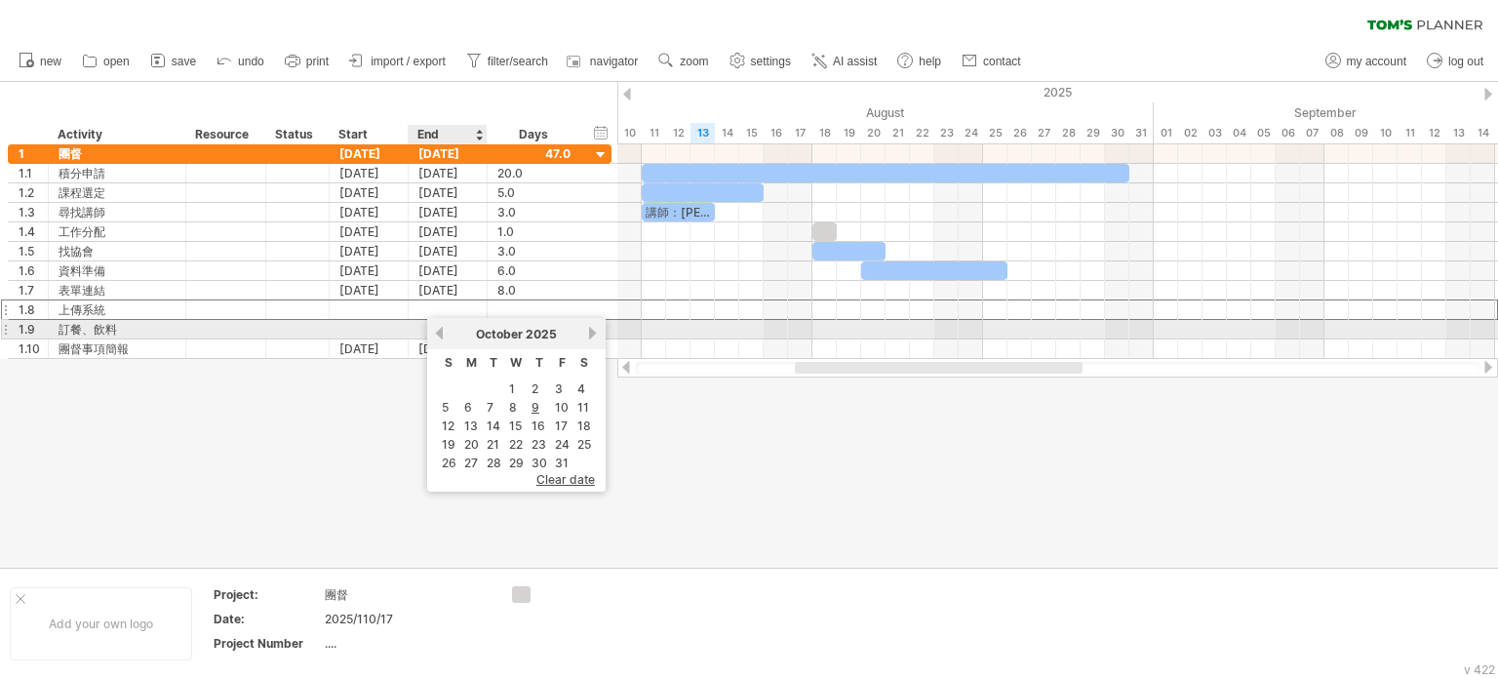
click at [447, 334] on div "[DATE]" at bounding box center [516, 334] width 141 height 15
click at [441, 334] on link "previous" at bounding box center [439, 333] width 15 height 15
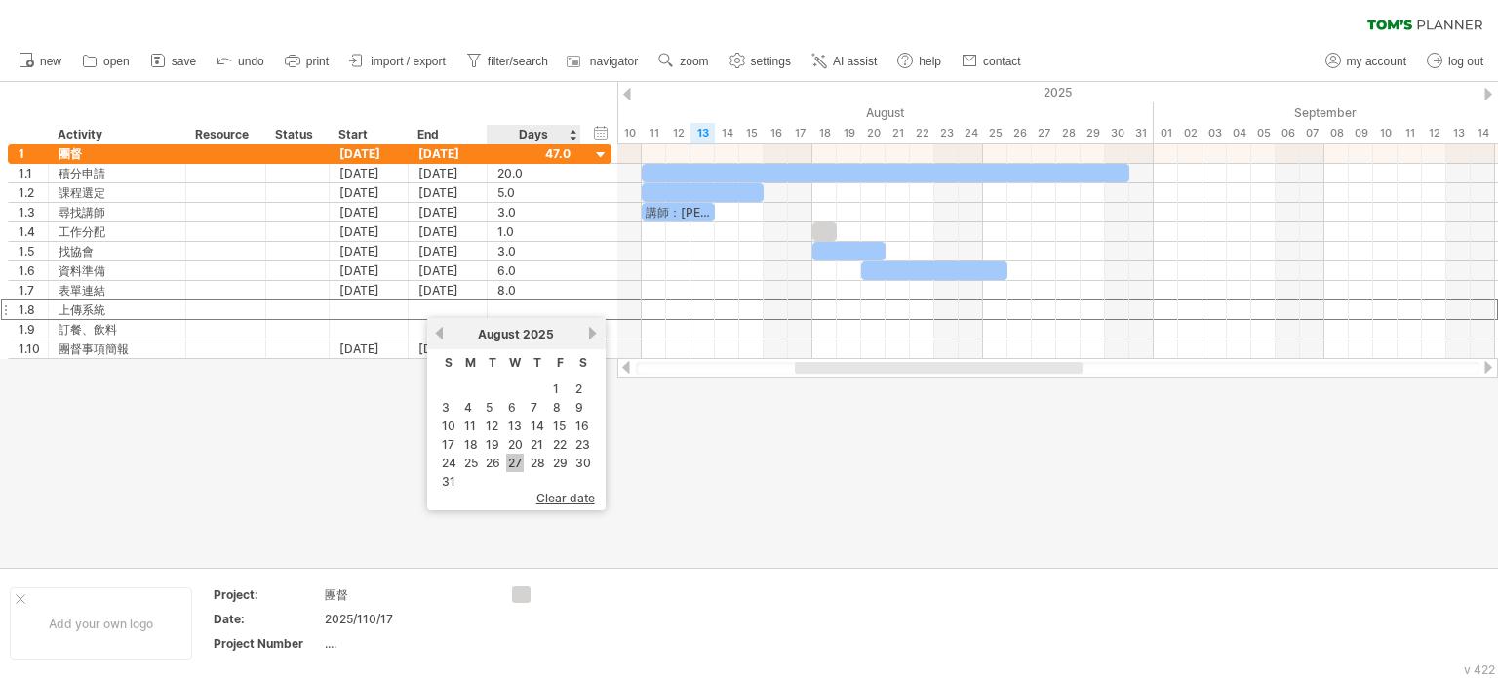
click at [511, 459] on link "27" at bounding box center [515, 462] width 18 height 19
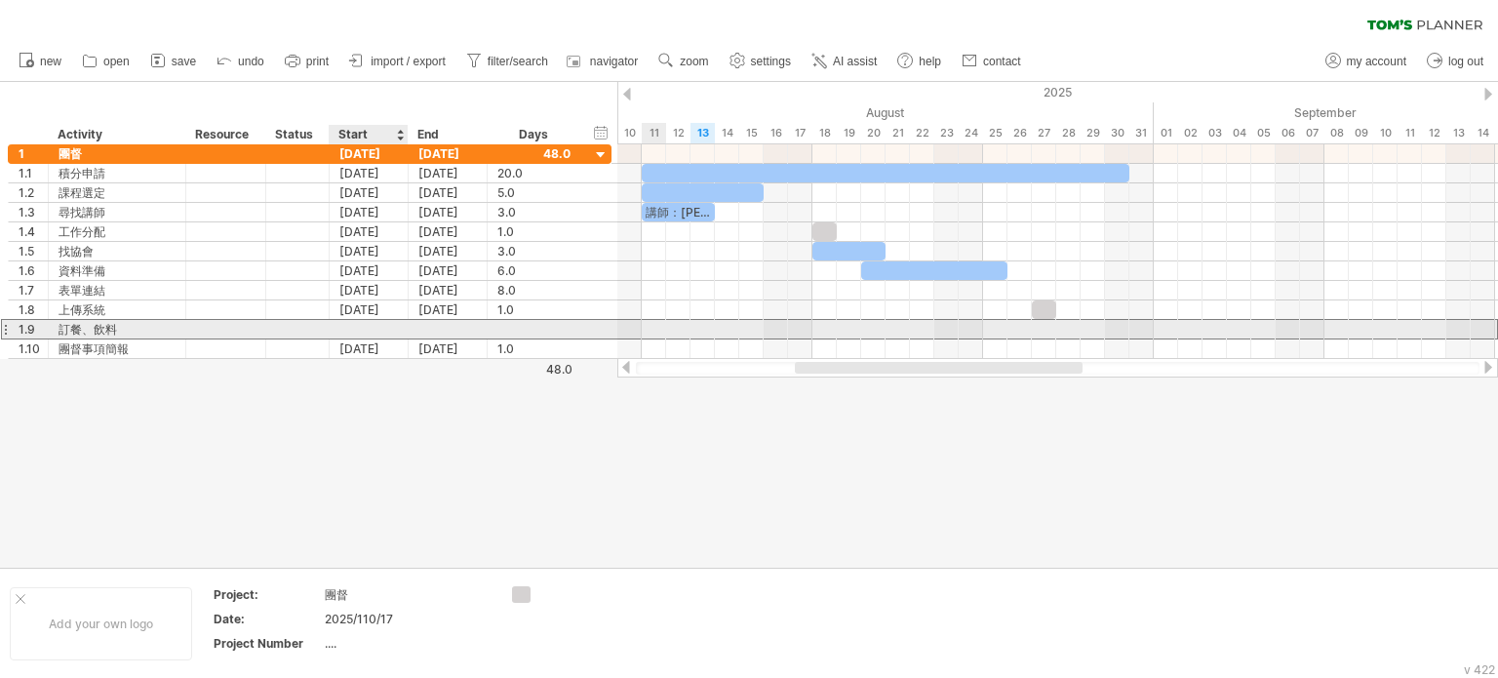
click at [392, 326] on div at bounding box center [369, 329] width 79 height 19
click at [434, 328] on div at bounding box center [448, 329] width 79 height 19
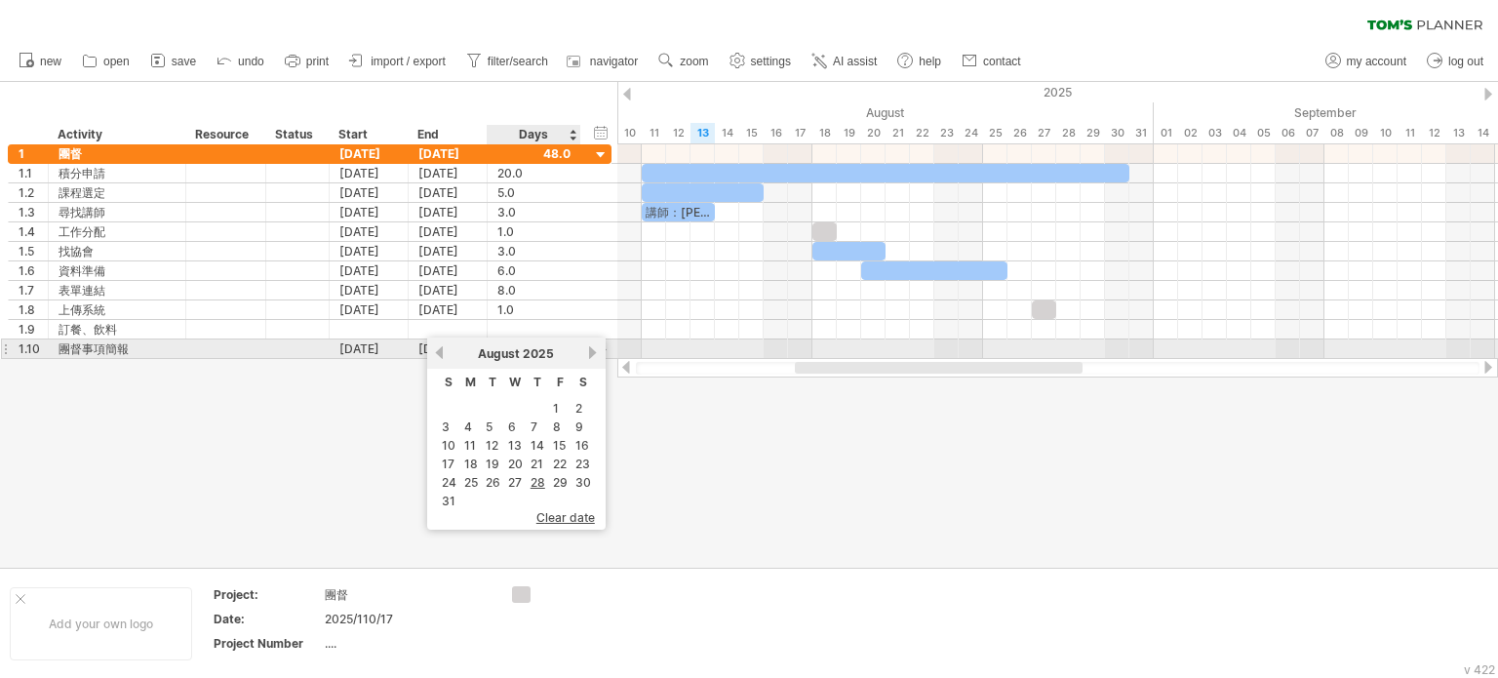
click at [589, 351] on link "next" at bounding box center [593, 352] width 15 height 15
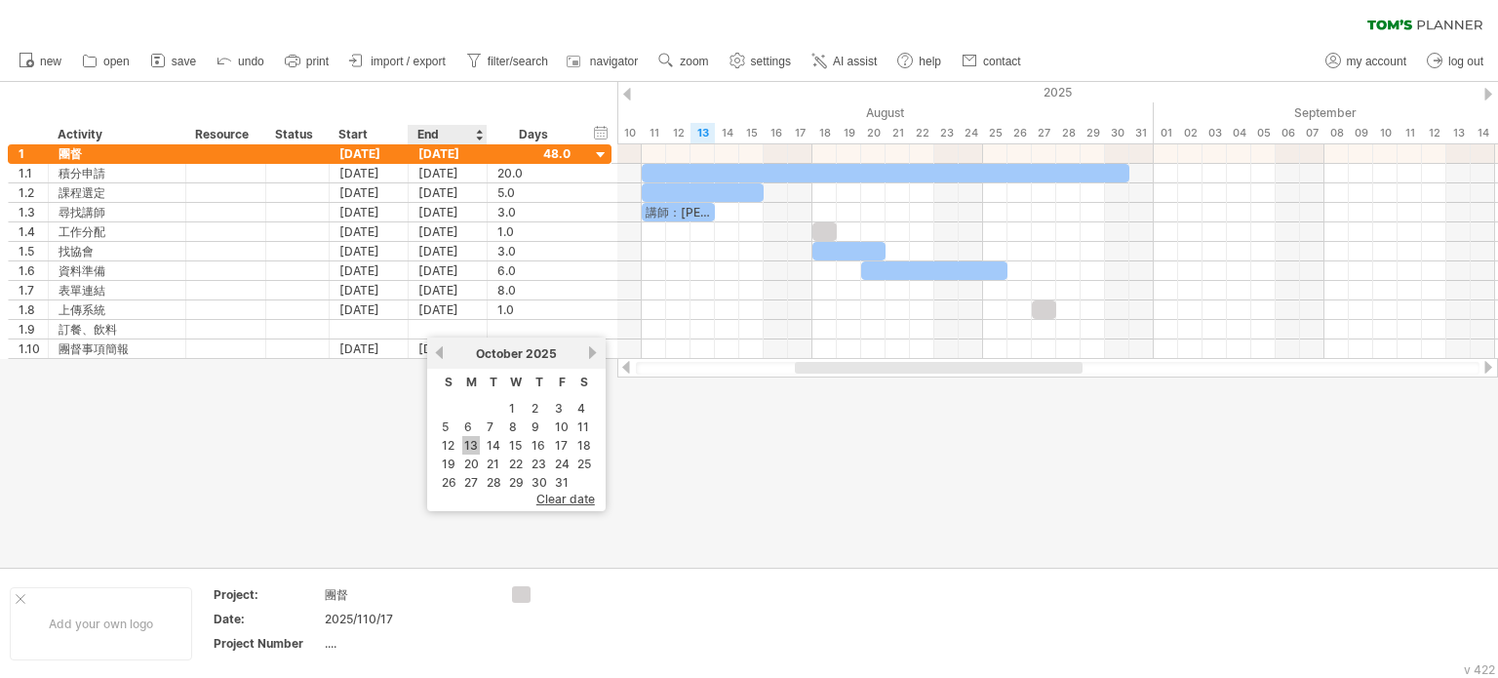
click at [469, 440] on link "13" at bounding box center [471, 445] width 18 height 19
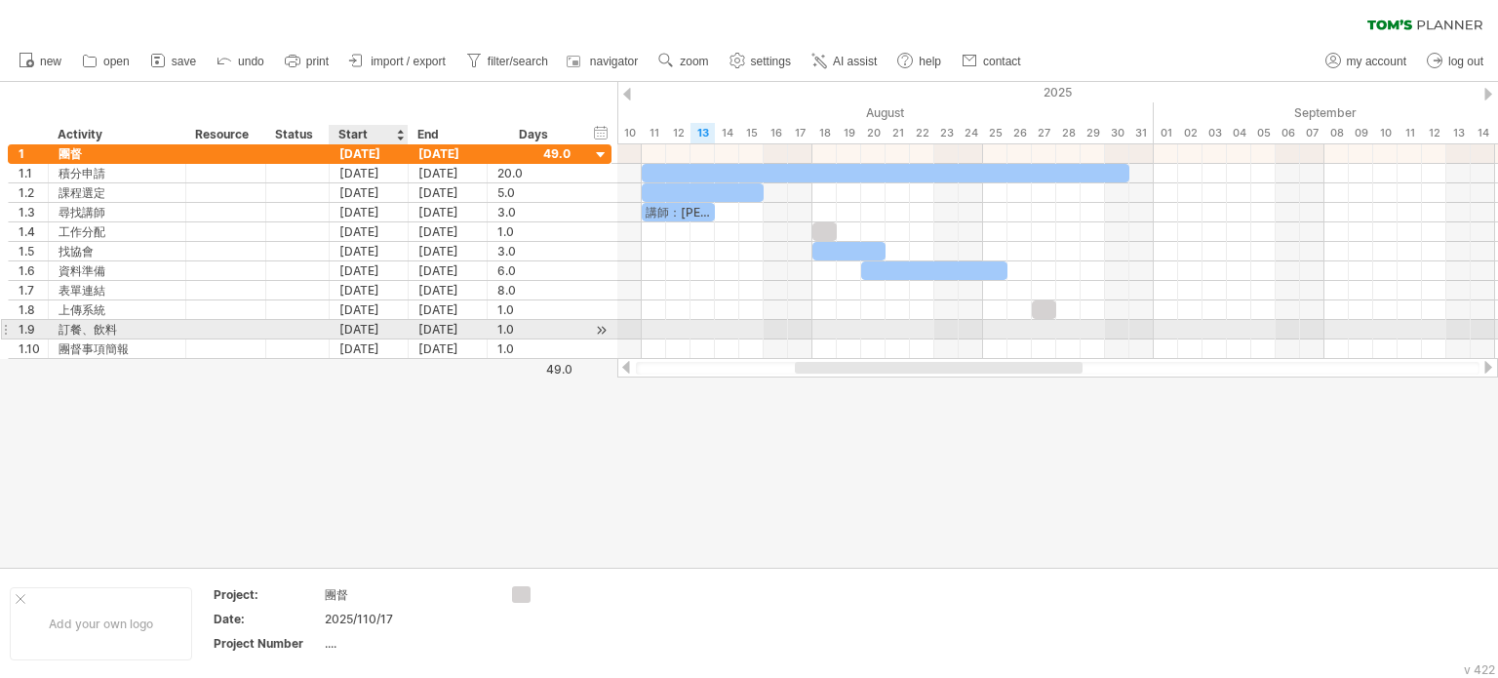
click at [374, 325] on div "[DATE]" at bounding box center [369, 329] width 79 height 19
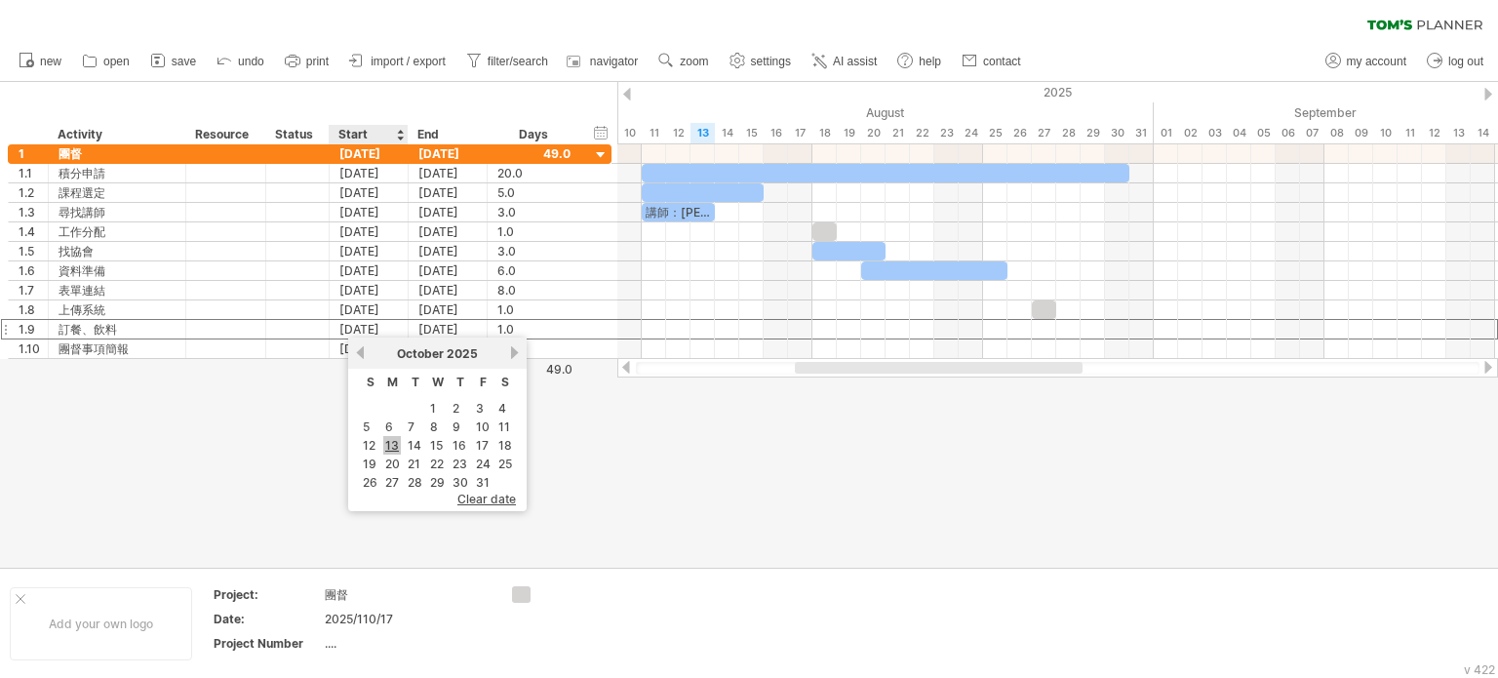
click at [384, 442] on link "13" at bounding box center [392, 445] width 18 height 19
click at [141, 127] on div "Activity" at bounding box center [116, 135] width 117 height 20
click at [181, 138] on div at bounding box center [184, 135] width 7 height 20
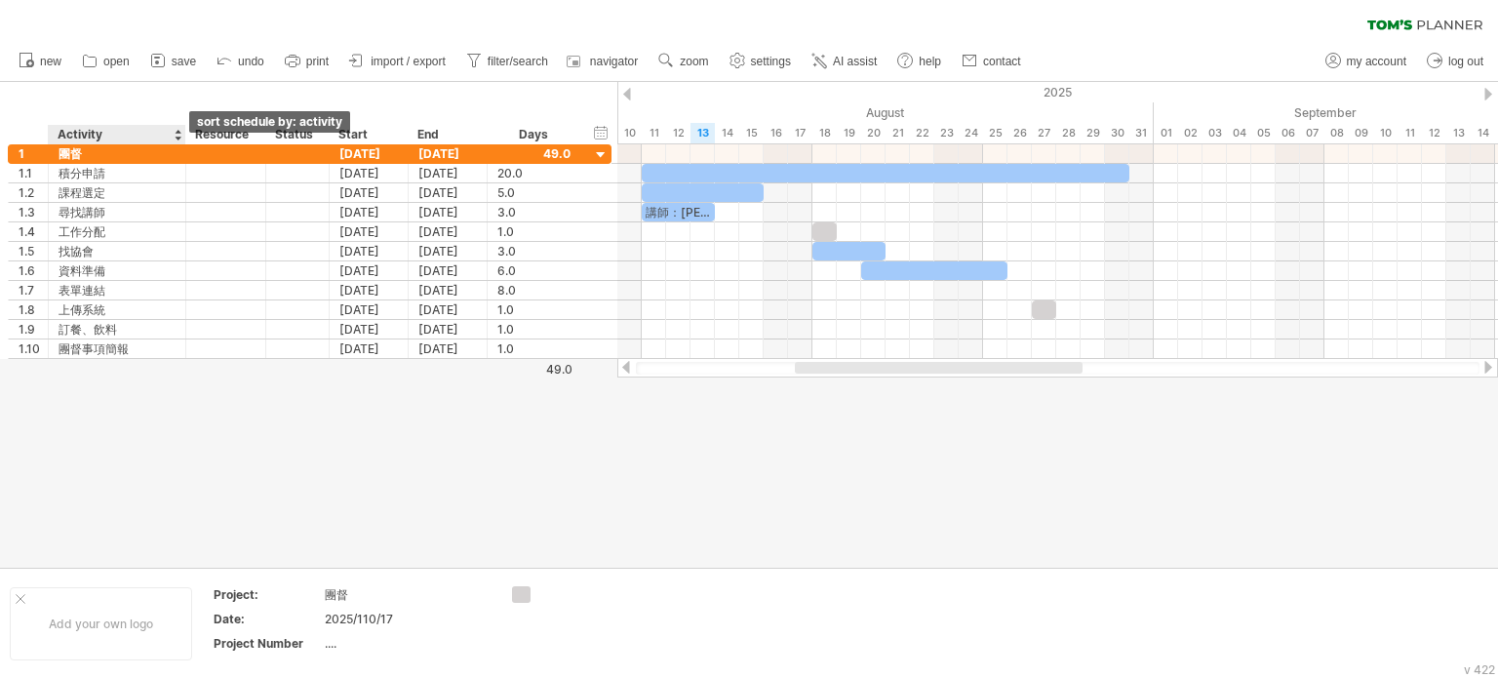
click at [175, 140] on div at bounding box center [178, 135] width 8 height 20
click at [176, 139] on div at bounding box center [178, 135] width 8 height 20
click at [177, 139] on div at bounding box center [178, 135] width 8 height 20
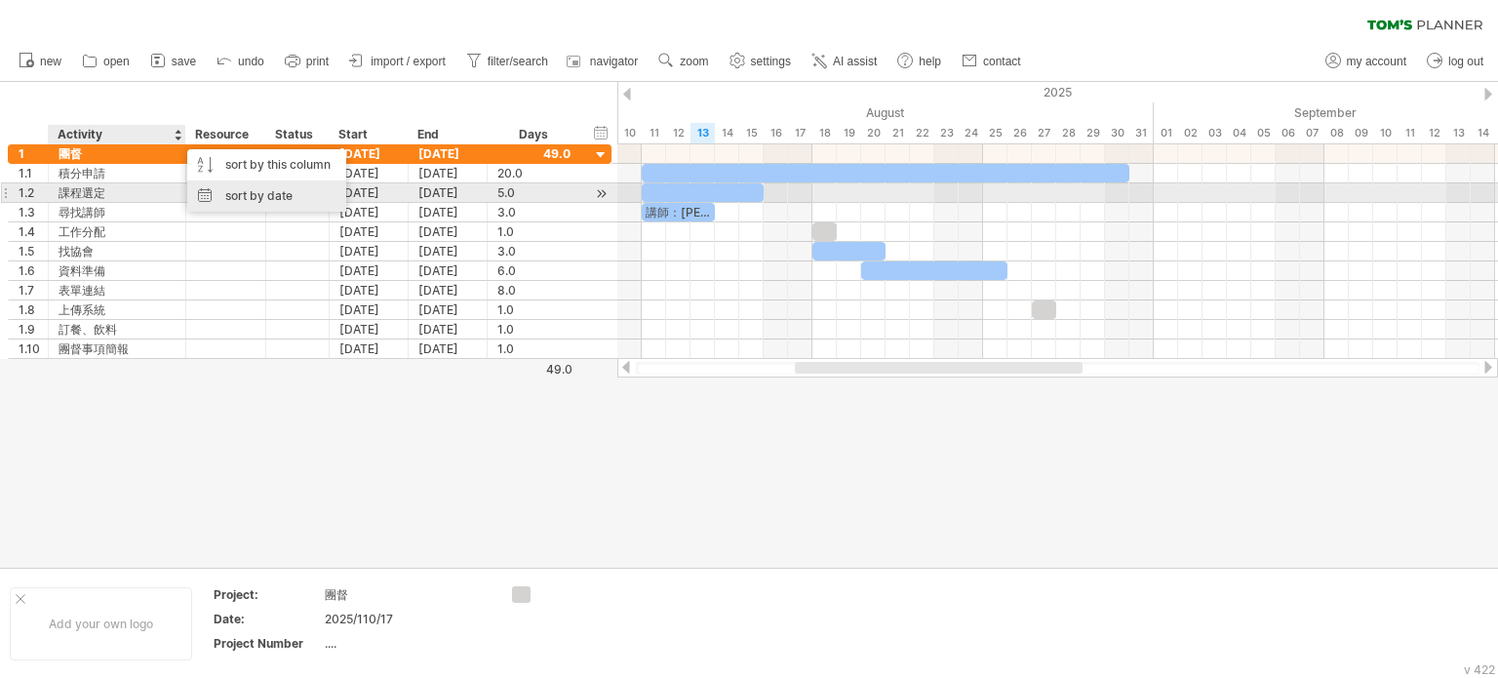
click at [227, 197] on div "sort by date" at bounding box center [266, 195] width 159 height 31
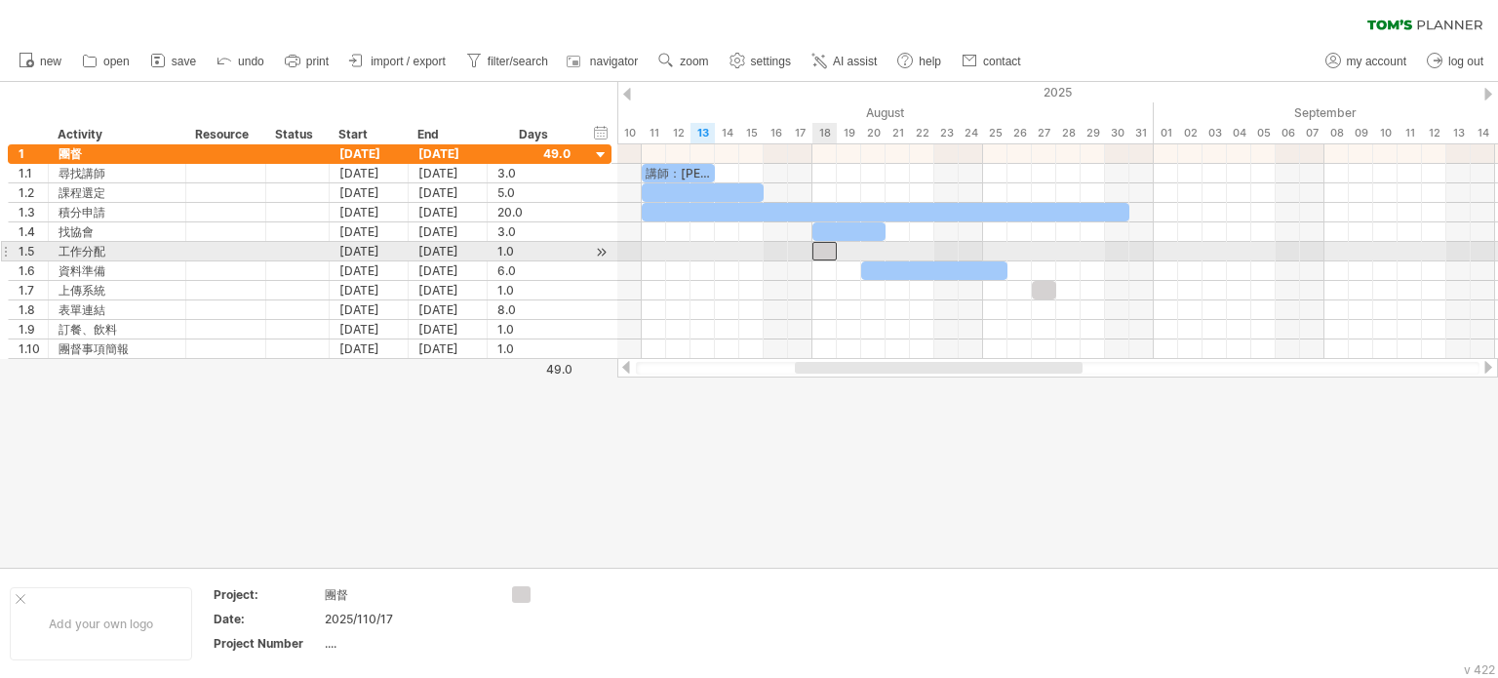
click at [823, 251] on div at bounding box center [824, 251] width 24 height 19
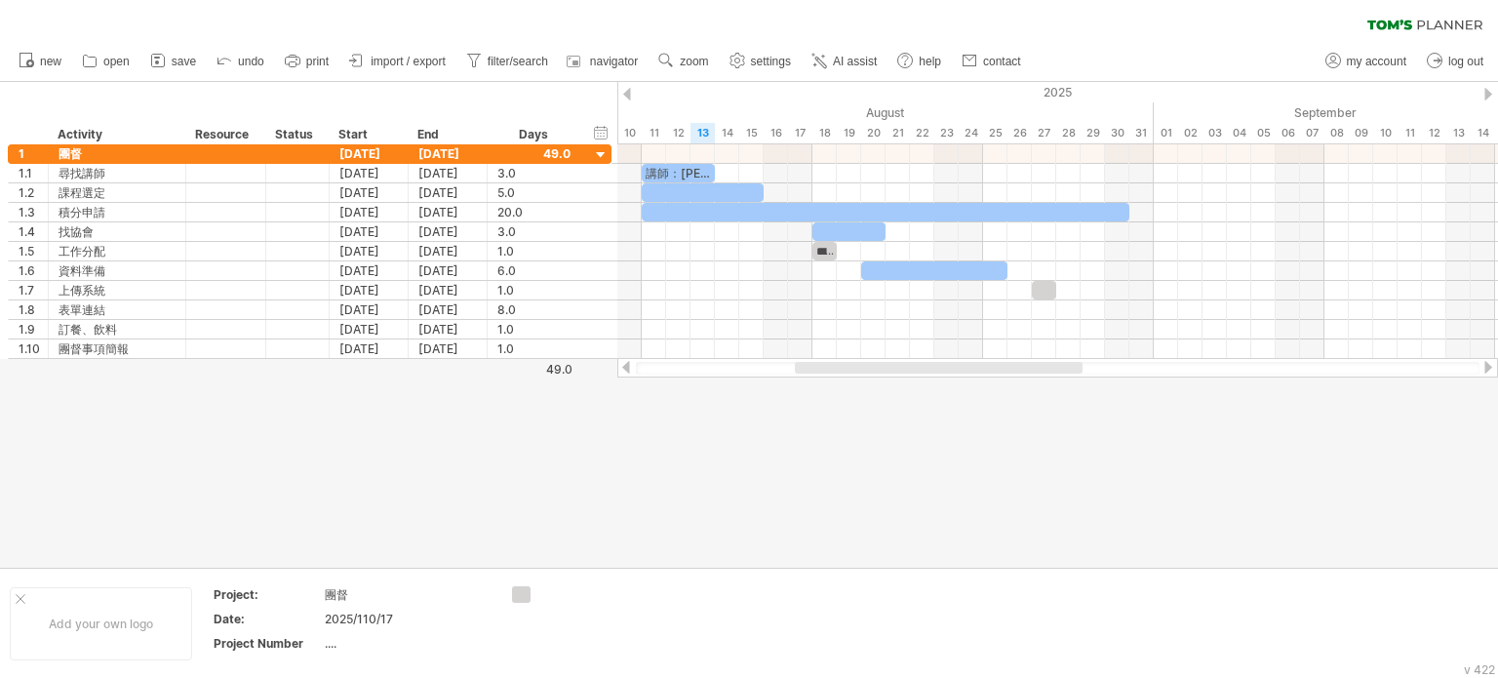
click at [846, 414] on div at bounding box center [749, 325] width 1498 height 486
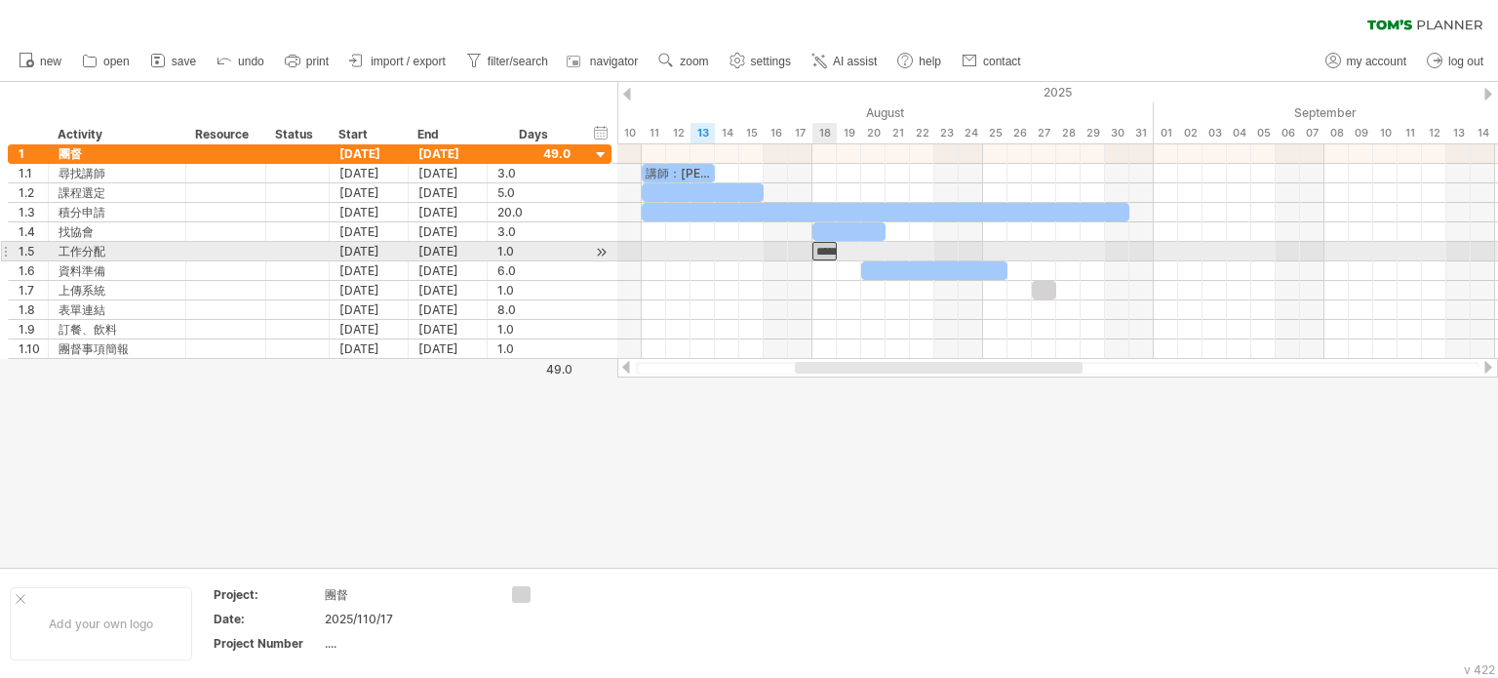
click at [820, 250] on div "*****" at bounding box center [824, 251] width 24 height 19
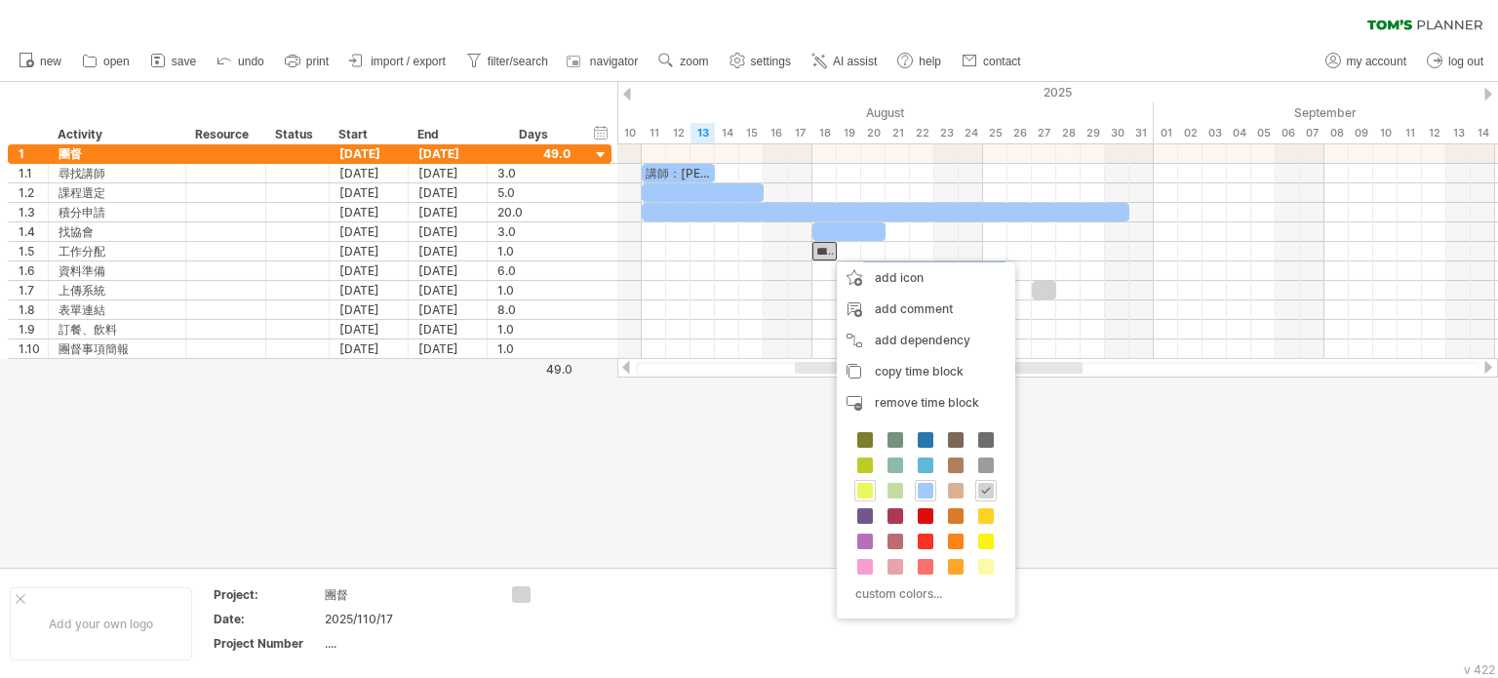
click at [874, 487] on div at bounding box center [864, 490] width 21 height 21
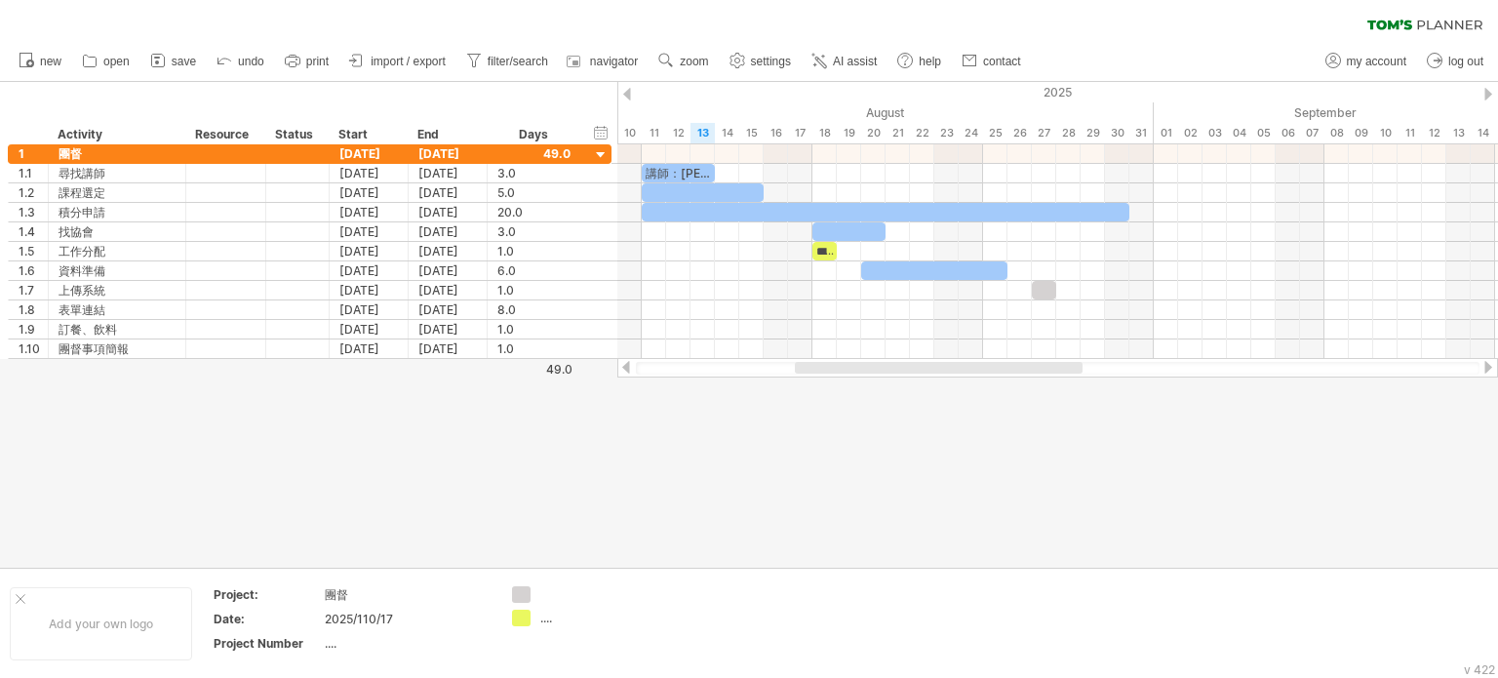
click at [829, 421] on div at bounding box center [749, 325] width 1498 height 486
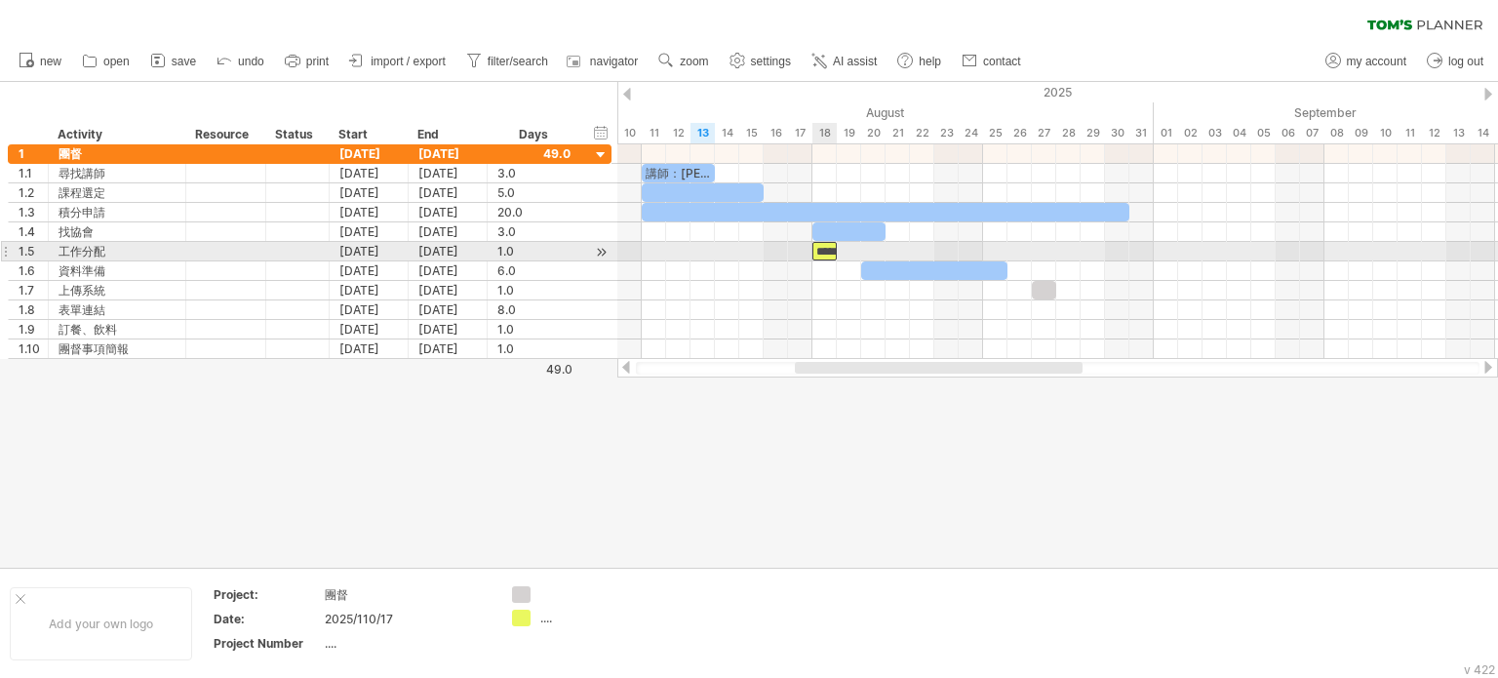
click at [821, 248] on div "*****" at bounding box center [824, 251] width 24 height 19
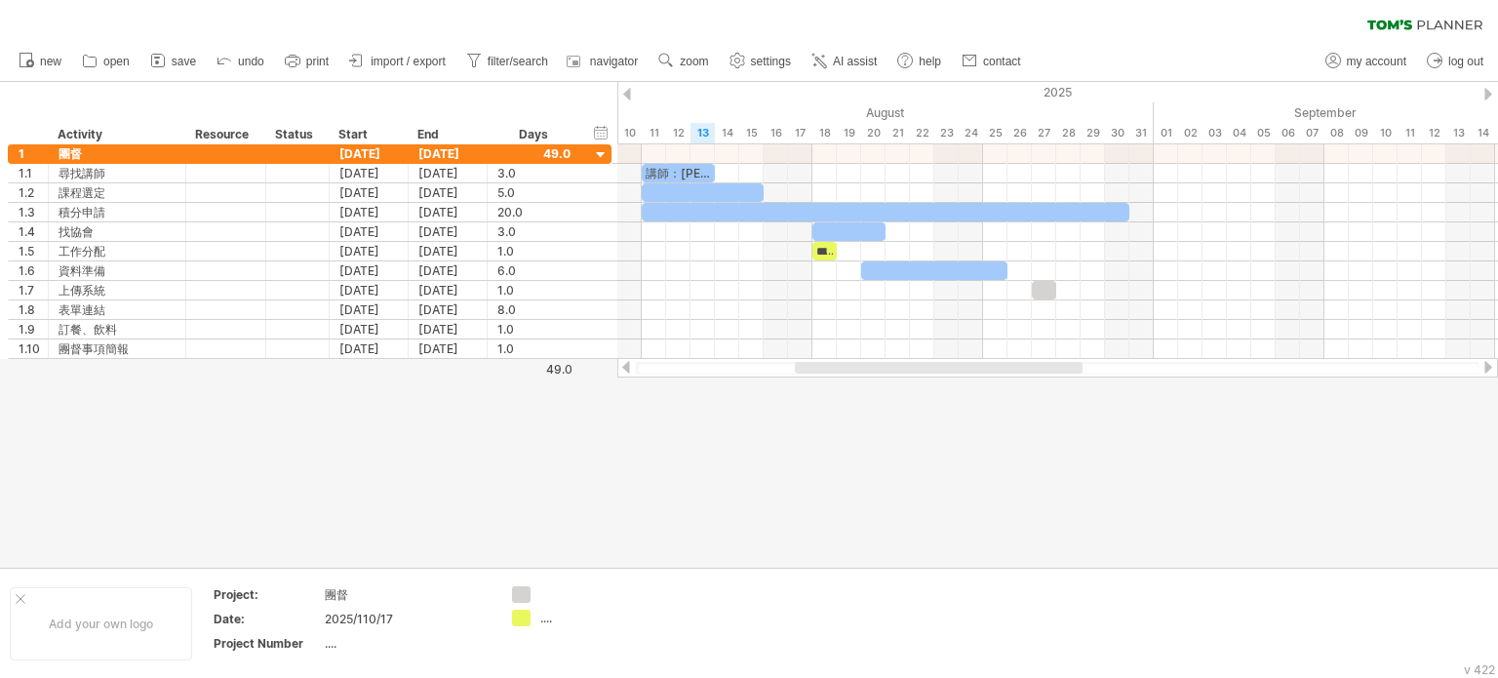
click at [825, 435] on div at bounding box center [749, 325] width 1498 height 486
click at [316, 59] on span "print" at bounding box center [317, 62] width 22 height 14
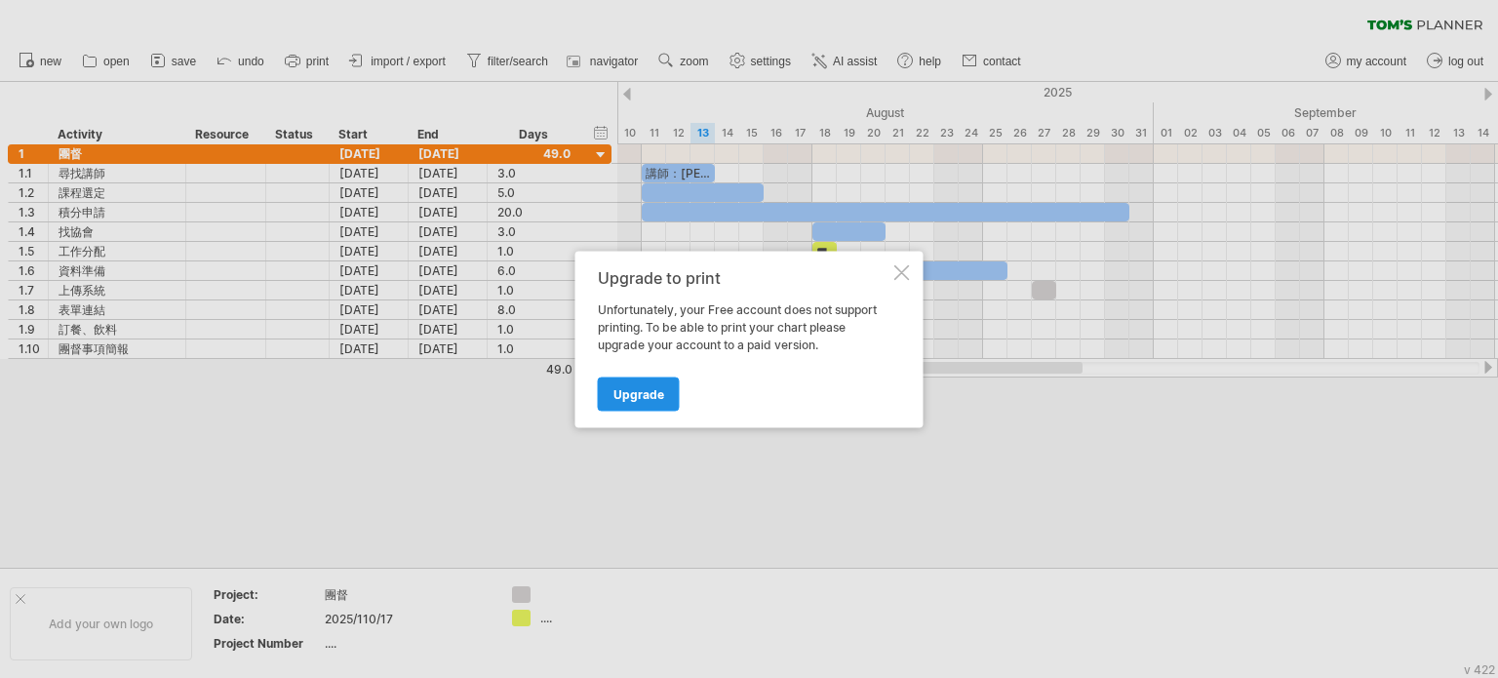
click at [637, 396] on span "Upgrade" at bounding box center [638, 393] width 51 height 15
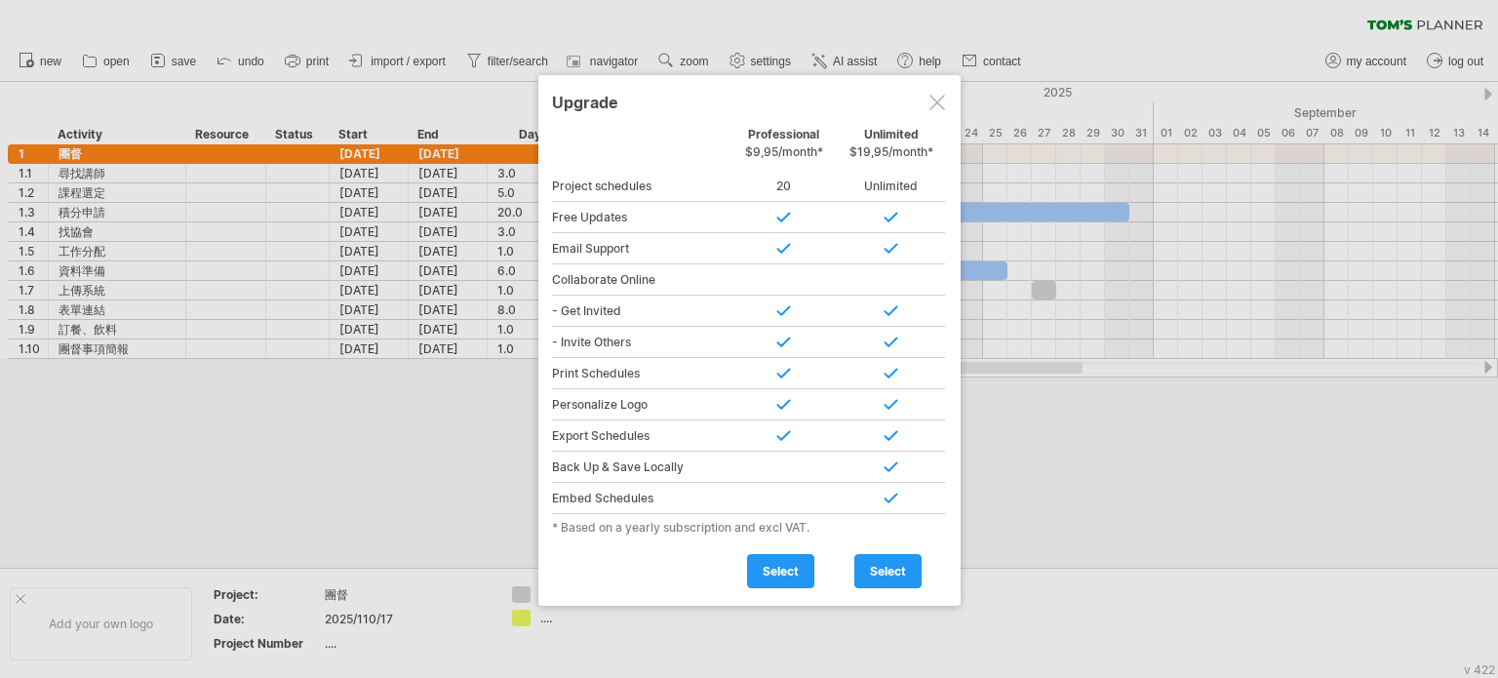
click at [932, 99] on div at bounding box center [937, 103] width 16 height 16
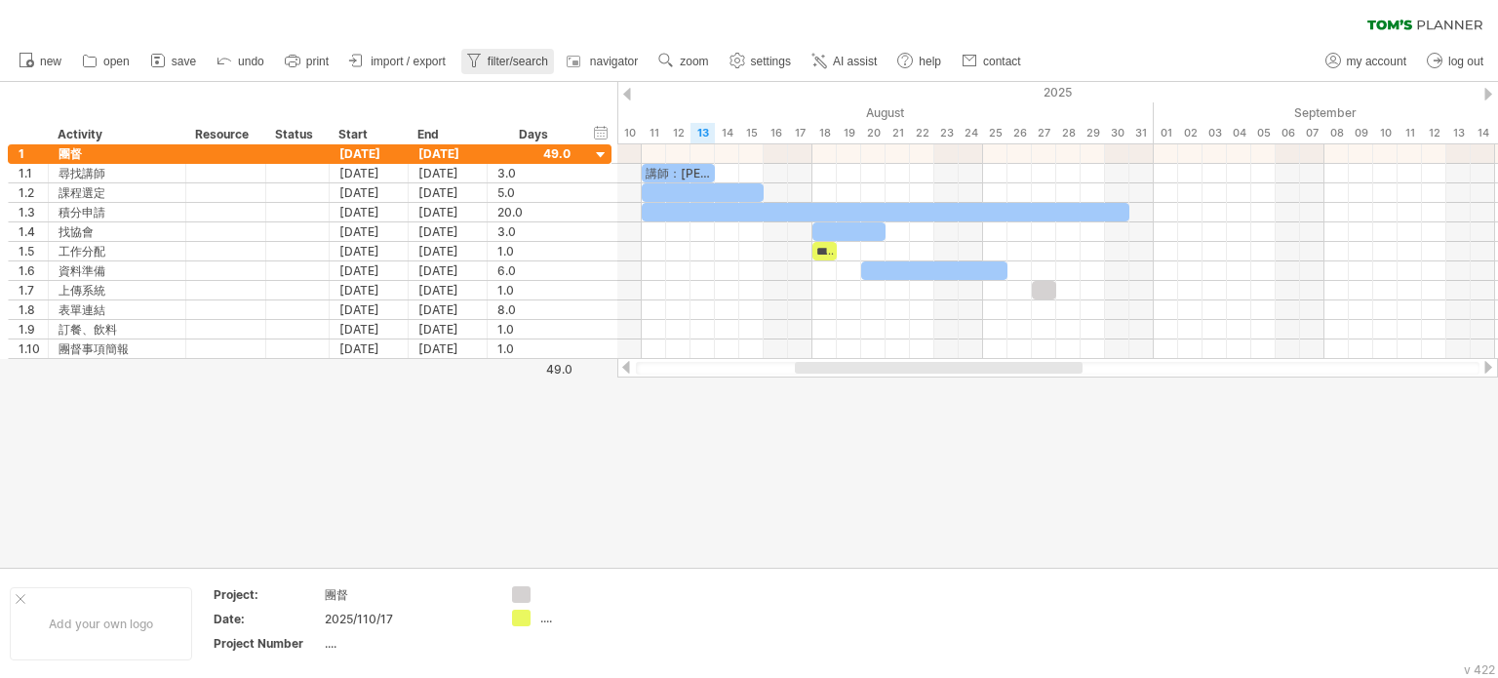
click at [484, 66] on icon at bounding box center [474, 61] width 20 height 20
type input "**********"
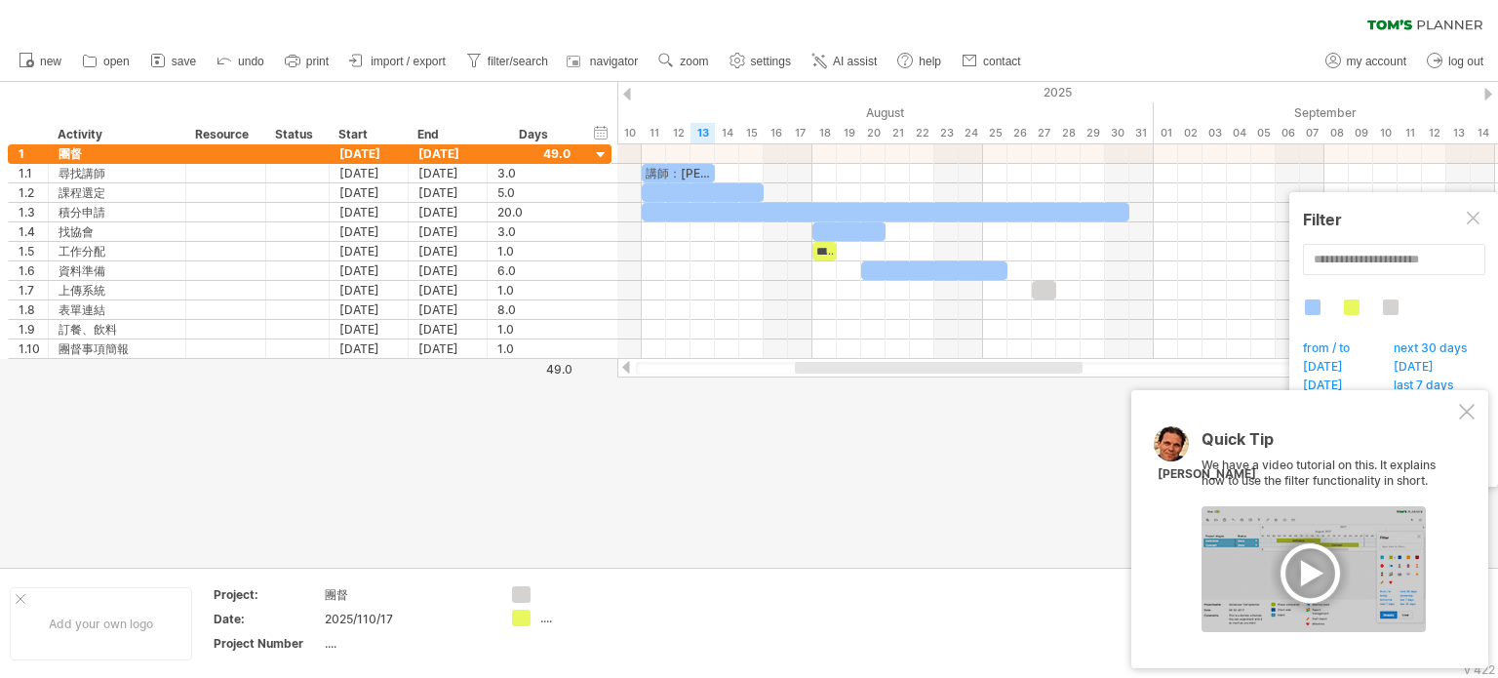
click at [1455, 416] on div "Quick Tip We have a video tutorial on this. It explains how to use the filter f…" at bounding box center [1309, 529] width 357 height 278
drag, startPoint x: 1463, startPoint y: 405, endPoint x: 1474, endPoint y: 219, distance: 185.6
click at [1474, 219] on body "progress(100%) Trying to reach [DOMAIN_NAME] Connected again... 0% clear filter…" at bounding box center [749, 341] width 1498 height 682
click at [1474, 219] on div at bounding box center [1474, 220] width 16 height 16
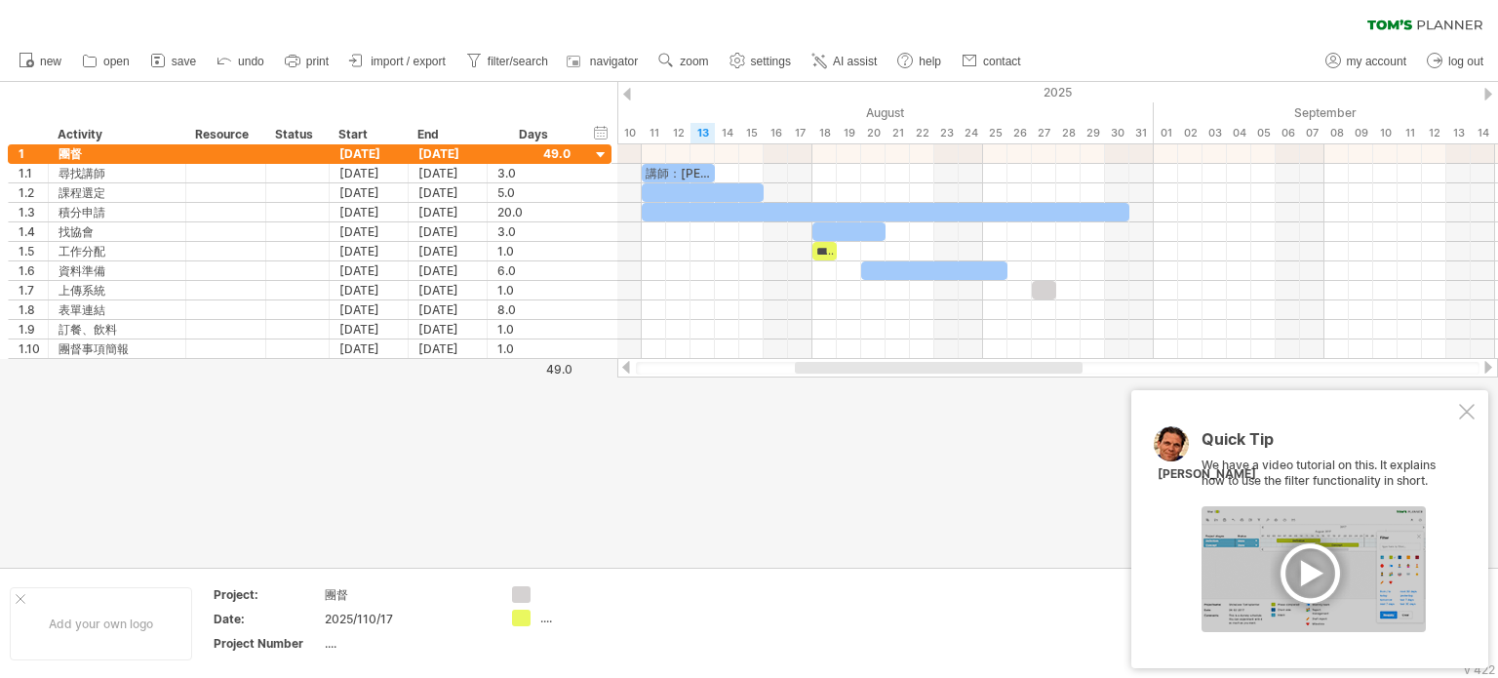
click at [1466, 416] on div at bounding box center [1467, 412] width 16 height 16
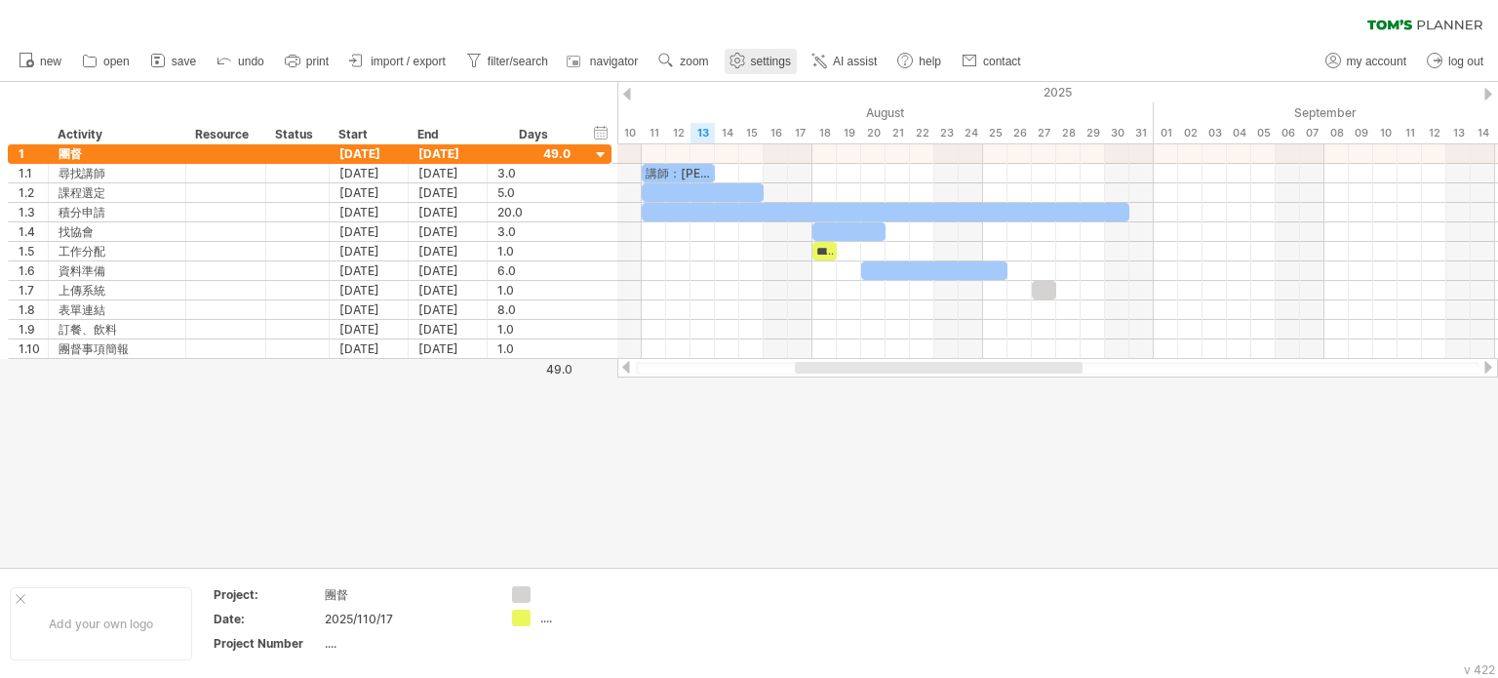
click at [780, 70] on link "settings" at bounding box center [760, 61] width 72 height 25
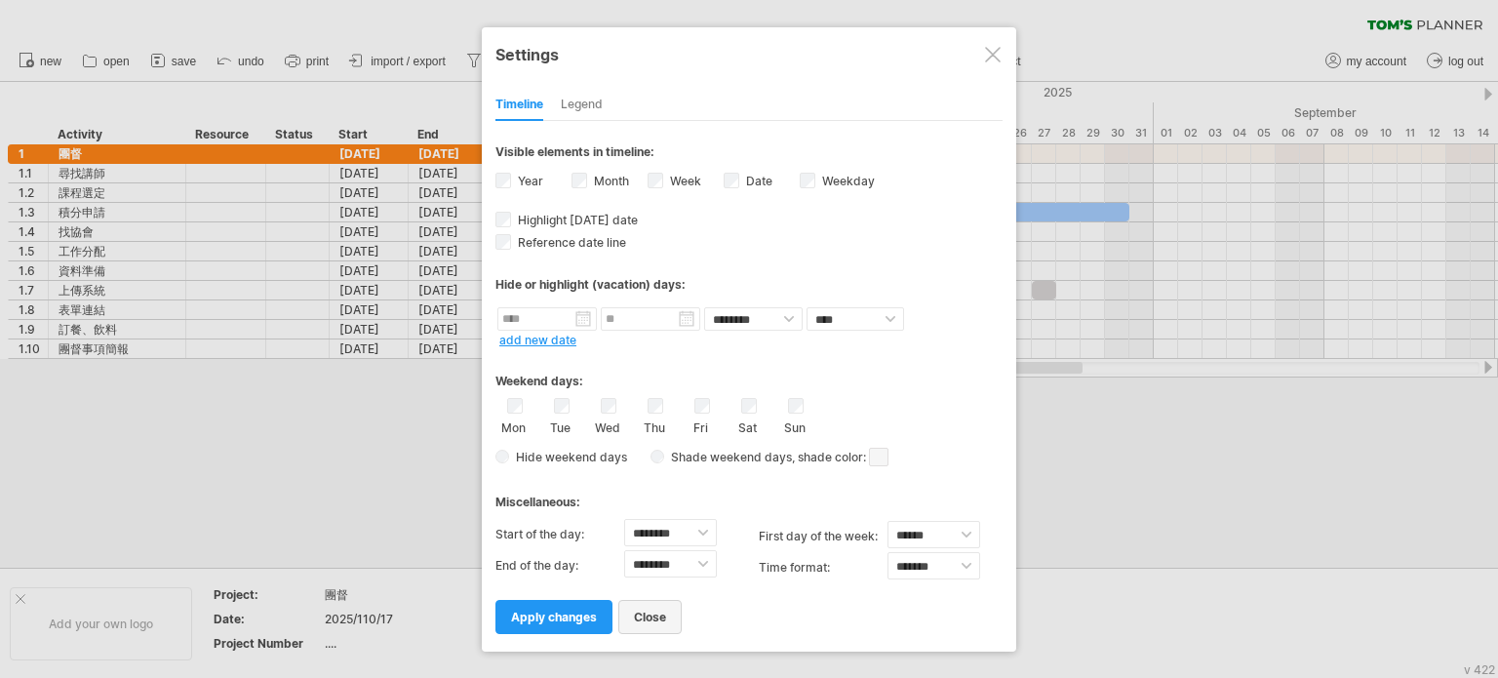
click at [661, 607] on link "close" at bounding box center [649, 617] width 63 height 34
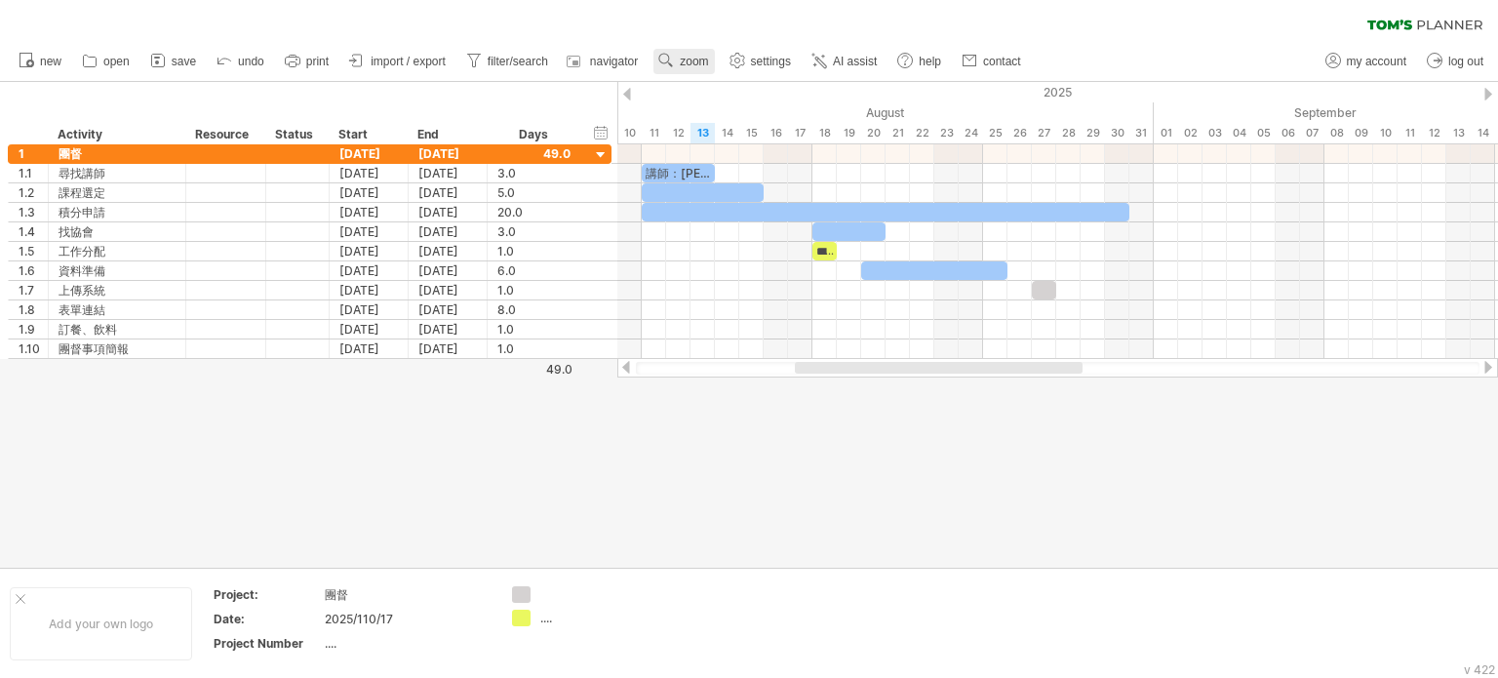
click at [689, 64] on span "zoom" at bounding box center [694, 62] width 28 height 14
click at [678, 461] on div at bounding box center [749, 325] width 1498 height 486
click at [698, 50] on link "zoom" at bounding box center [683, 61] width 60 height 25
click at [786, 75] on div "Month" at bounding box center [762, 74] width 108 height 31
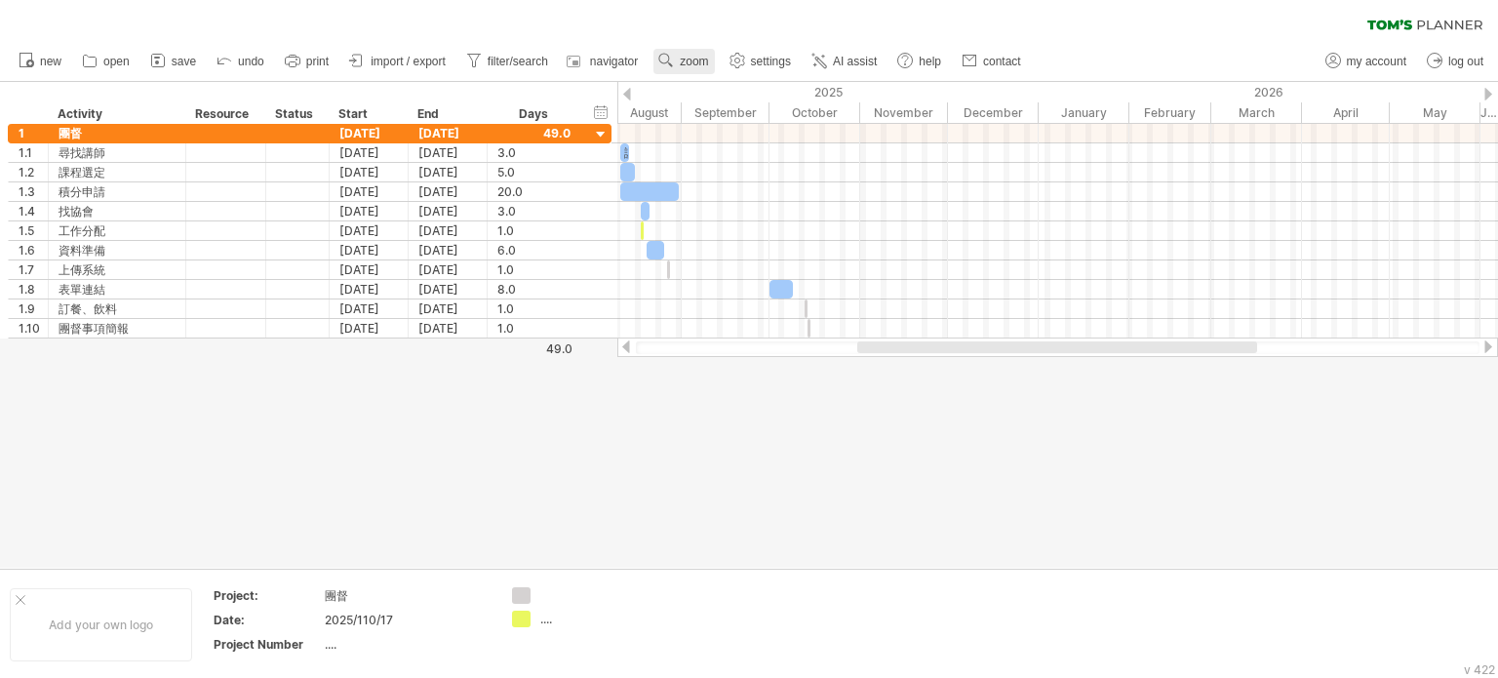
click at [706, 58] on span "zoom" at bounding box center [694, 62] width 28 height 14
click at [741, 109] on div "Week" at bounding box center [770, 113] width 108 height 31
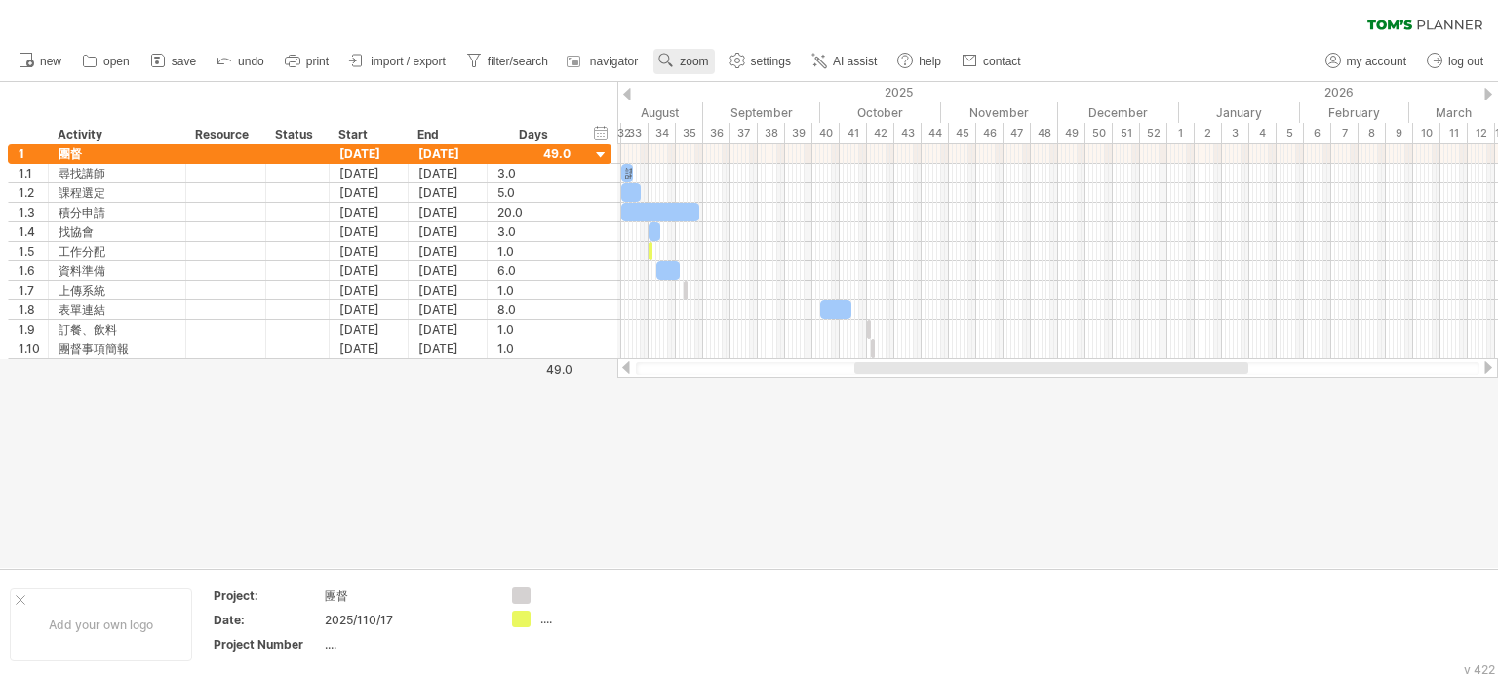
click at [698, 63] on span "zoom" at bounding box center [694, 62] width 28 height 14
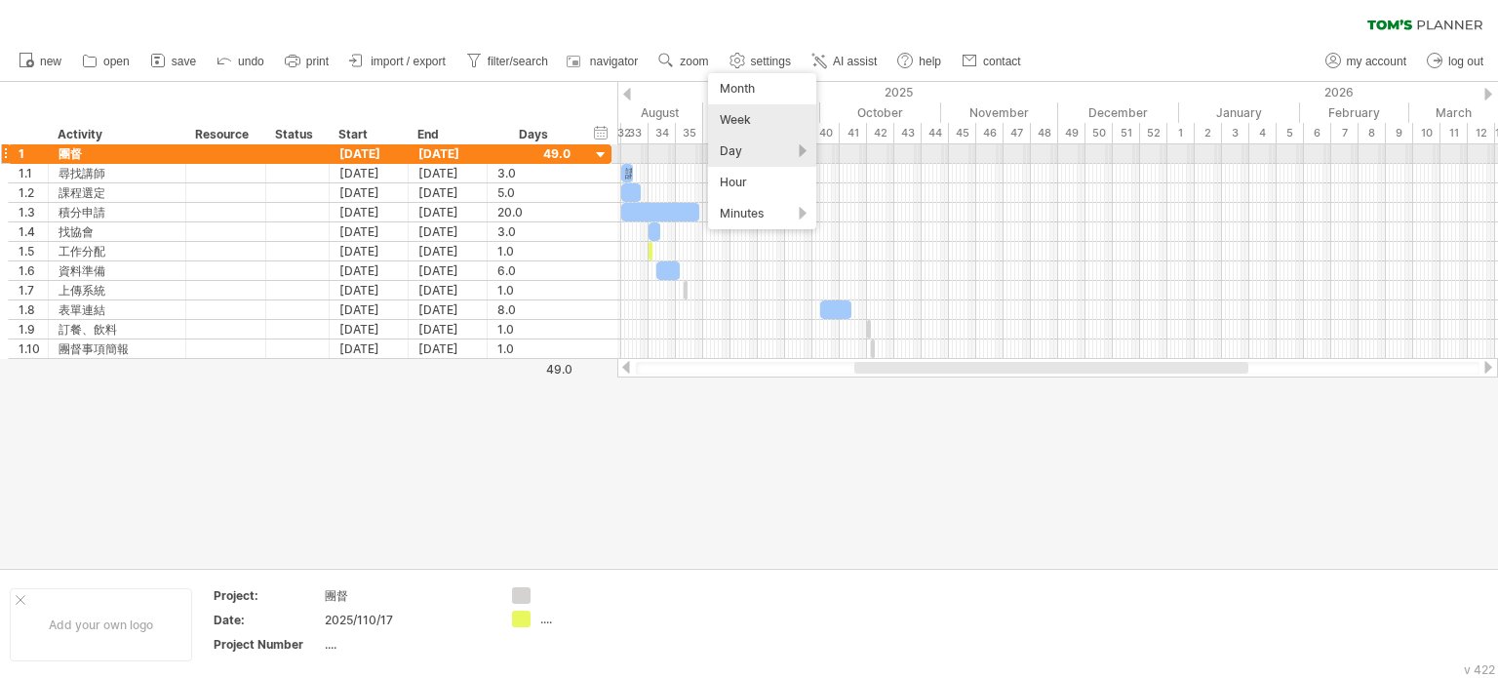
click at [753, 151] on div "Day" at bounding box center [762, 151] width 108 height 31
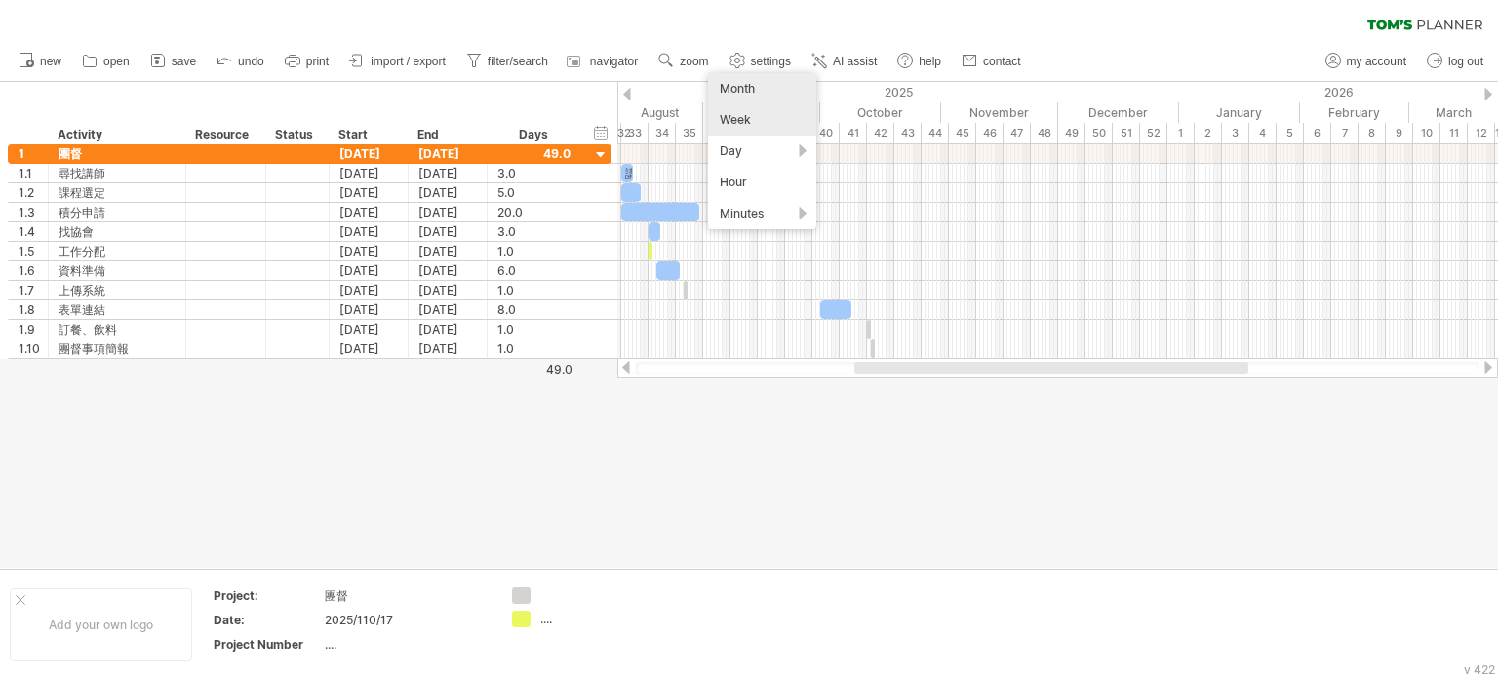
click at [745, 93] on div "Month" at bounding box center [762, 88] width 108 height 31
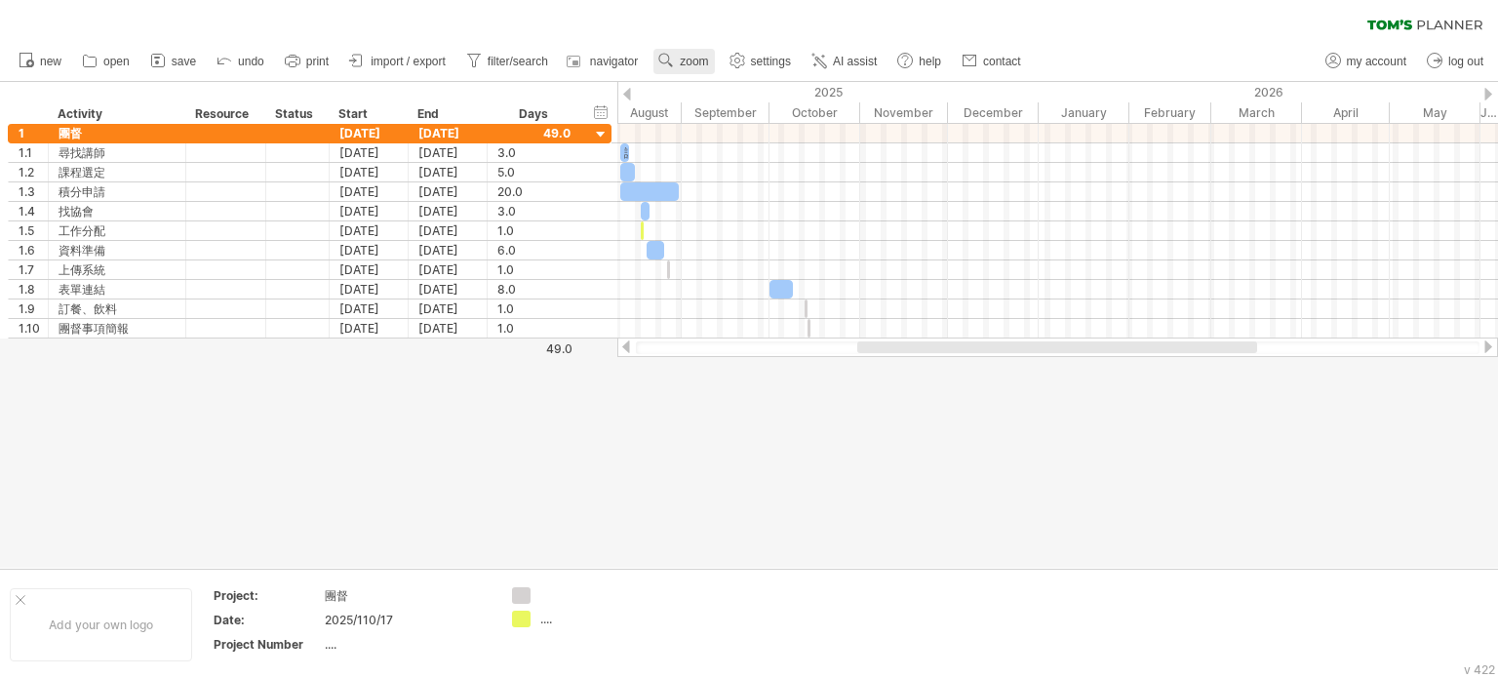
click at [704, 55] on span "zoom" at bounding box center [694, 62] width 28 height 14
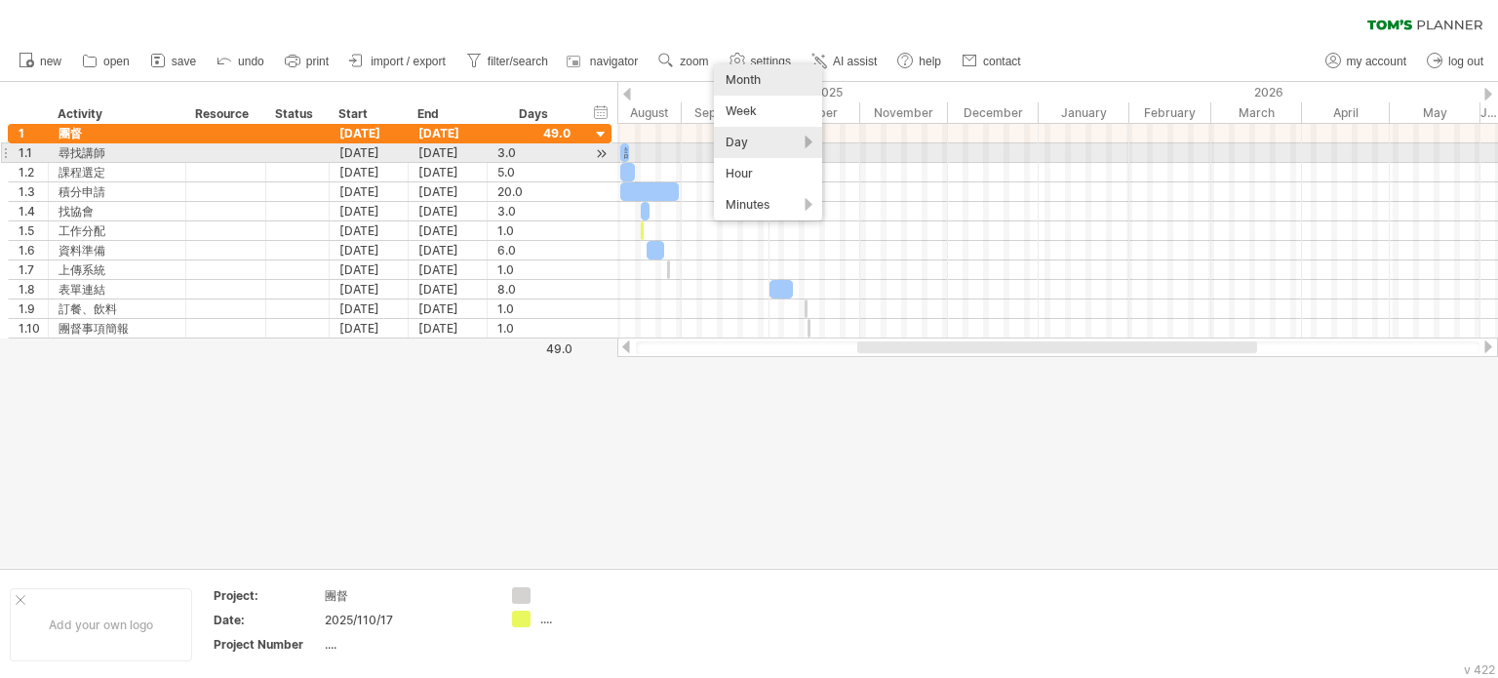
click at [807, 144] on div "Day" at bounding box center [768, 142] width 108 height 31
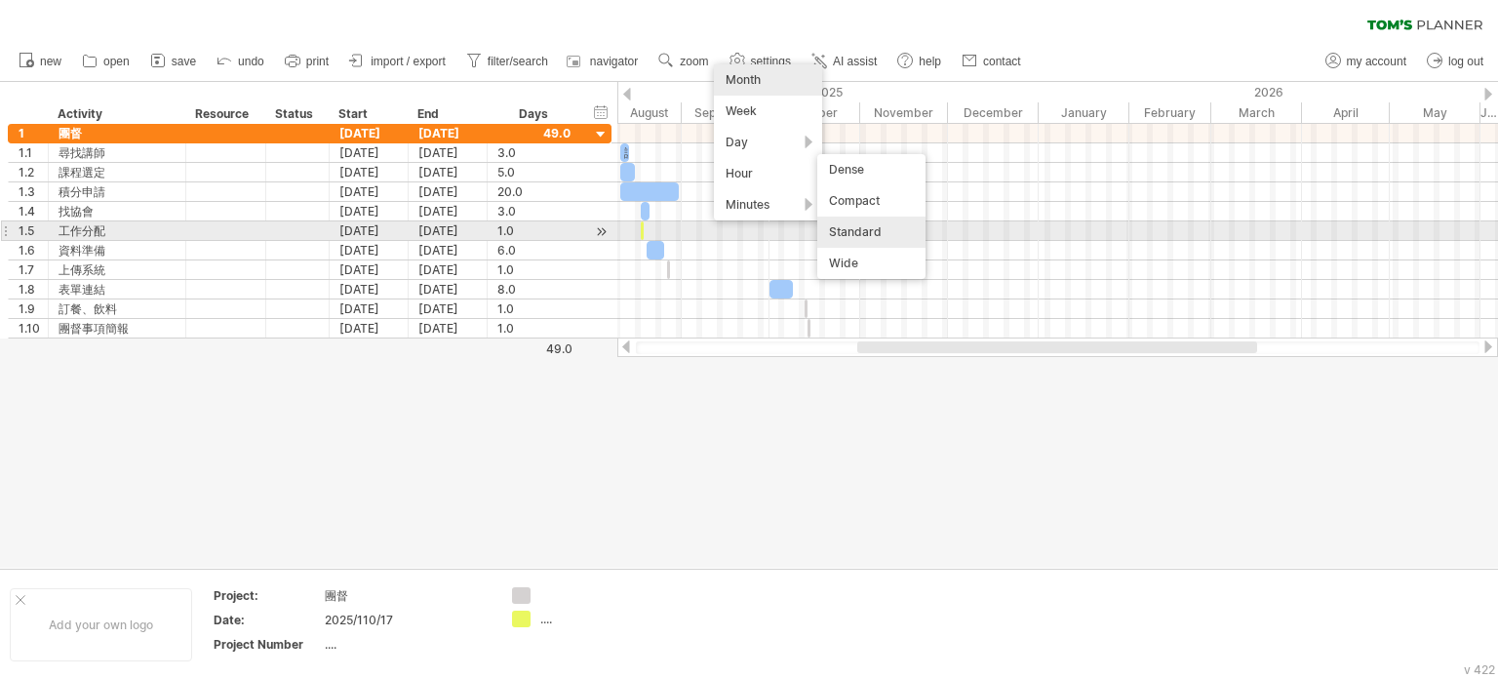
click at [870, 231] on div "Standard" at bounding box center [871, 231] width 108 height 31
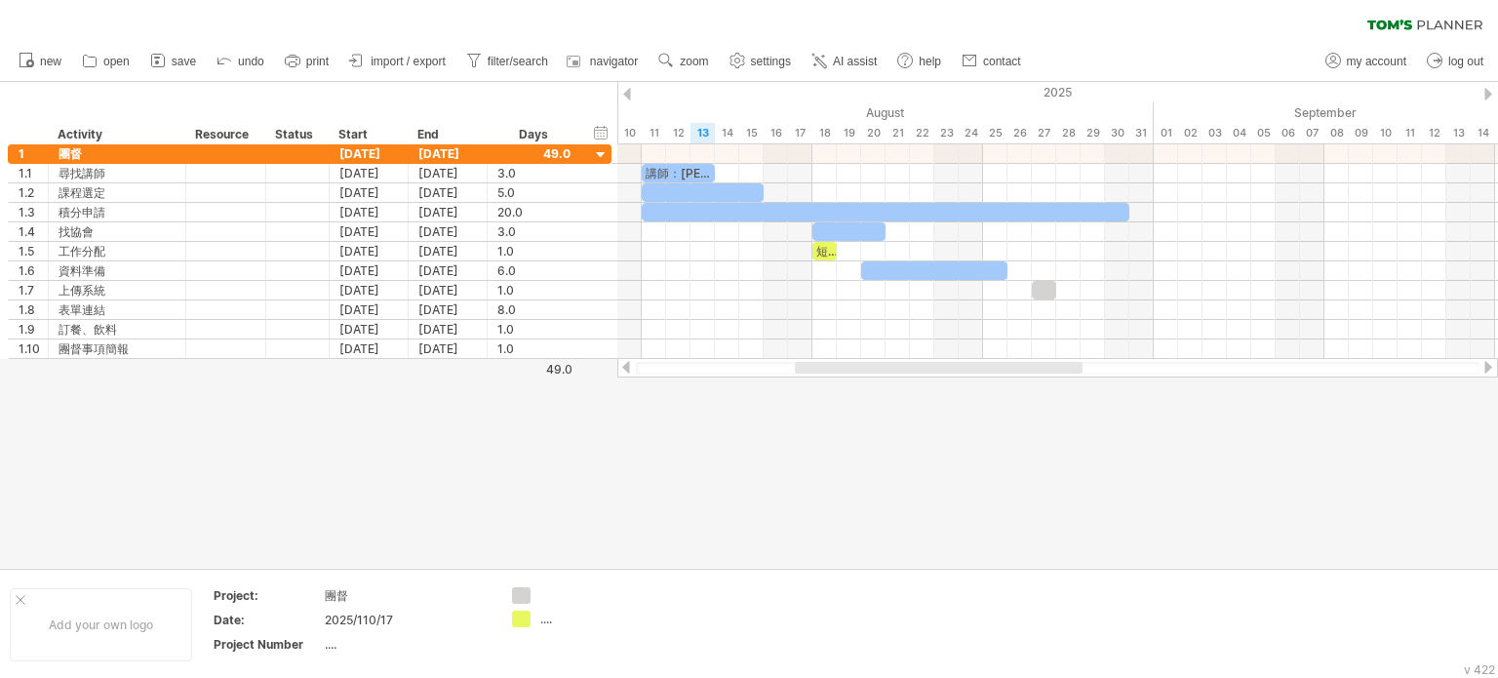
click at [730, 392] on div at bounding box center [749, 325] width 1498 height 486
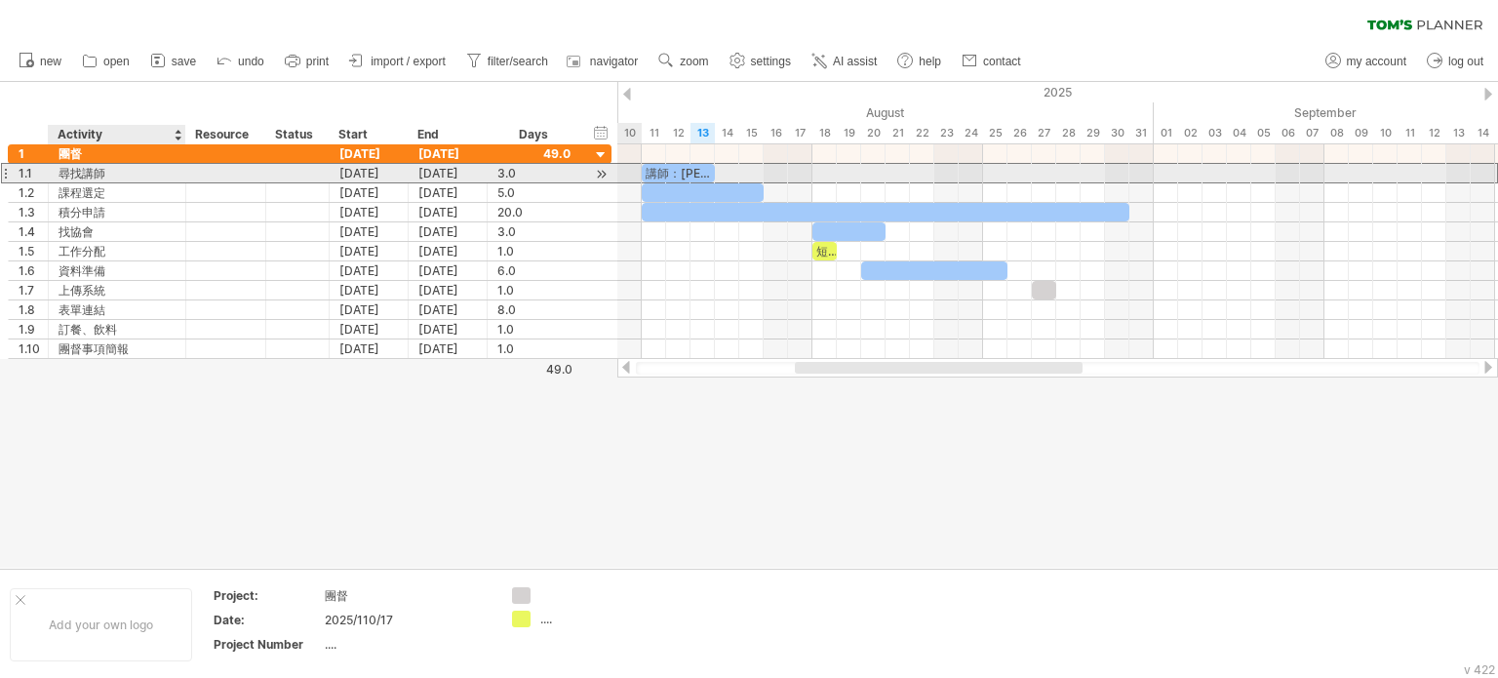
click at [128, 174] on div "尋找講師" at bounding box center [117, 173] width 117 height 19
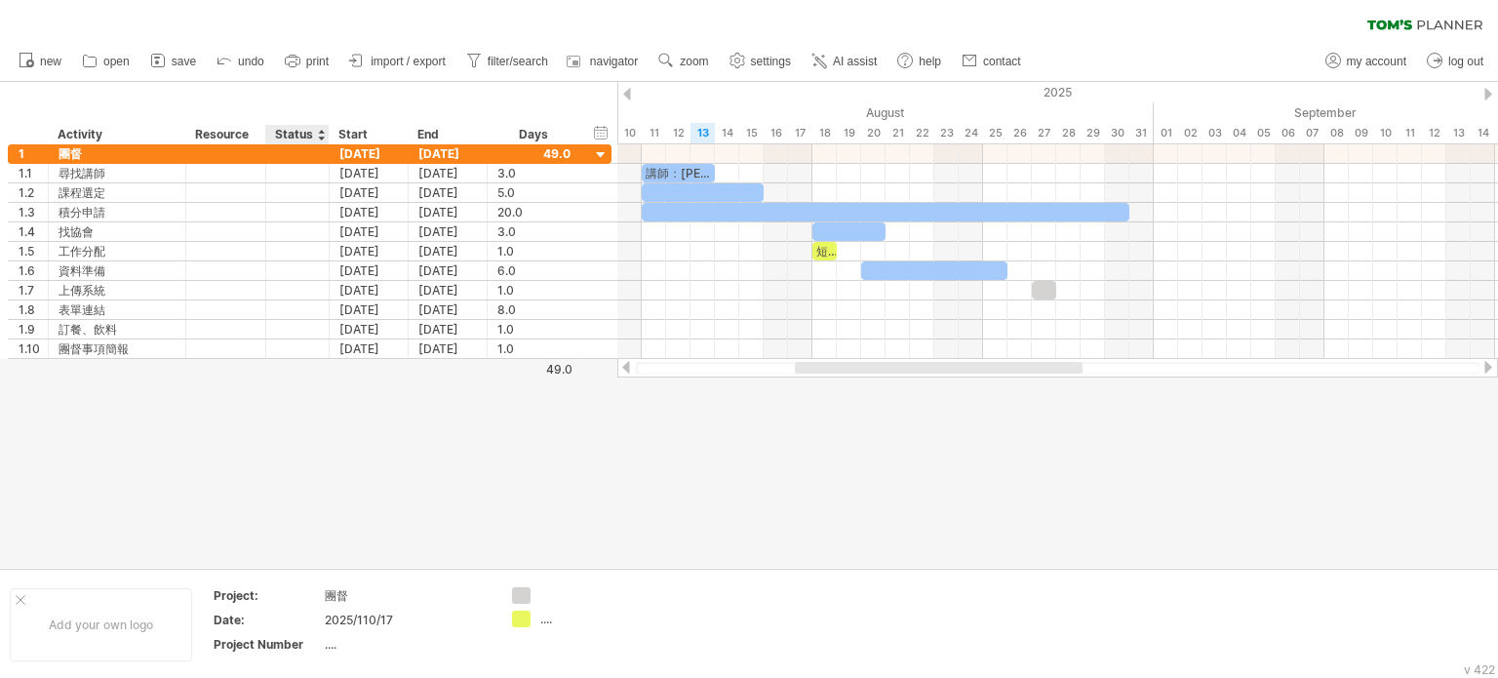
click at [296, 133] on div "Status" at bounding box center [296, 135] width 43 height 20
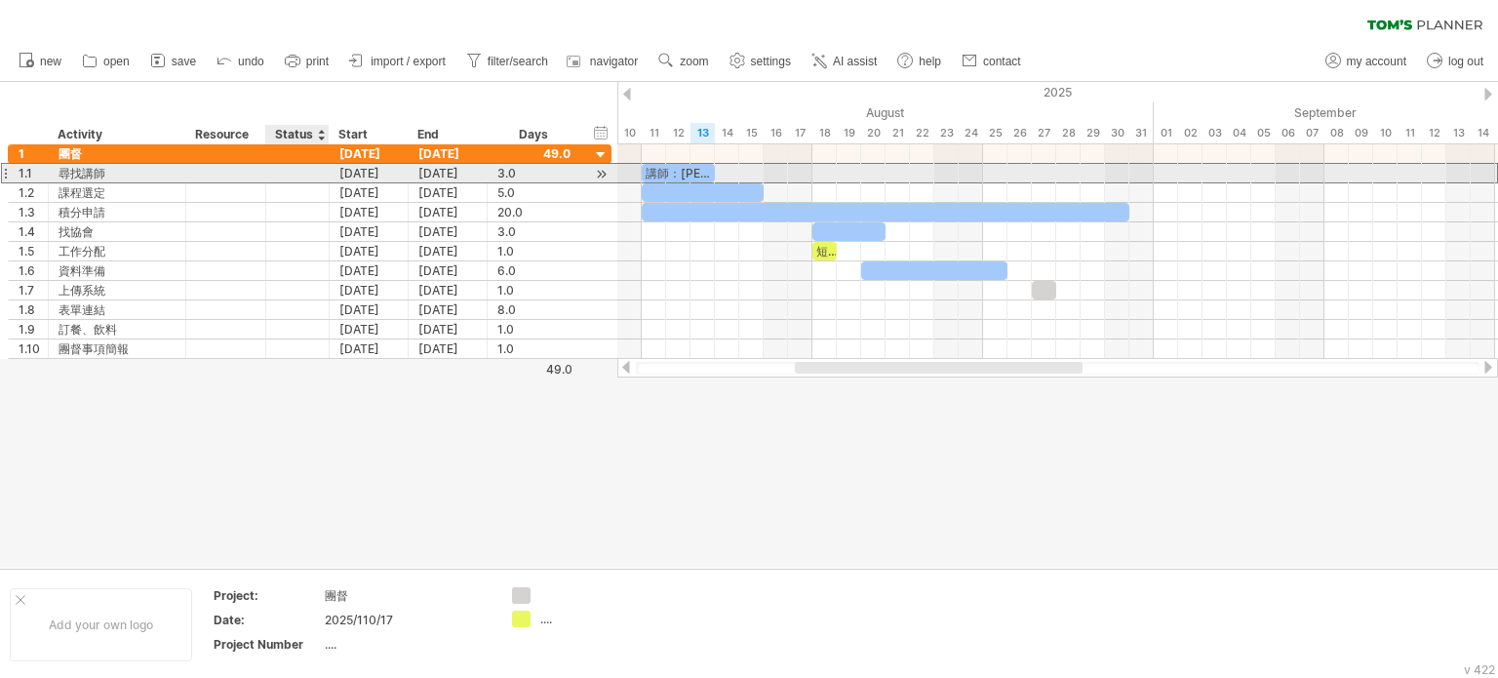
click at [306, 174] on div at bounding box center [297, 173] width 43 height 19
click at [306, 174] on input "text" at bounding box center [297, 173] width 43 height 19
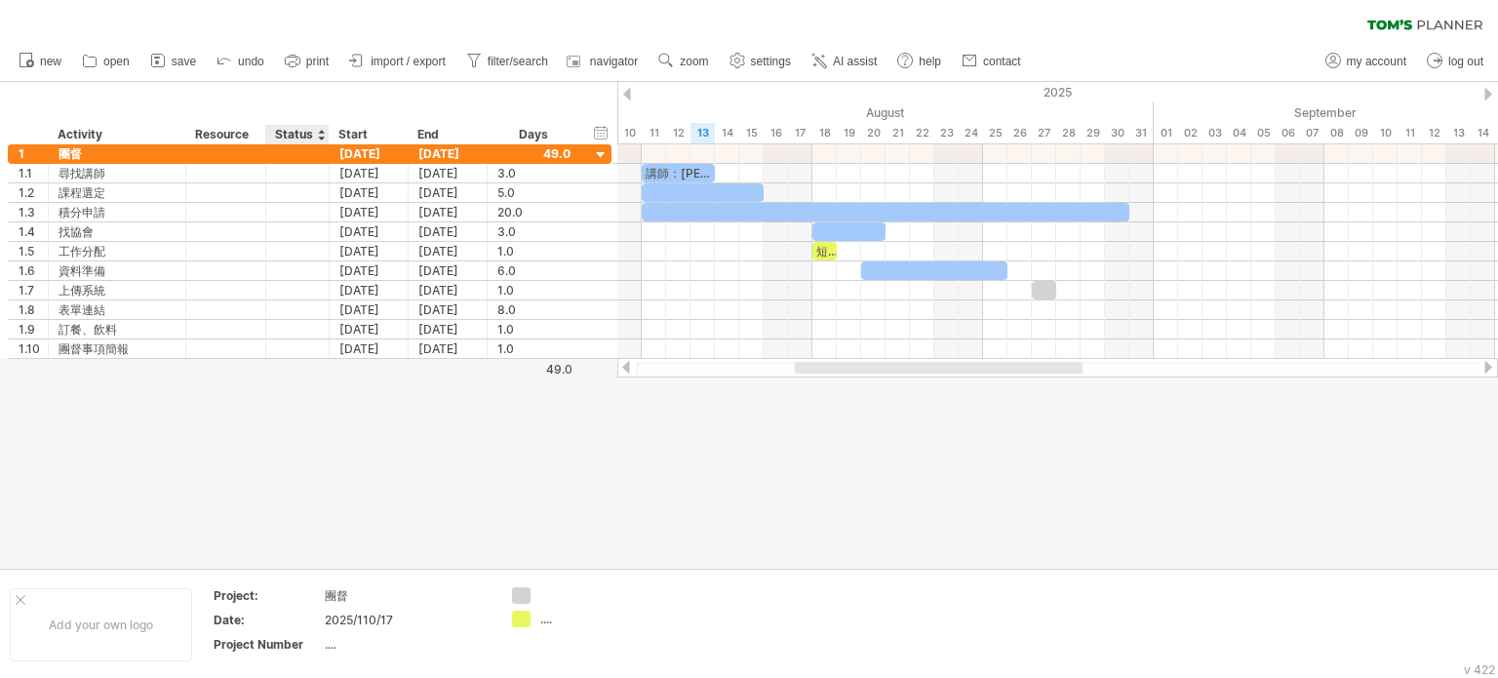
click at [303, 135] on div "Status" at bounding box center [296, 135] width 43 height 20
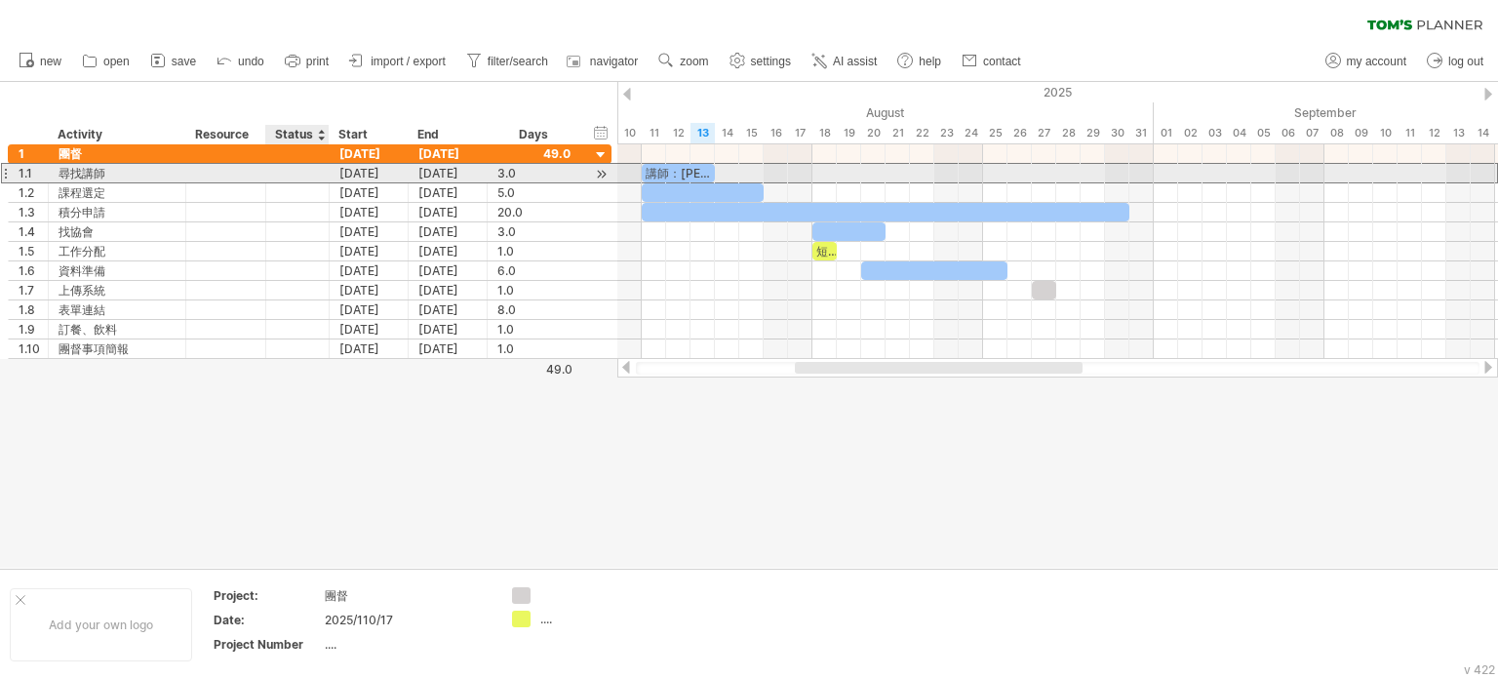
click at [297, 172] on div at bounding box center [297, 173] width 43 height 19
type input "**"
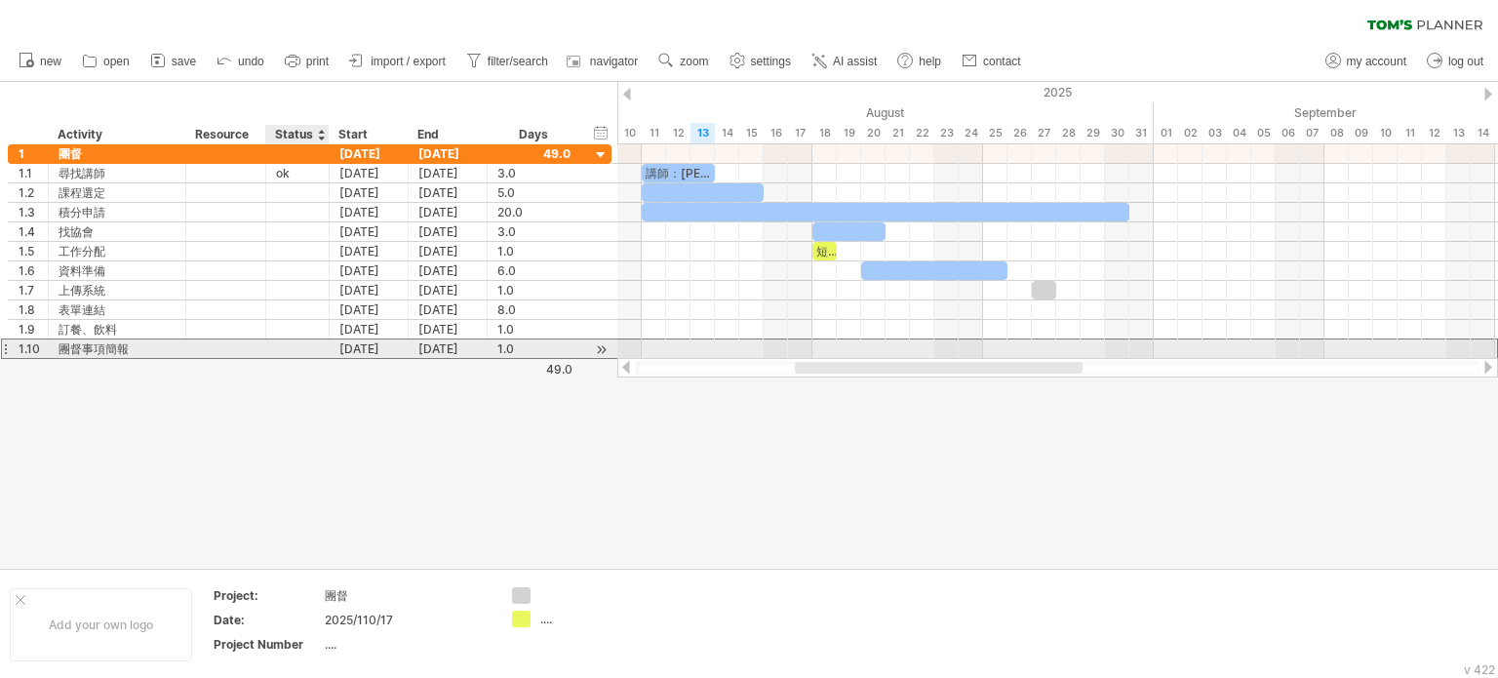
click at [281, 356] on div "1.10 ****** 團督事項簡報 [DATE] [DATE] 1.0 1.0" at bounding box center [310, 348] width 604 height 20
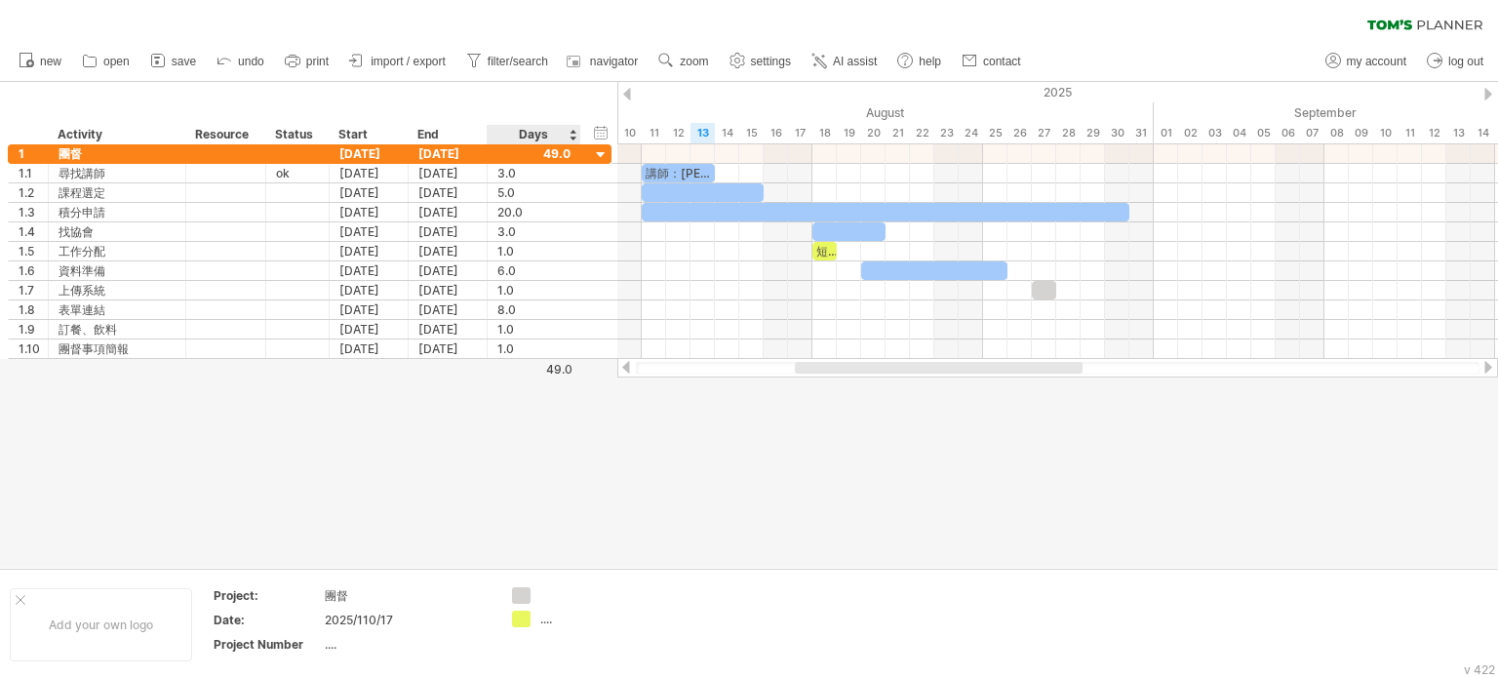
click at [578, 416] on div at bounding box center [749, 325] width 1498 height 486
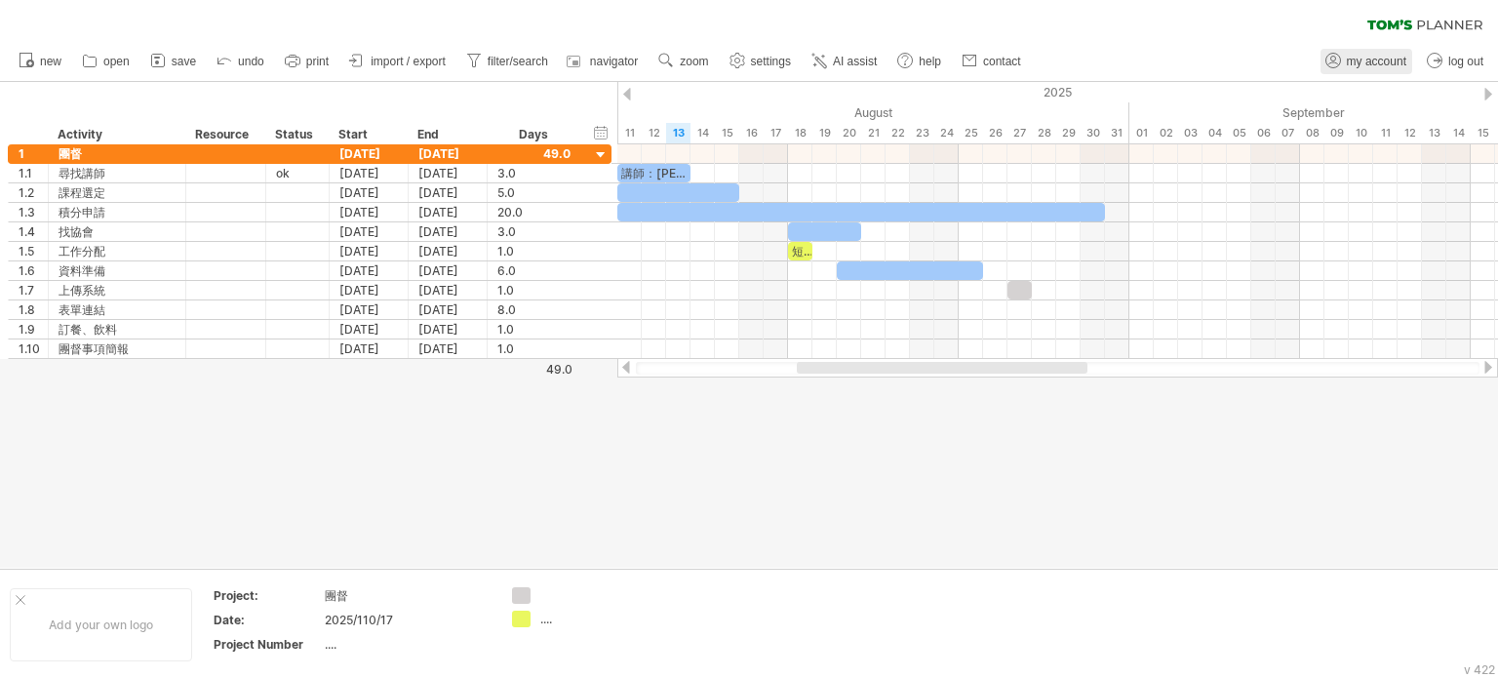
click at [1375, 59] on span "my account" at bounding box center [1376, 62] width 59 height 14
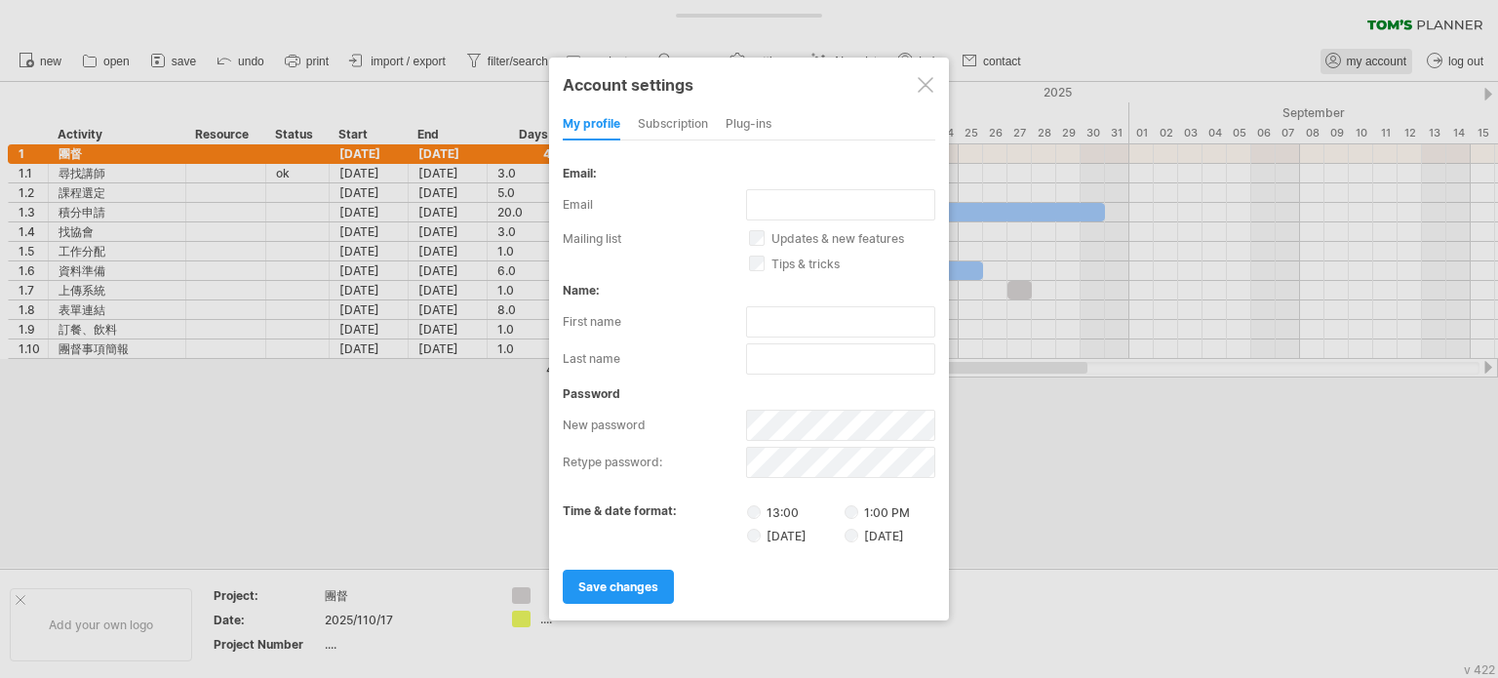
type input "**********"
click at [1053, 452] on div at bounding box center [749, 339] width 1498 height 678
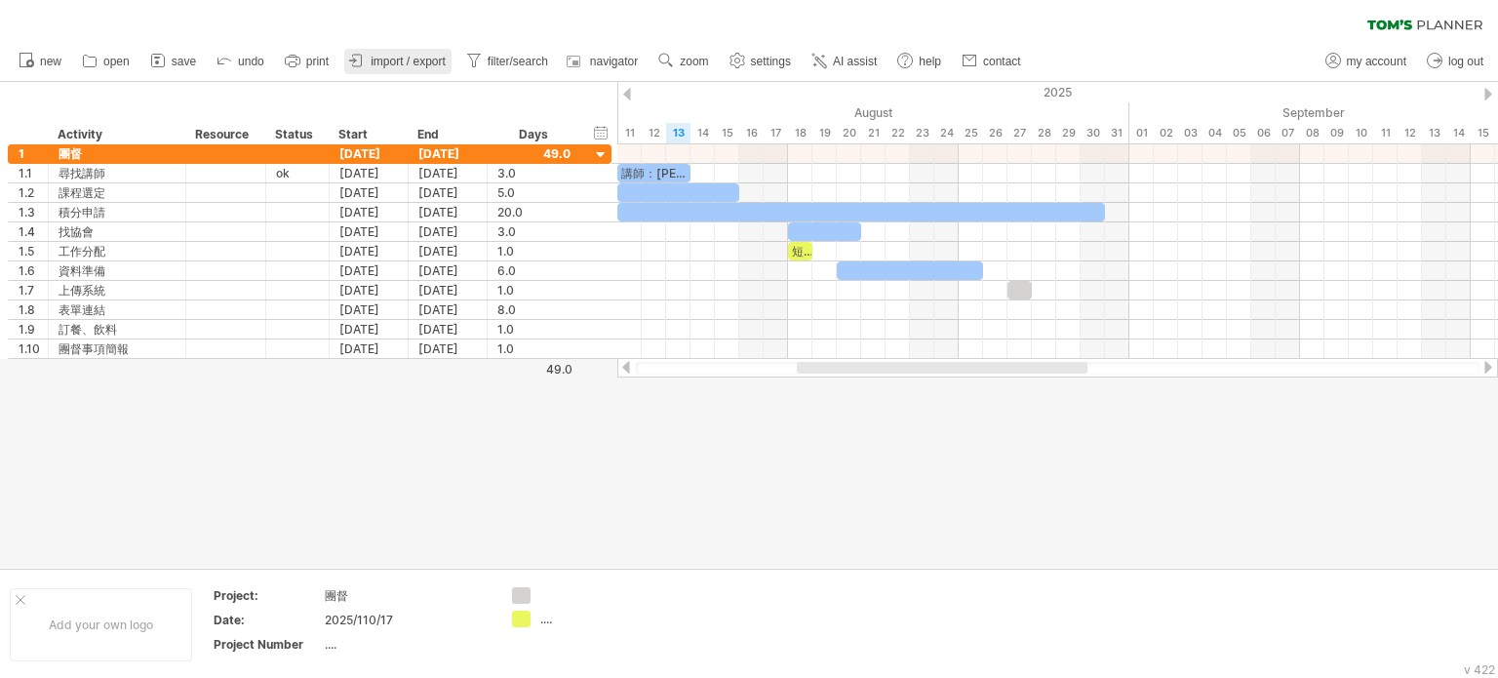
click at [429, 61] on span "import / export" at bounding box center [408, 62] width 75 height 14
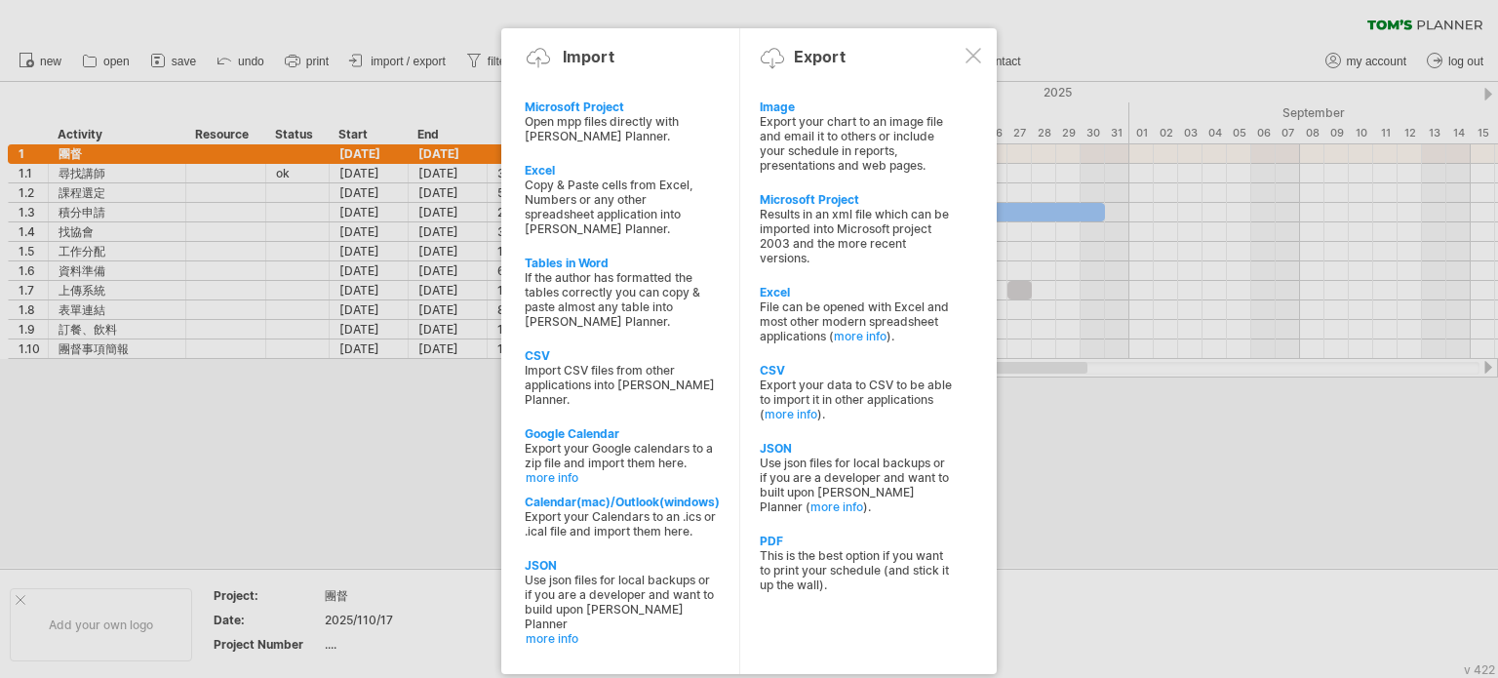
click at [967, 52] on div at bounding box center [973, 56] width 16 height 16
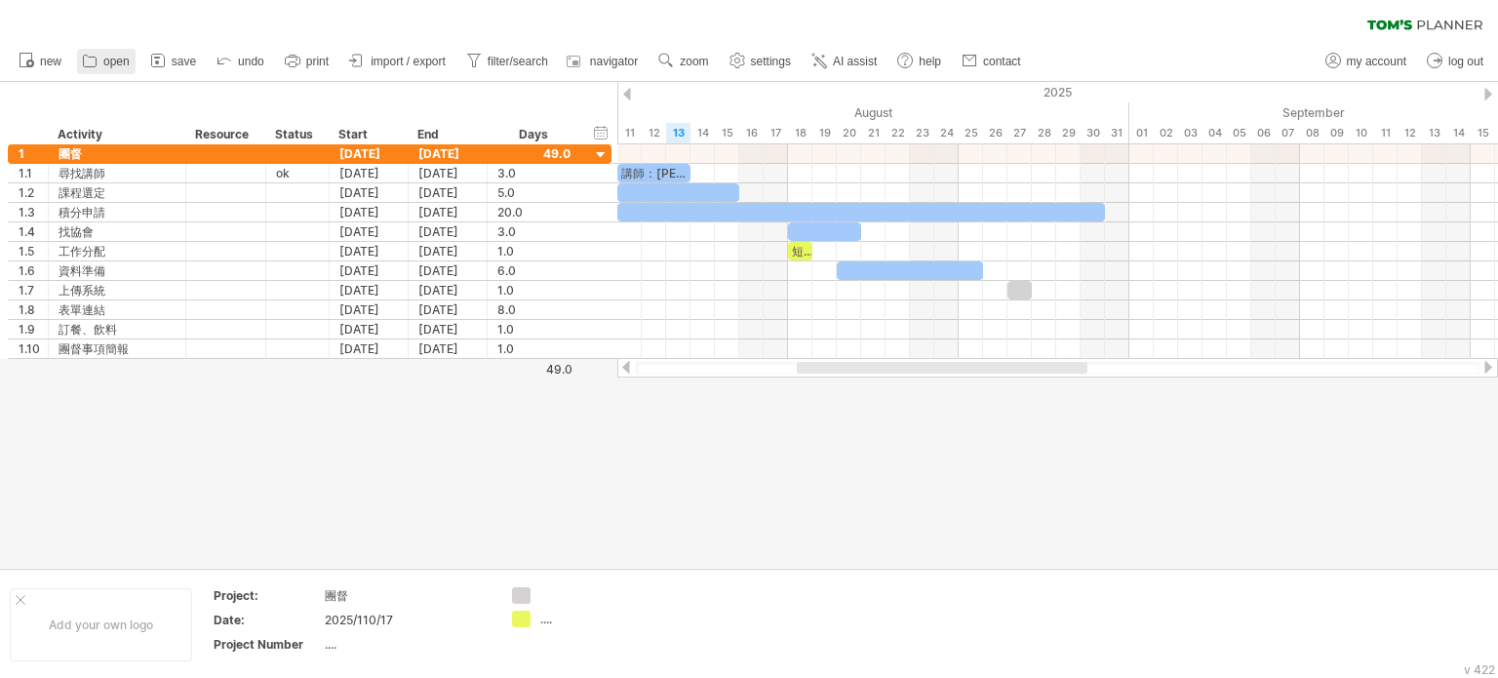
click at [109, 59] on span "open" at bounding box center [116, 62] width 26 height 14
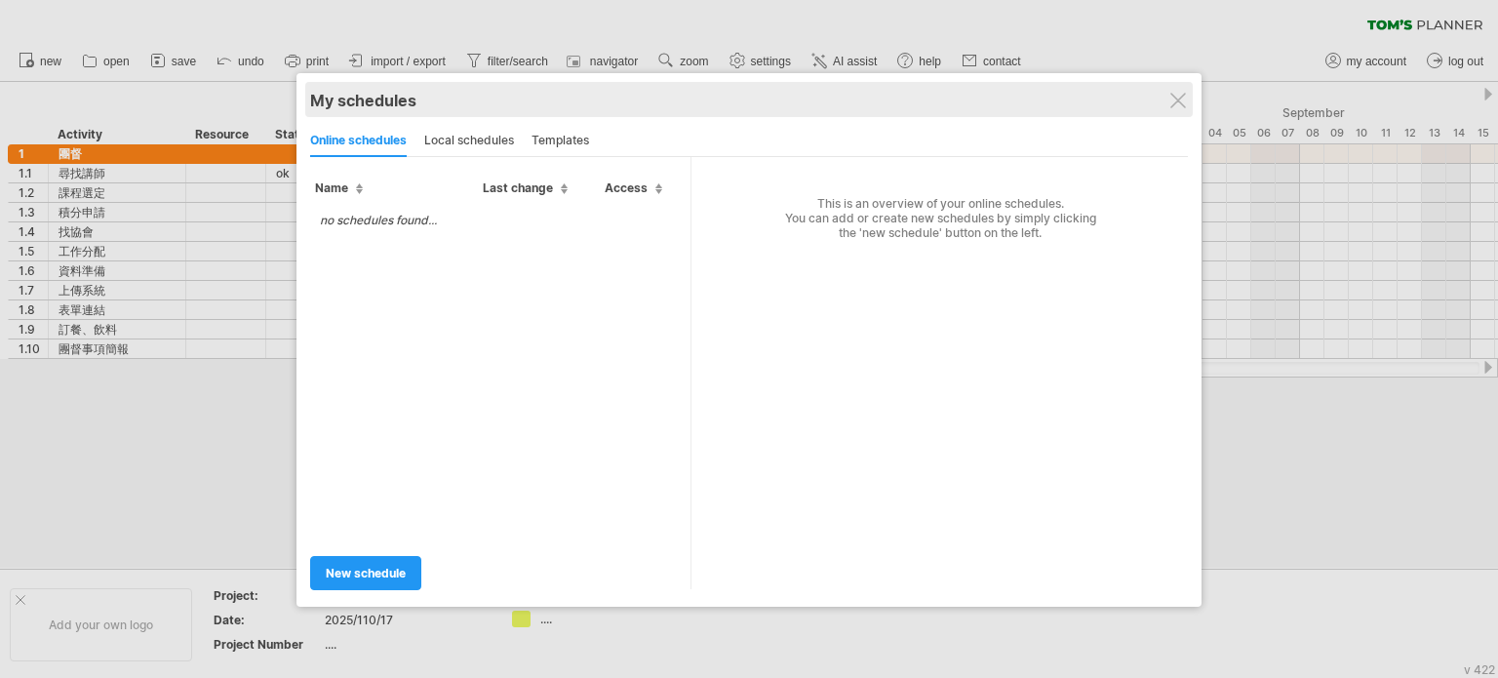
click at [1171, 108] on div "My schedules" at bounding box center [749, 101] width 878 height 20
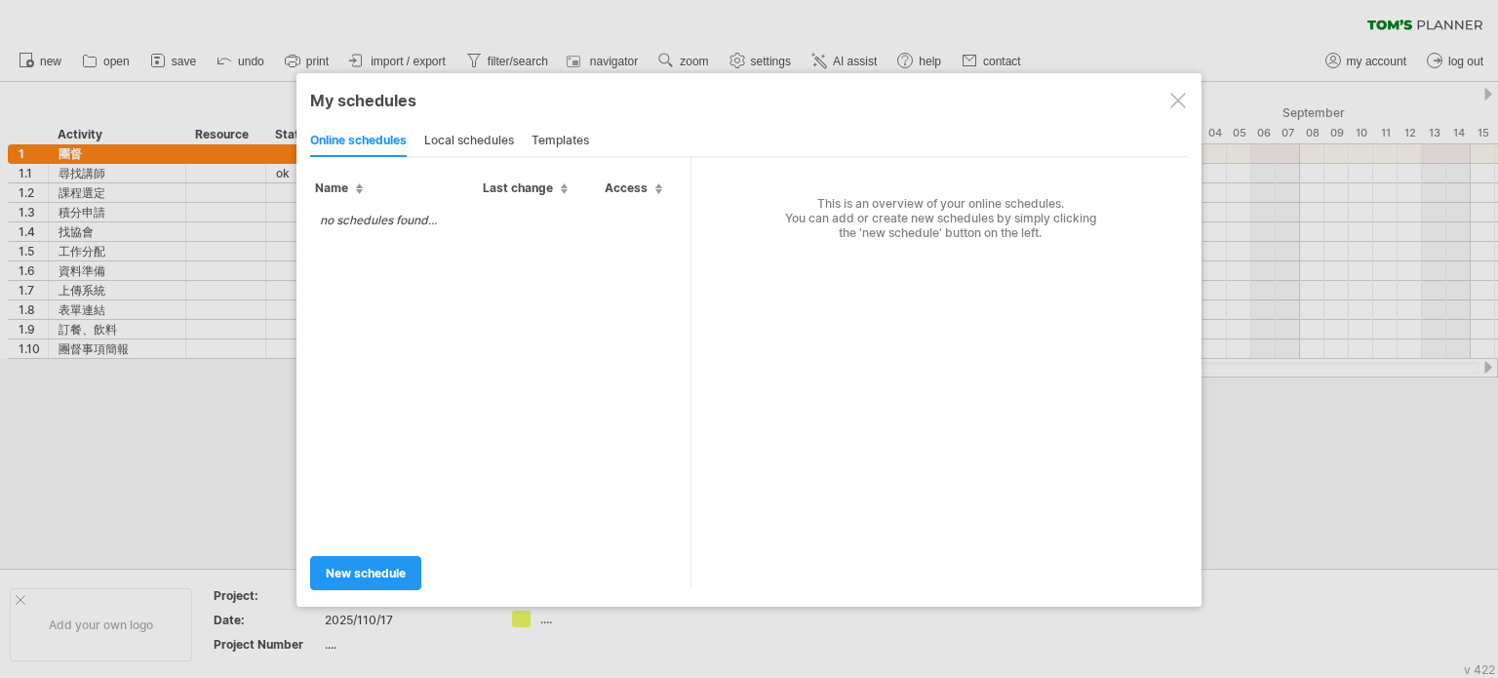
click at [1179, 102] on div at bounding box center [1178, 101] width 16 height 16
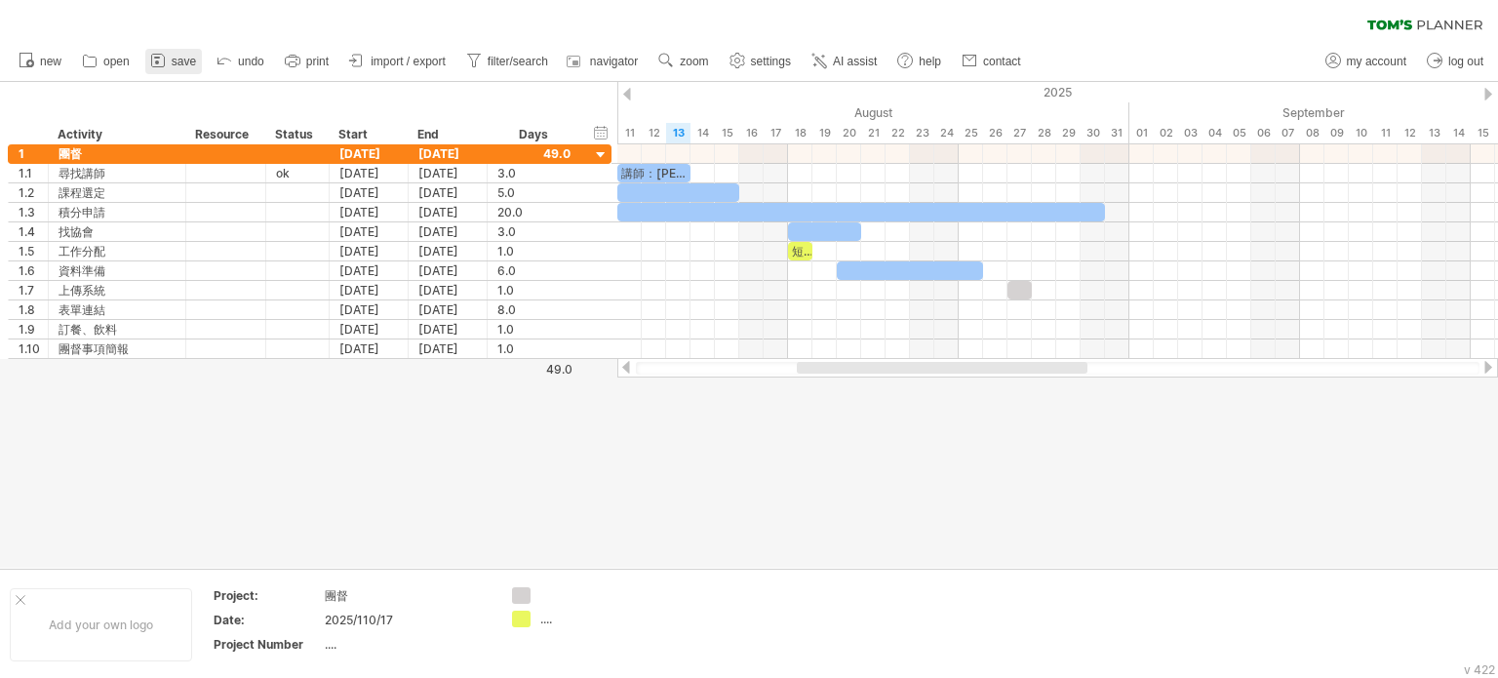
click at [147, 67] on link "save" at bounding box center [173, 61] width 57 height 25
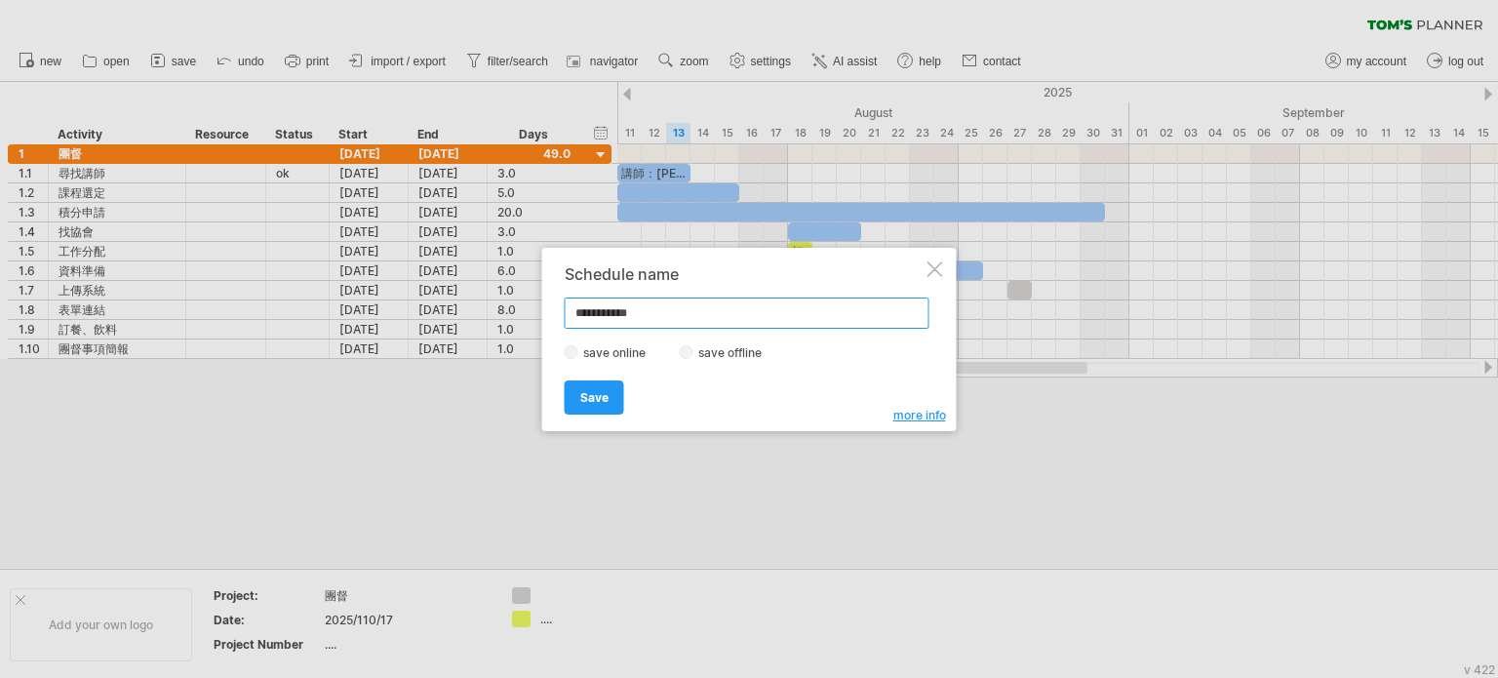
drag, startPoint x: 659, startPoint y: 312, endPoint x: 559, endPoint y: 315, distance: 100.5
click at [559, 315] on div "**********" at bounding box center [749, 339] width 414 height 183
type input "*****"
click at [703, 355] on label "save offline" at bounding box center [735, 352] width 85 height 15
click at [605, 393] on span "Save" at bounding box center [594, 397] width 28 height 15
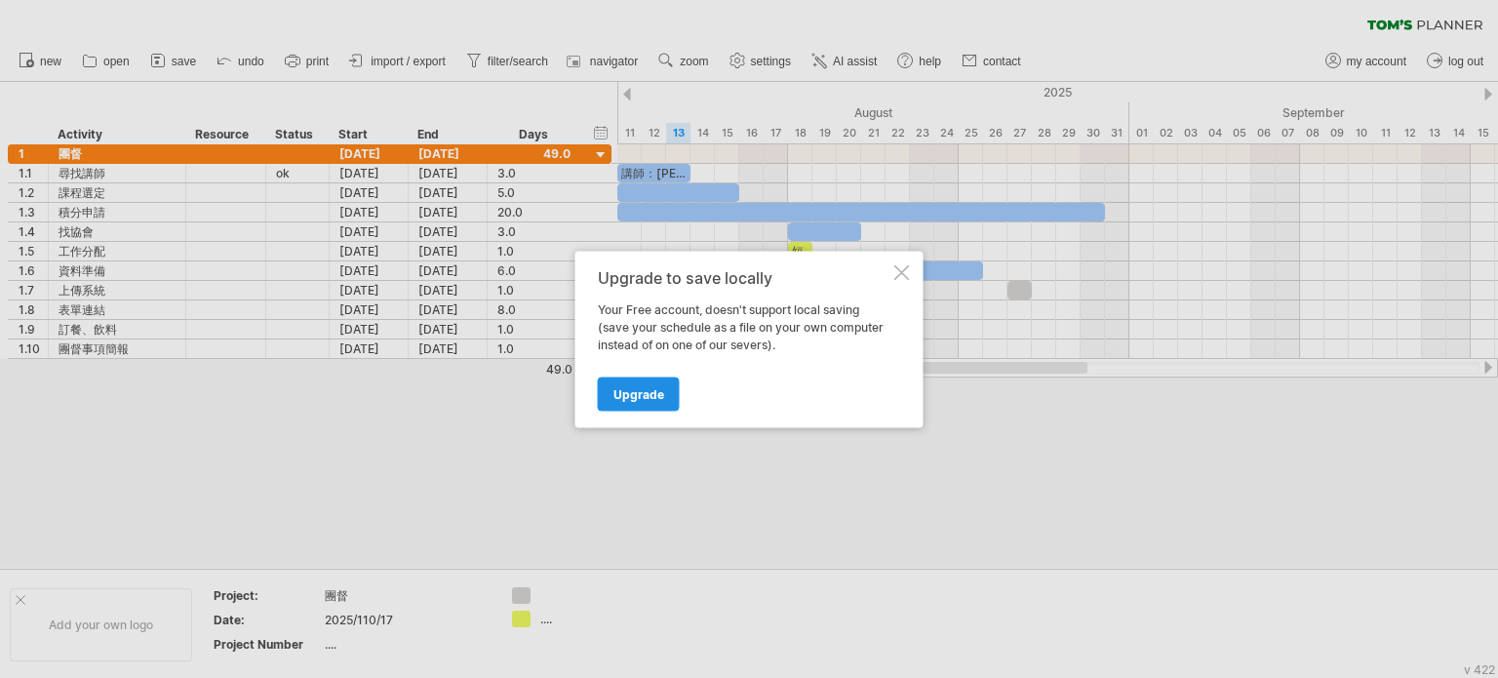
click at [634, 393] on span "Upgrade" at bounding box center [638, 393] width 51 height 15
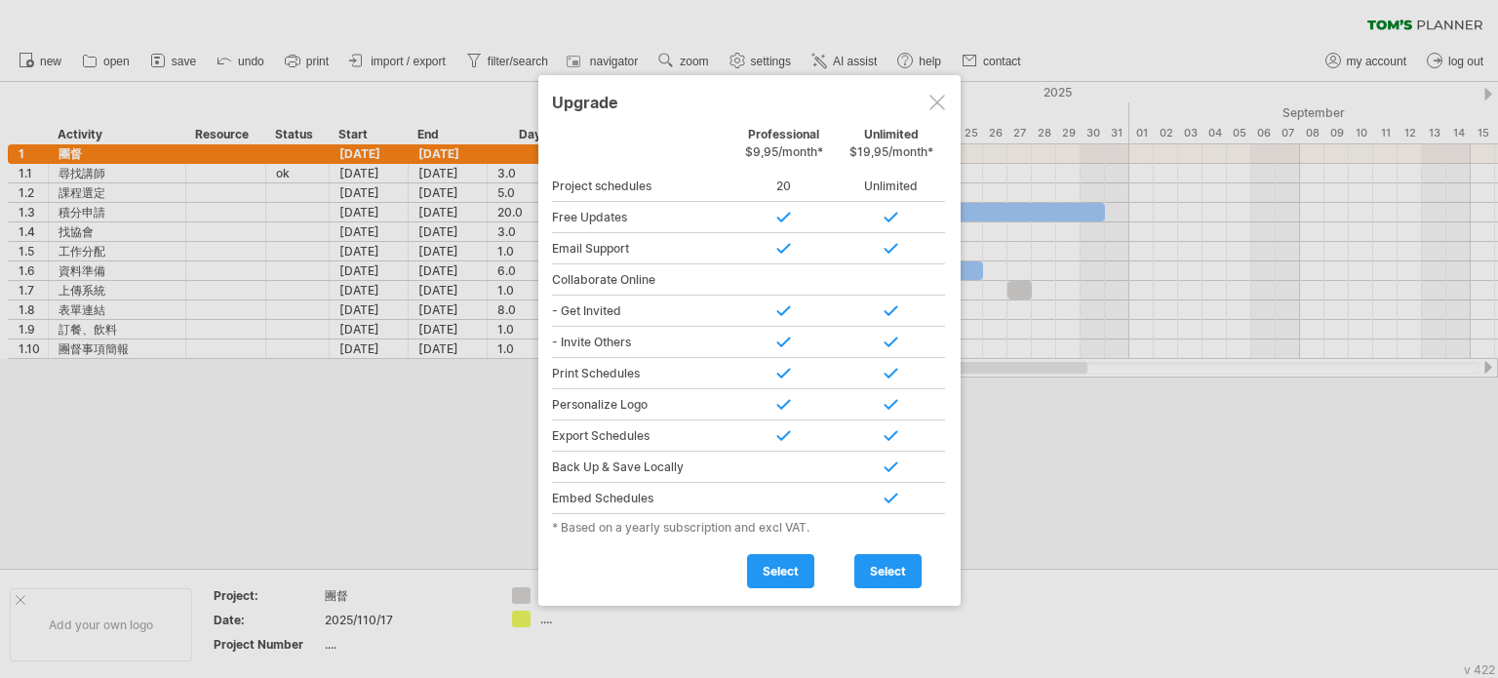
click at [930, 105] on div at bounding box center [937, 103] width 16 height 16
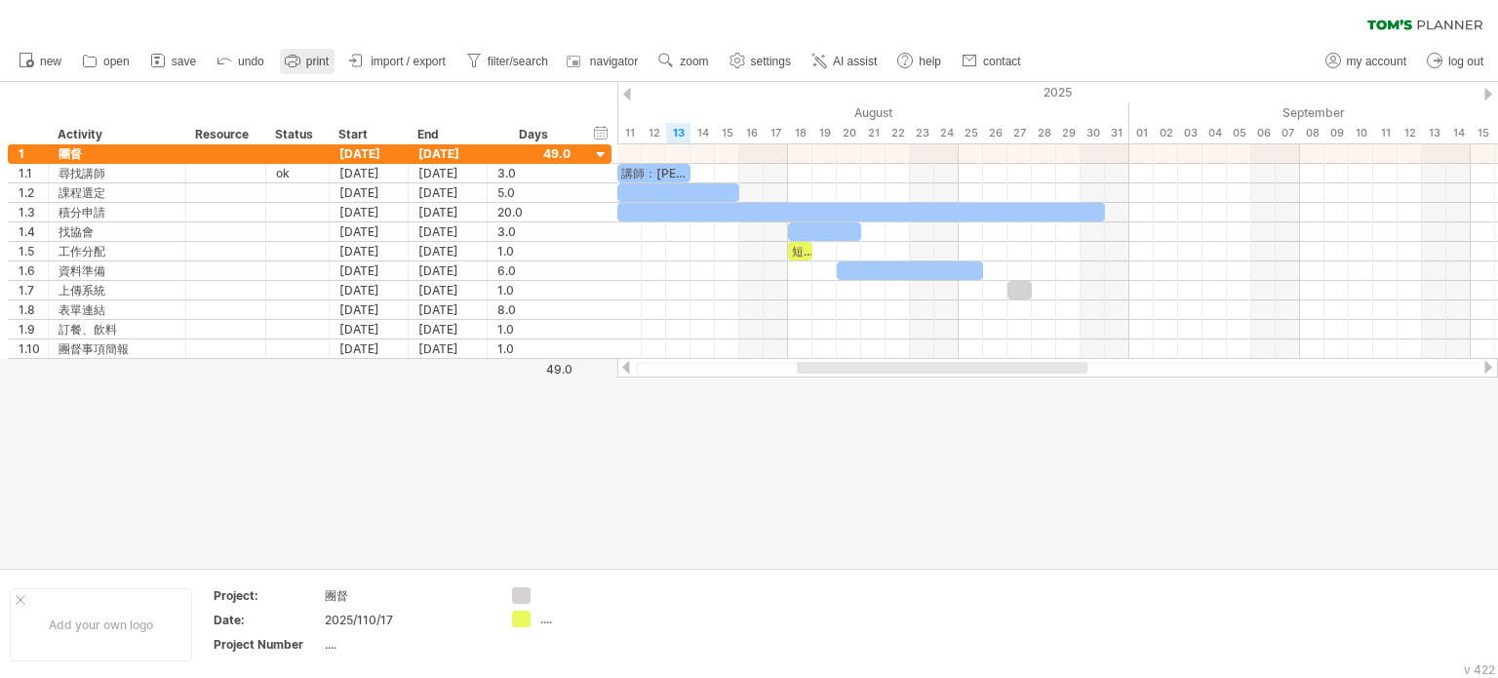
click at [294, 66] on rect at bounding box center [292, 64] width 7 height 5
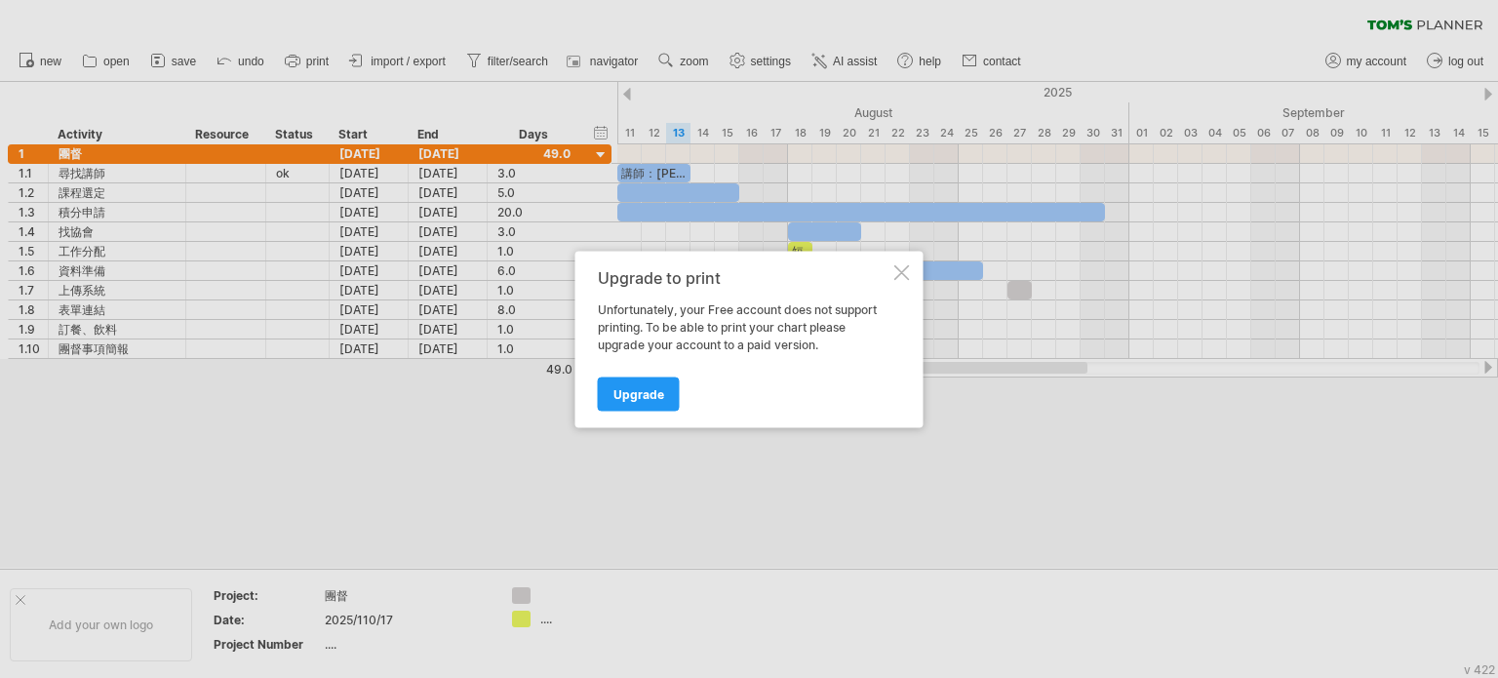
click at [770, 217] on div at bounding box center [749, 339] width 1498 height 678
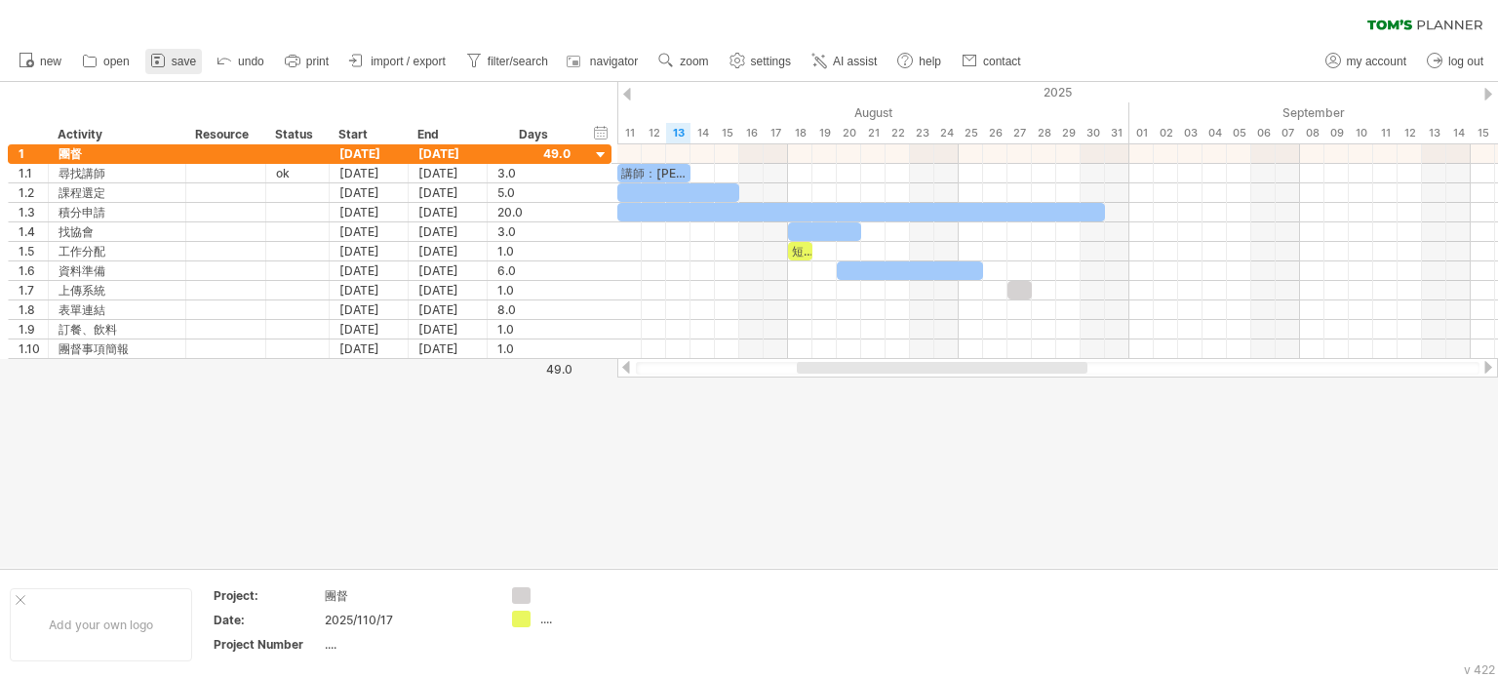
click at [170, 55] on link "save" at bounding box center [173, 61] width 57 height 25
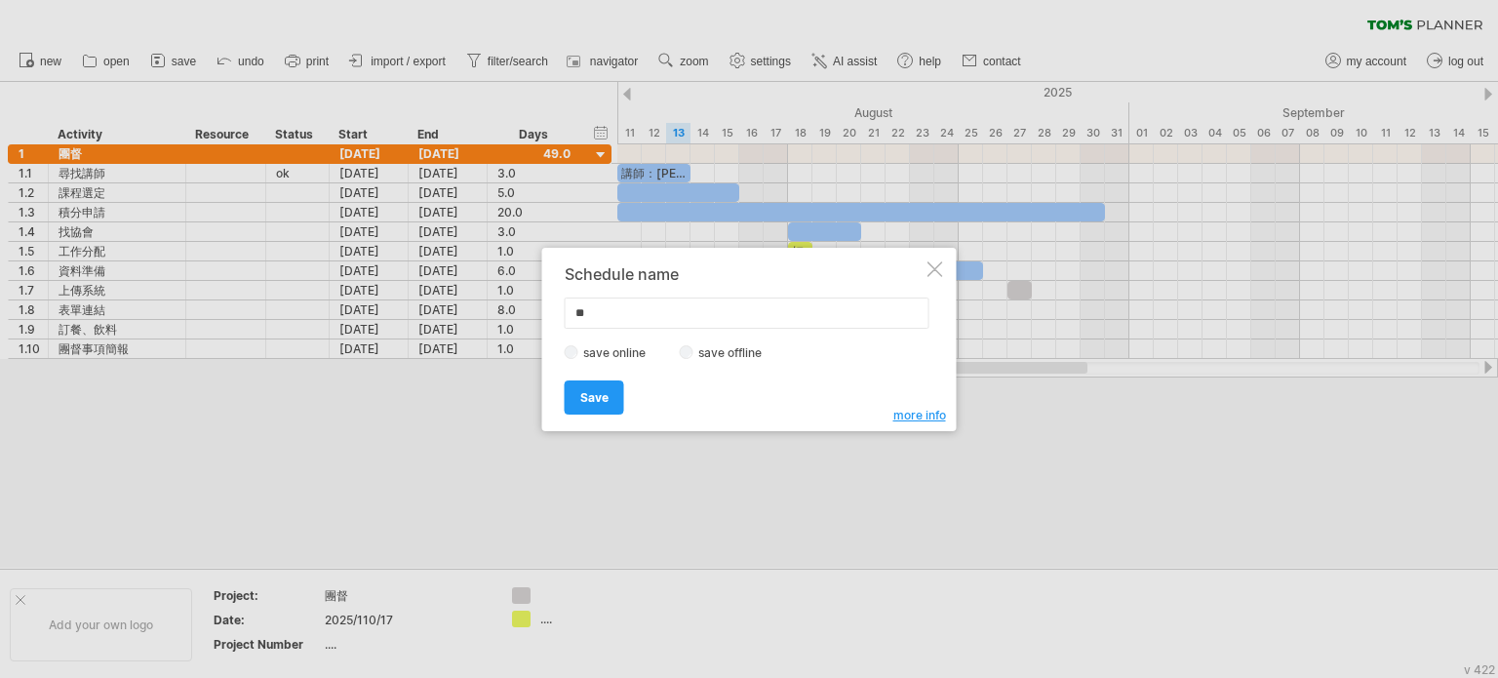
type input "*"
type input "*****"
click at [593, 409] on link "Save" at bounding box center [594, 397] width 59 height 34
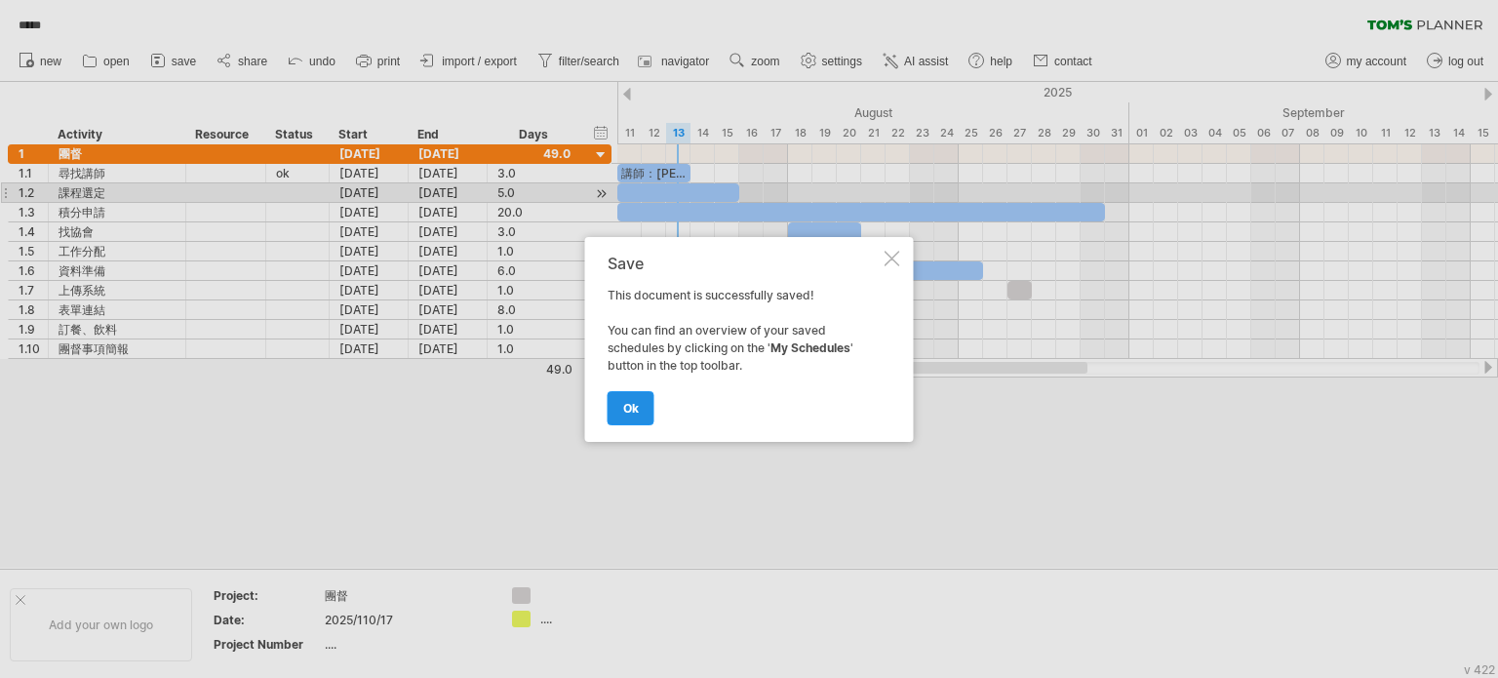
click at [623, 409] on span "ok" at bounding box center [631, 408] width 16 height 15
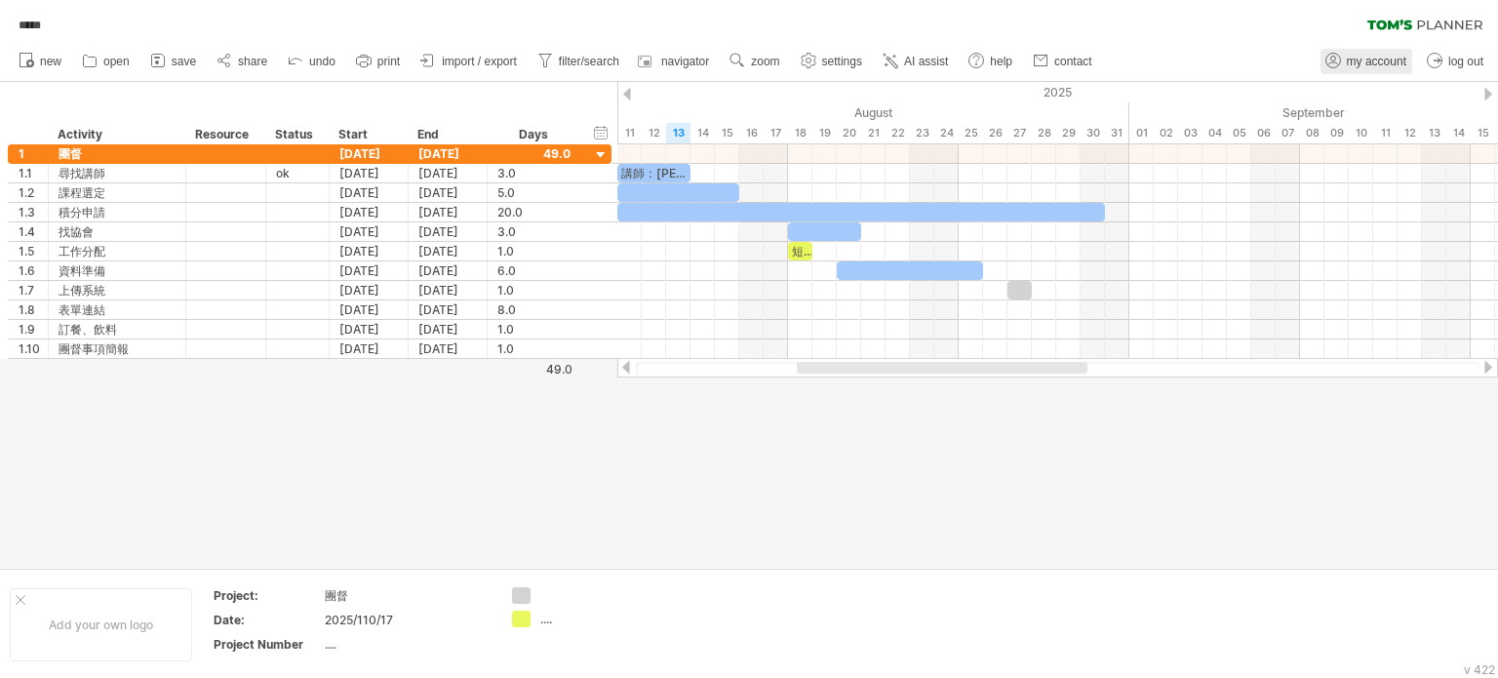
click at [1336, 57] on icon at bounding box center [1333, 61] width 20 height 20
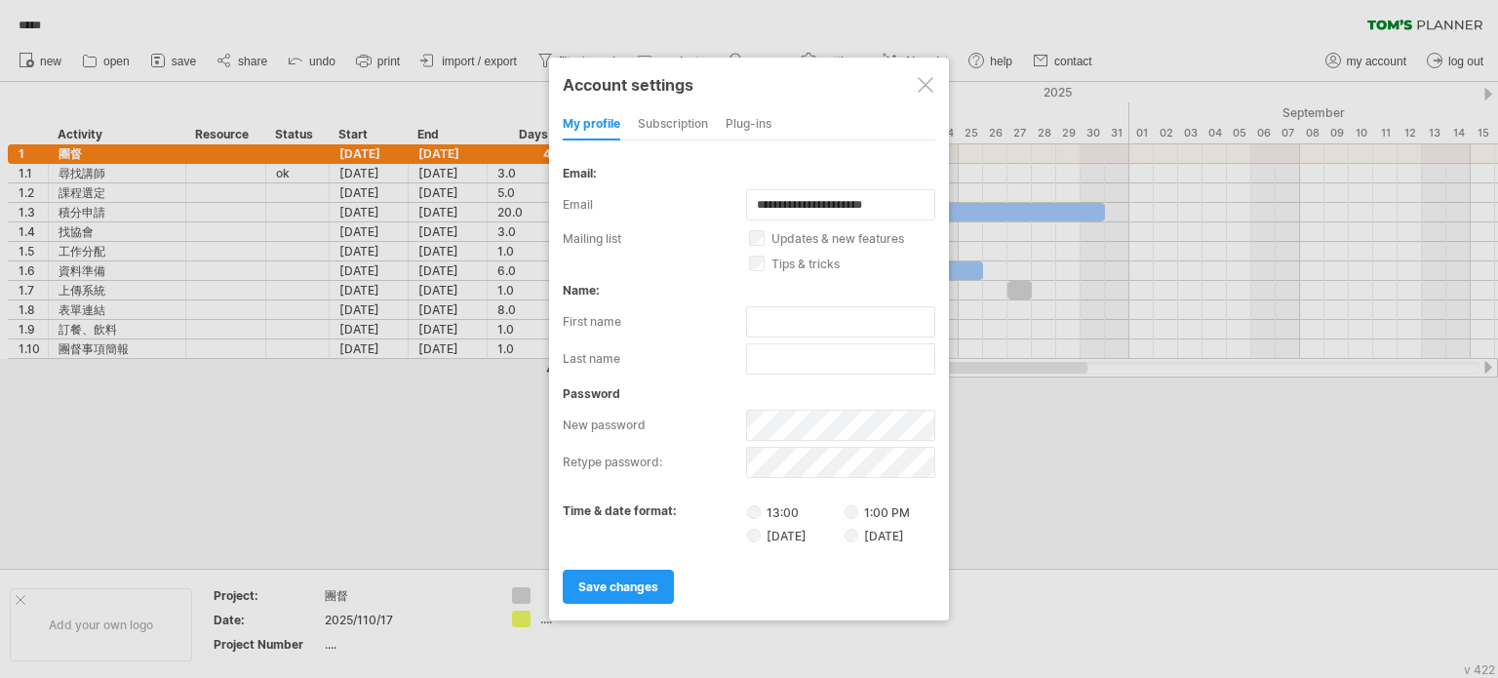
click at [1402, 23] on div at bounding box center [749, 339] width 1498 height 678
